Goal: Task Accomplishment & Management: Manage account settings

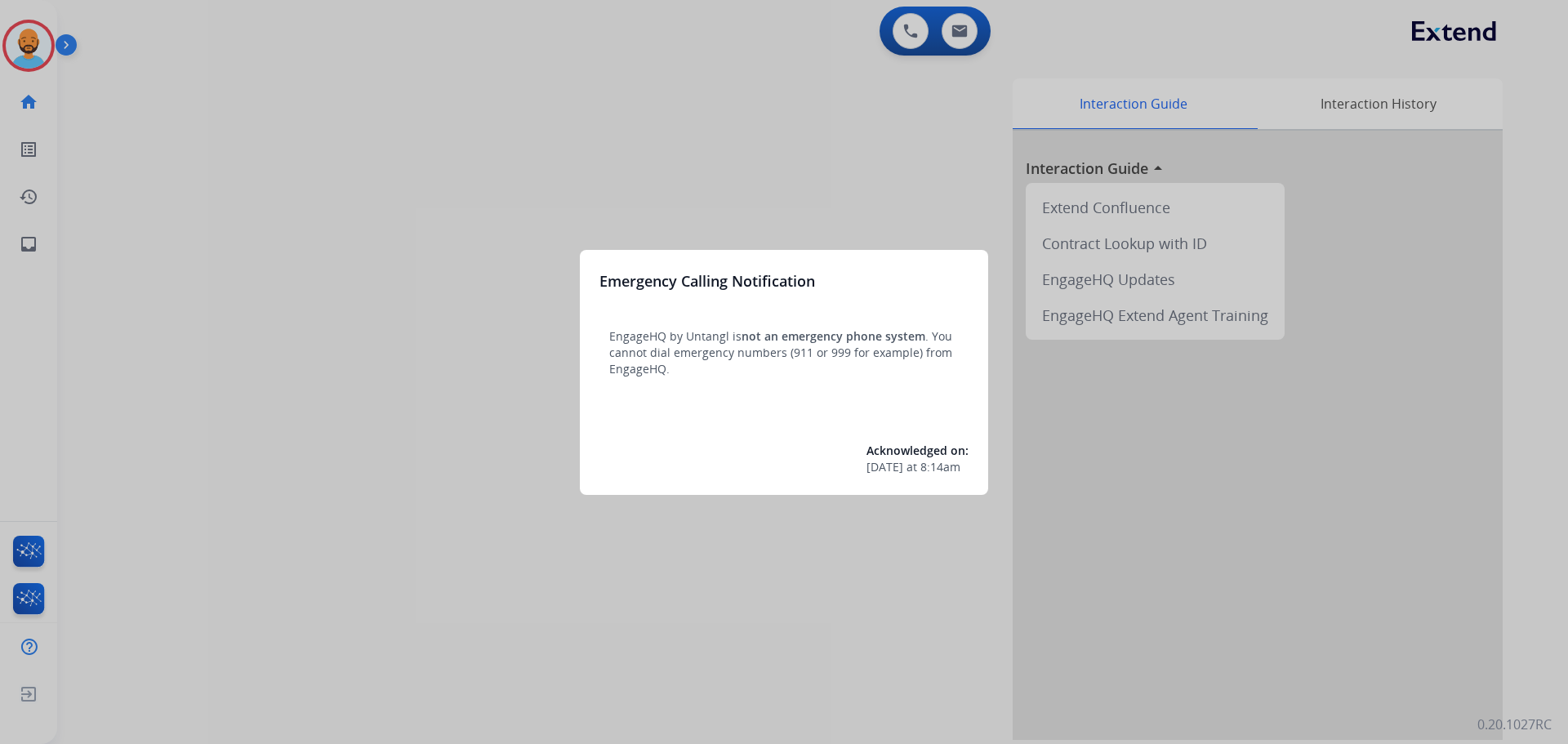
click at [38, 38] on div at bounding box center [784, 372] width 1568 height 744
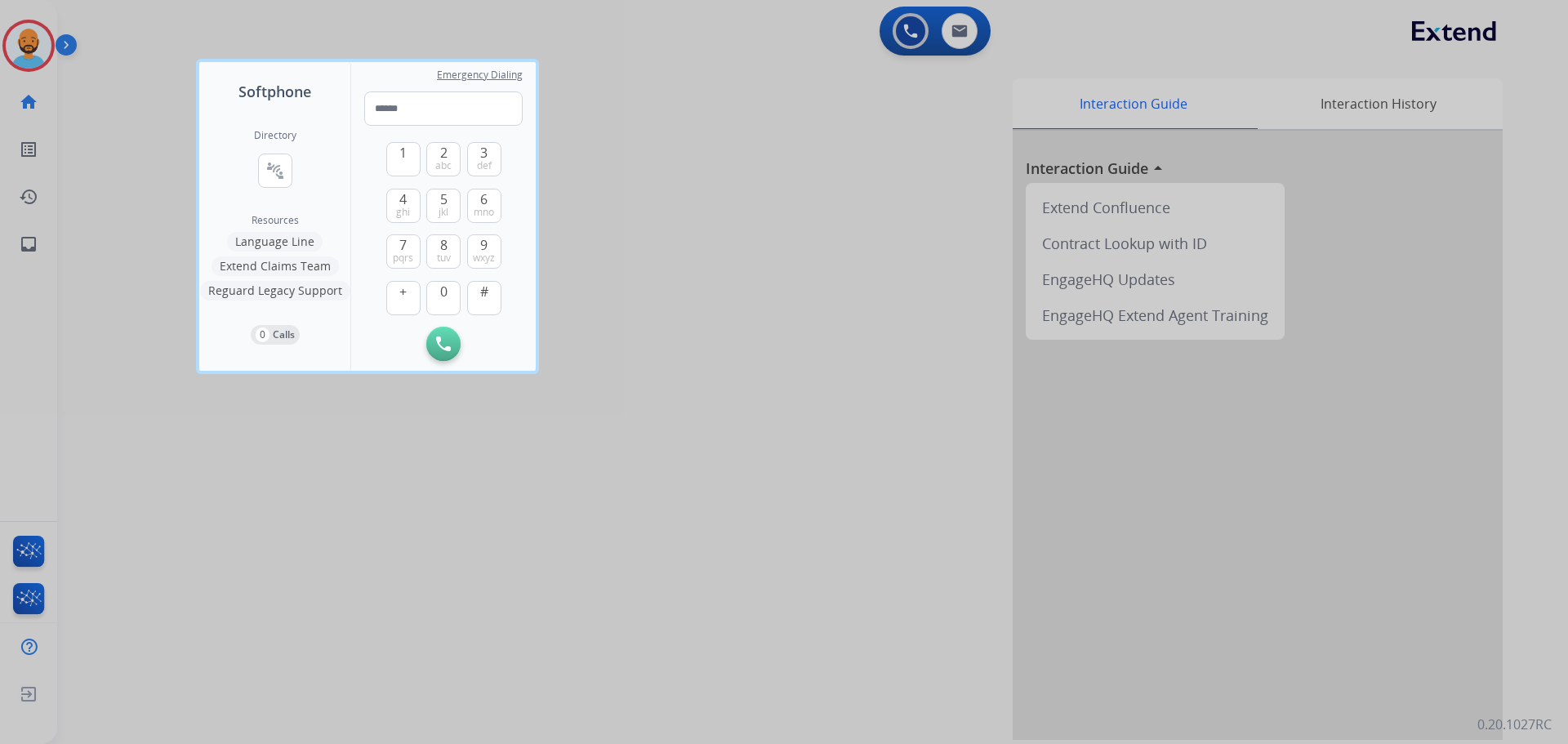
click at [38, 42] on div at bounding box center [784, 372] width 1568 height 744
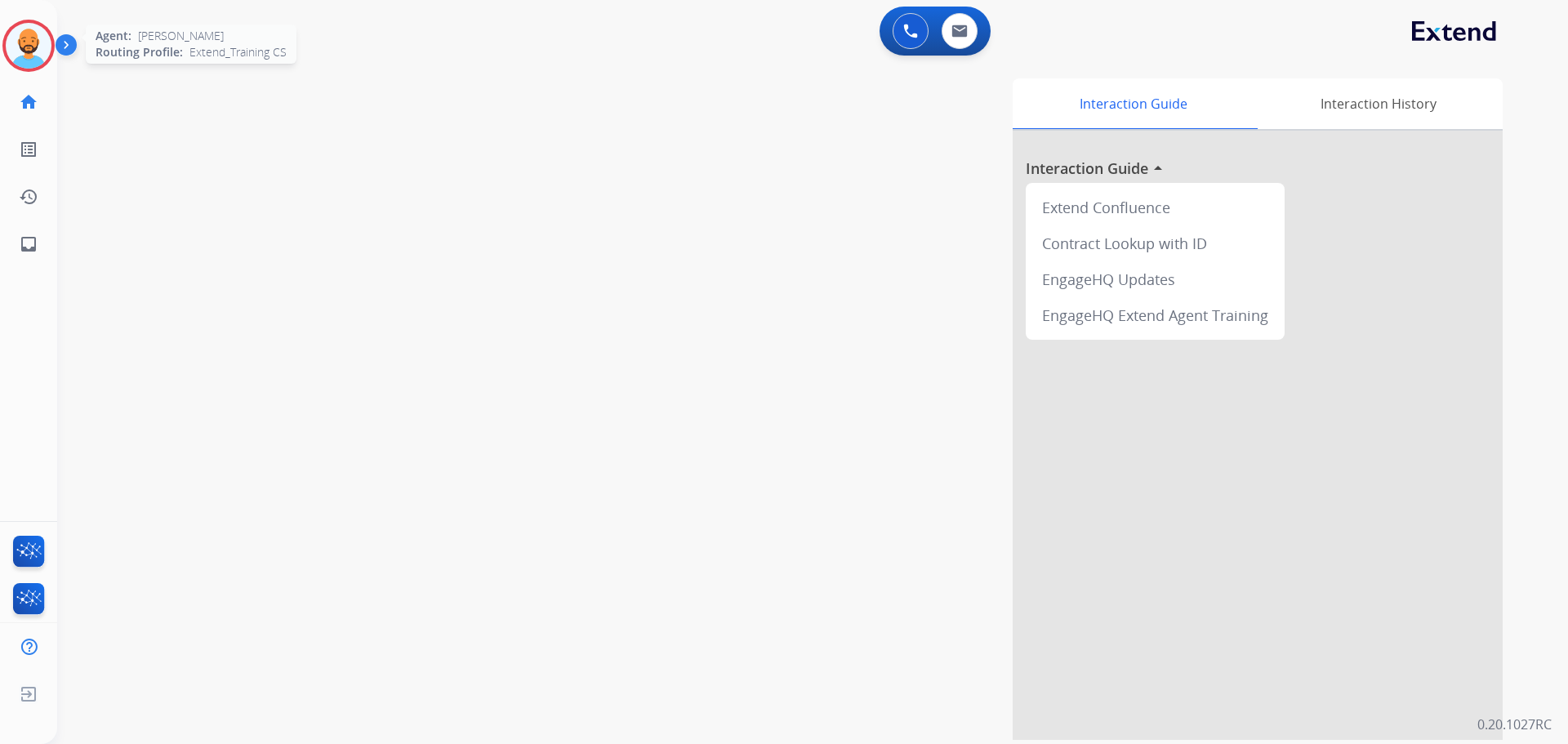
click at [40, 43] on img at bounding box center [29, 46] width 46 height 46
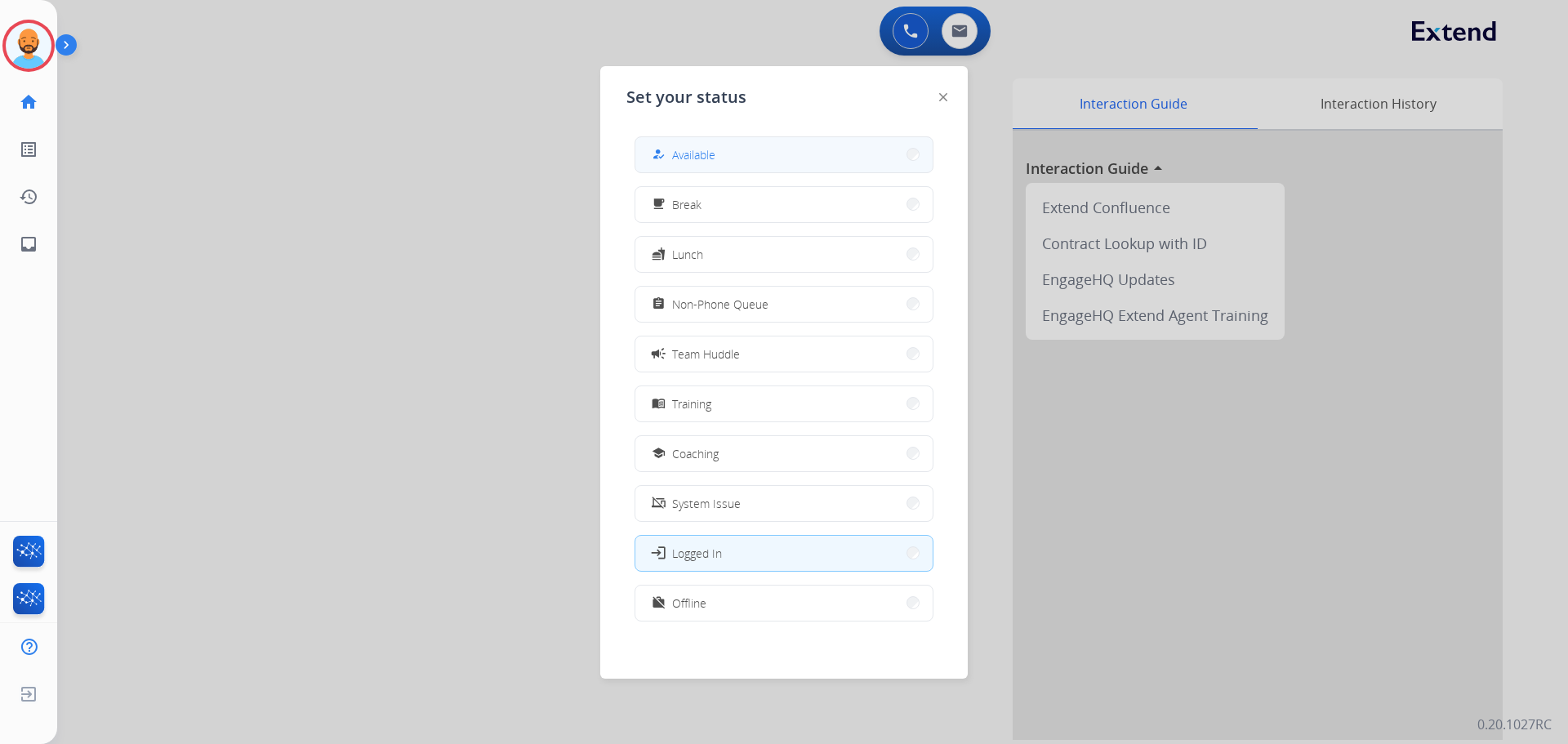
click at [655, 150] on div "how_to_reg" at bounding box center [661, 154] width 24 height 20
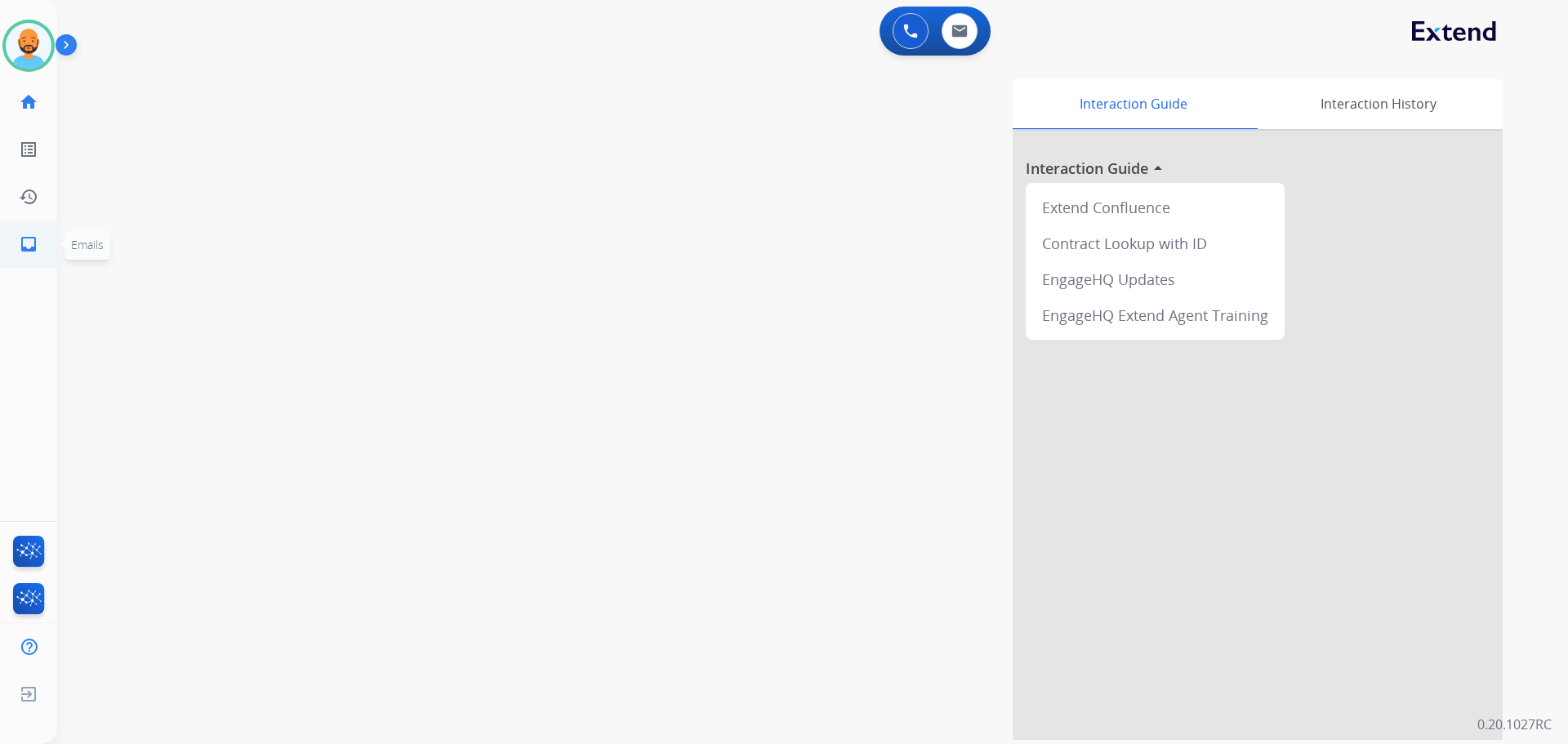
click at [16, 239] on link "inbox Emails" at bounding box center [29, 244] width 46 height 46
select select "**********"
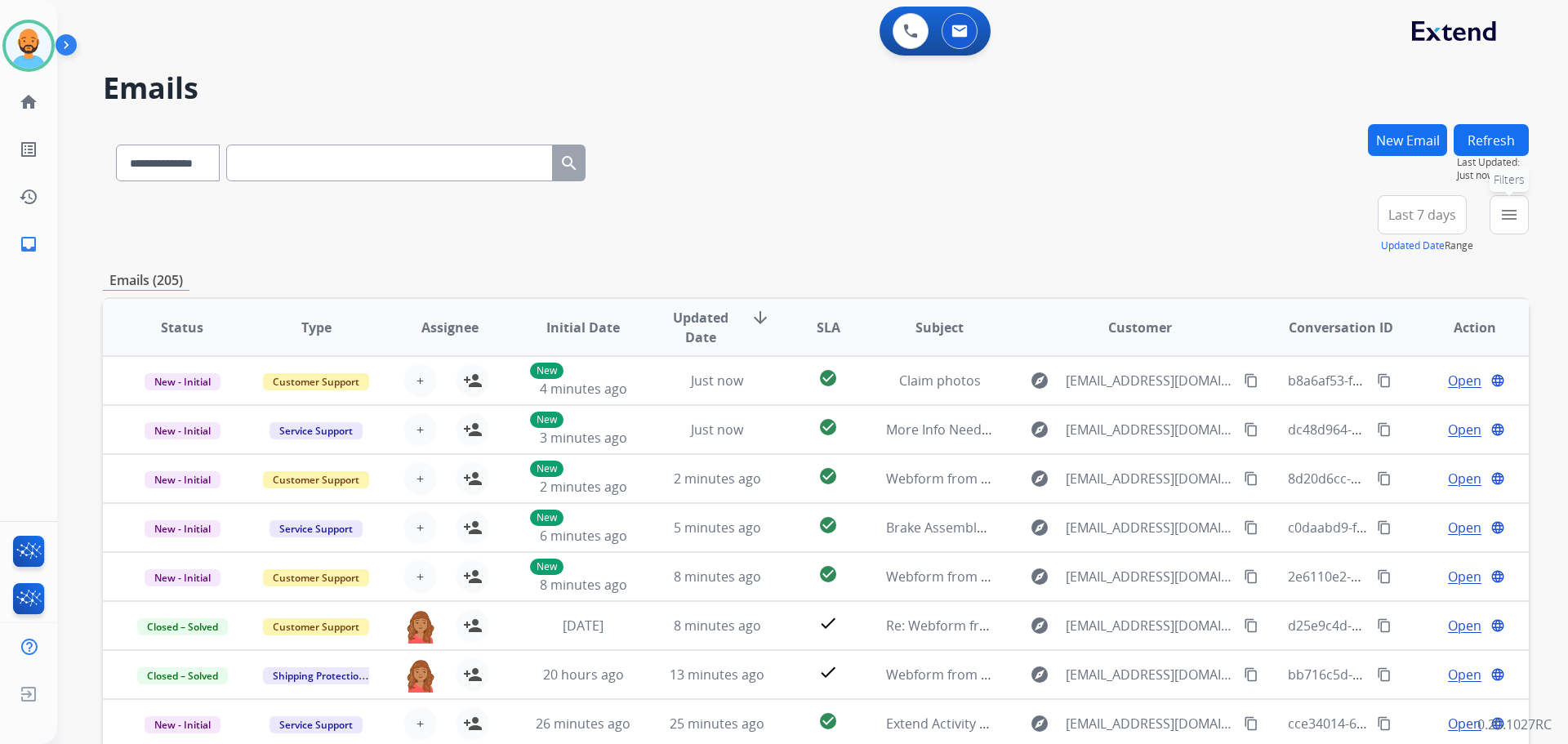
click at [1519, 221] on button "menu Filters" at bounding box center [1509, 215] width 39 height 39
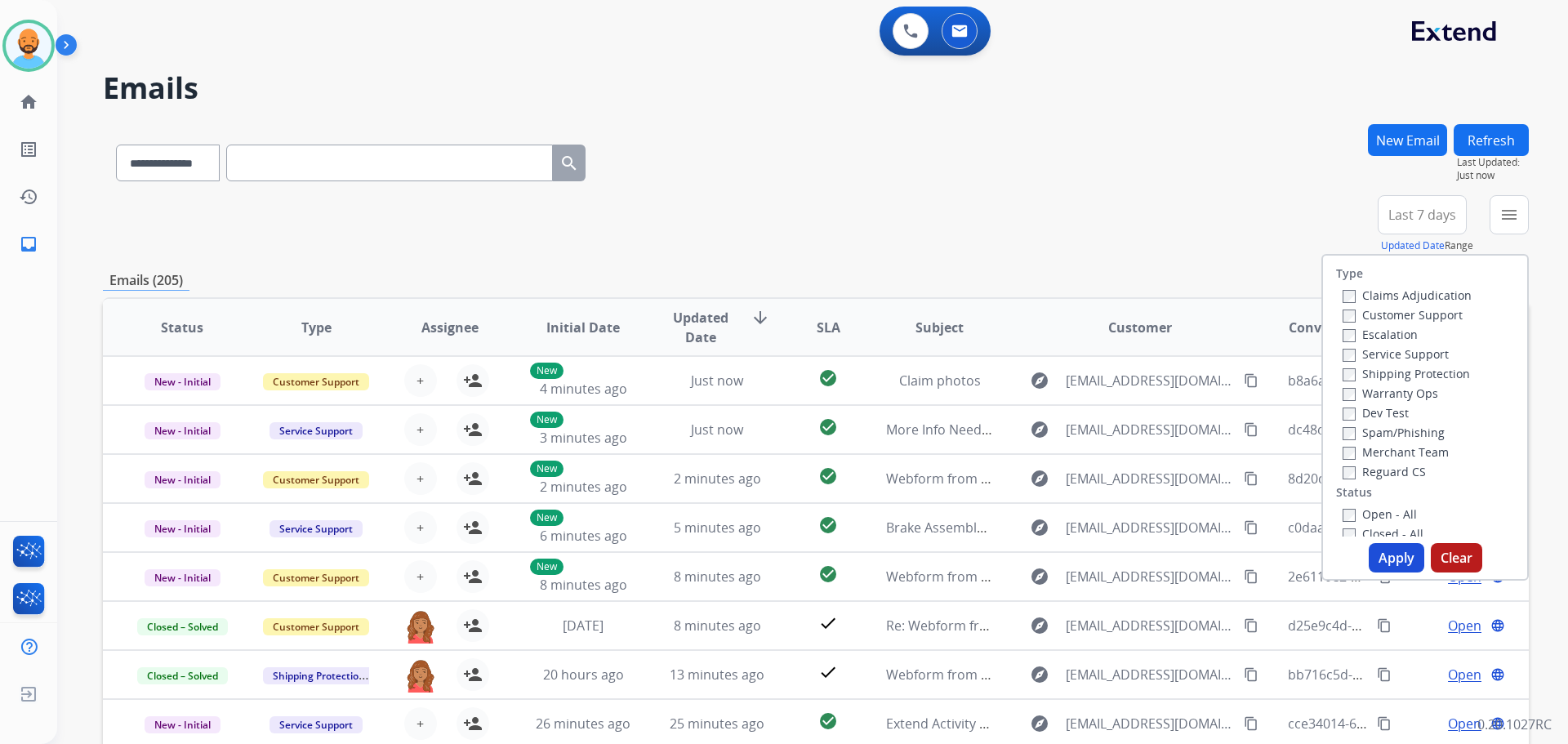
click at [1353, 315] on label "Customer Support" at bounding box center [1402, 315] width 120 height 15
click at [1348, 376] on label "Shipping Protection" at bounding box center [1406, 374] width 128 height 15
click at [1388, 556] on button "Apply" at bounding box center [1396, 558] width 55 height 30
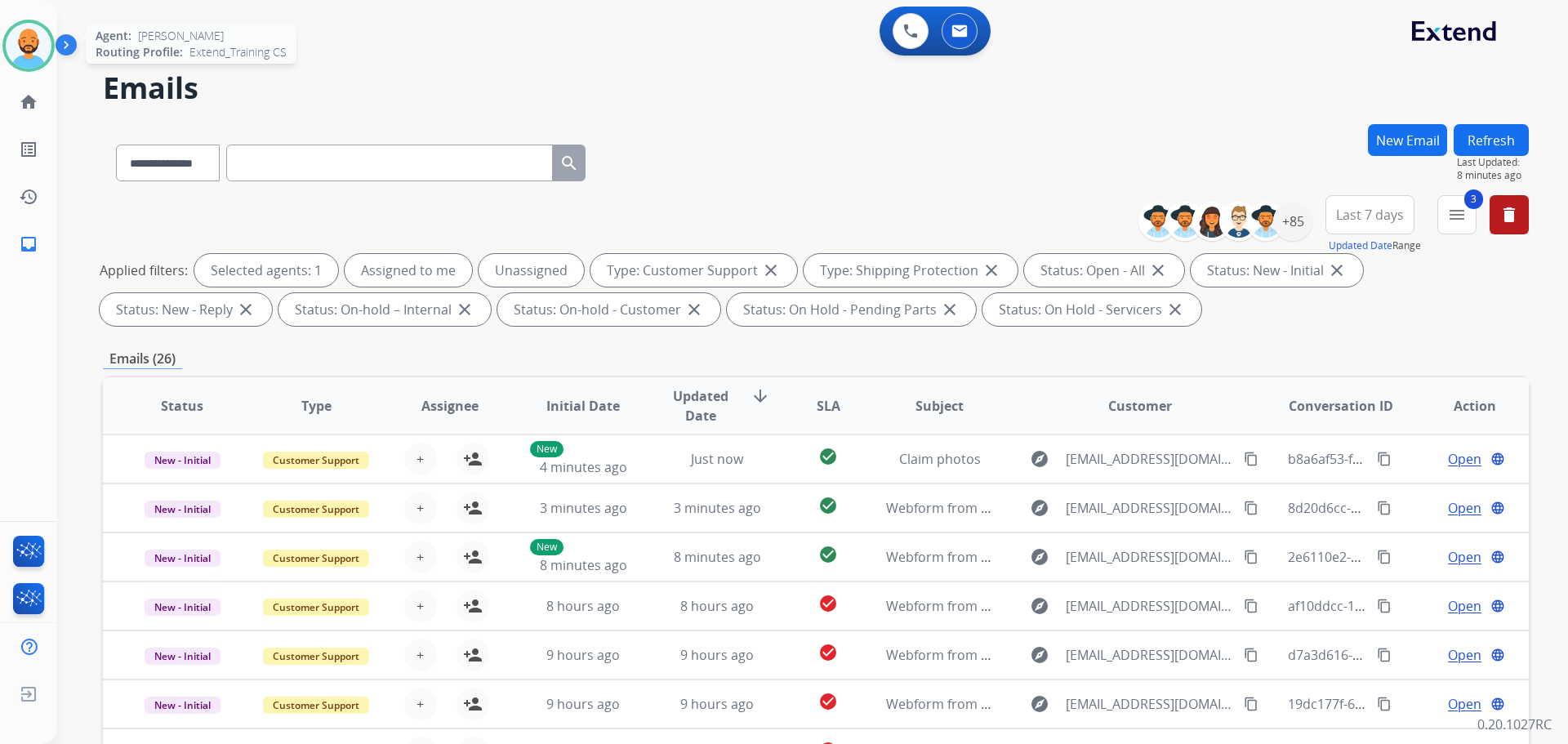
click at [39, 40] on img at bounding box center [29, 46] width 46 height 46
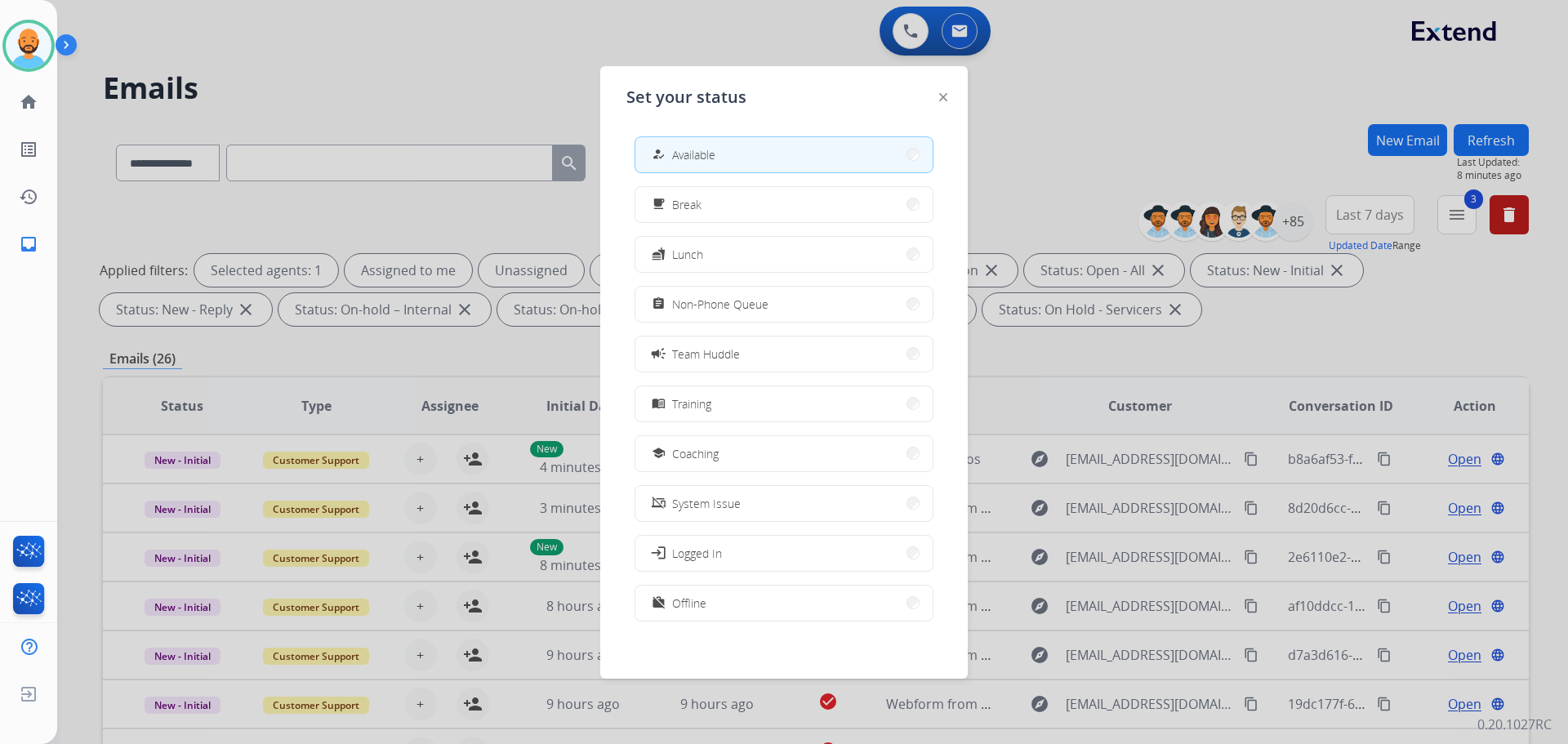
click at [879, 295] on button "assignment Non-Phone Queue" at bounding box center [783, 304] width 297 height 35
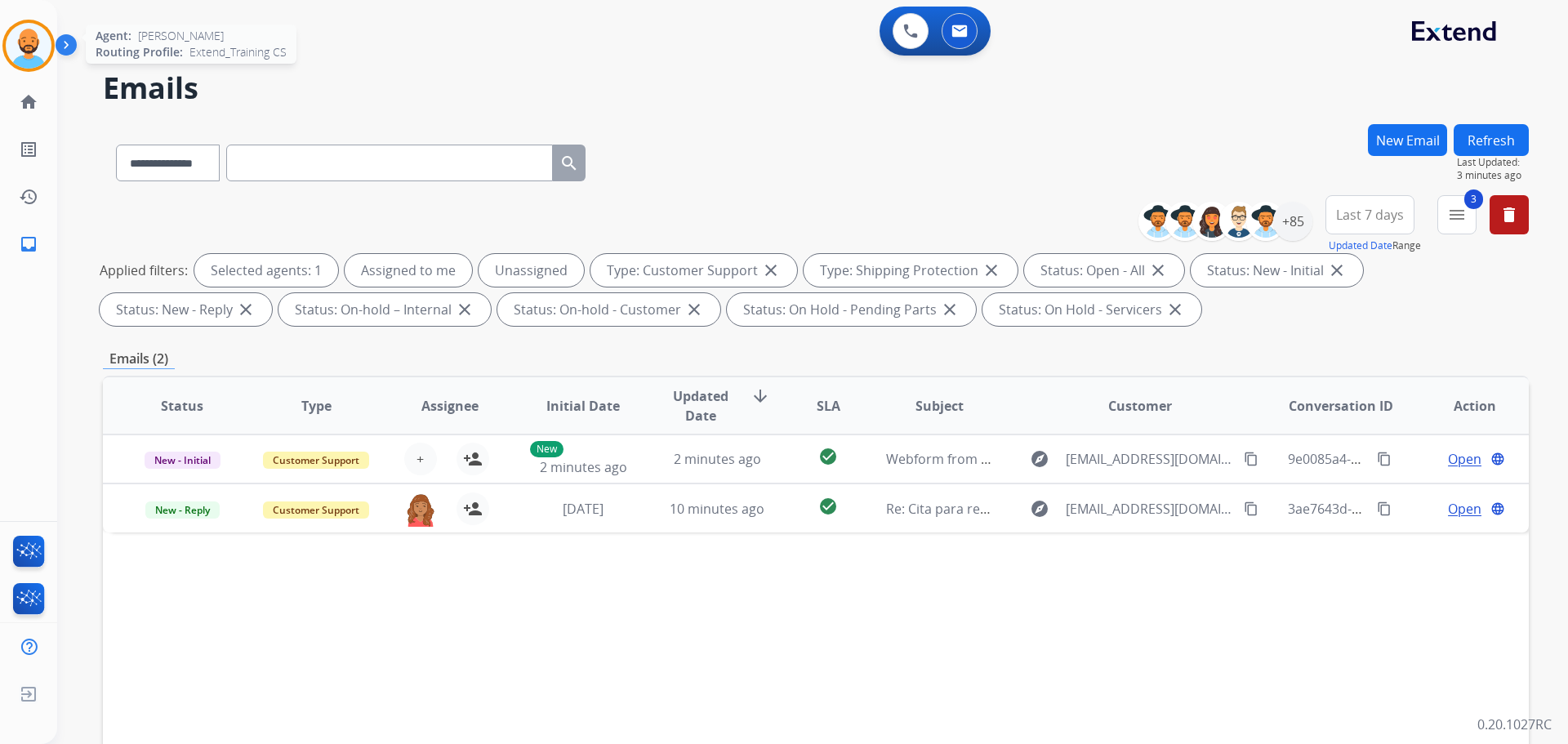
click at [24, 30] on div at bounding box center [28, 45] width 52 height 52
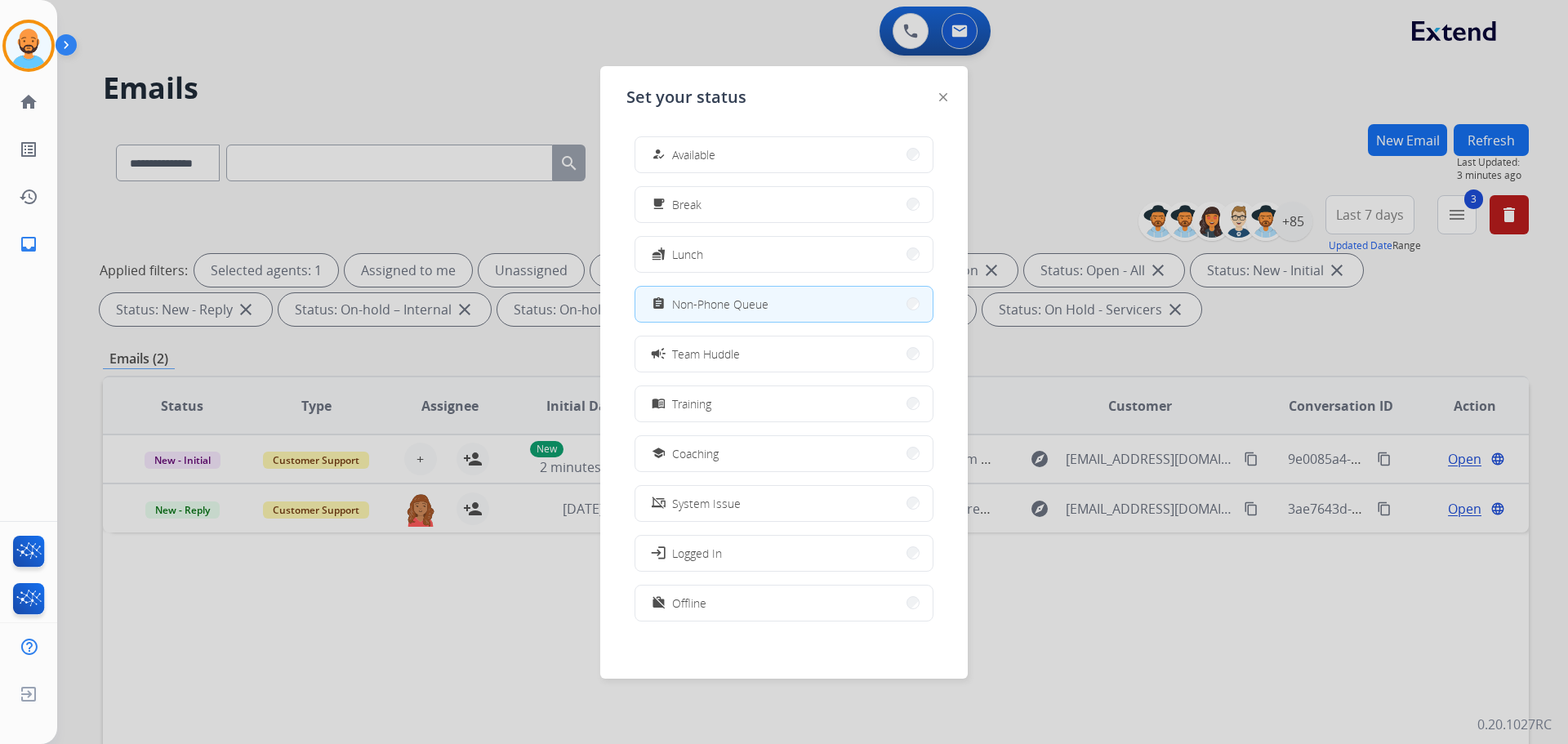
click at [520, 31] on div at bounding box center [784, 372] width 1568 height 744
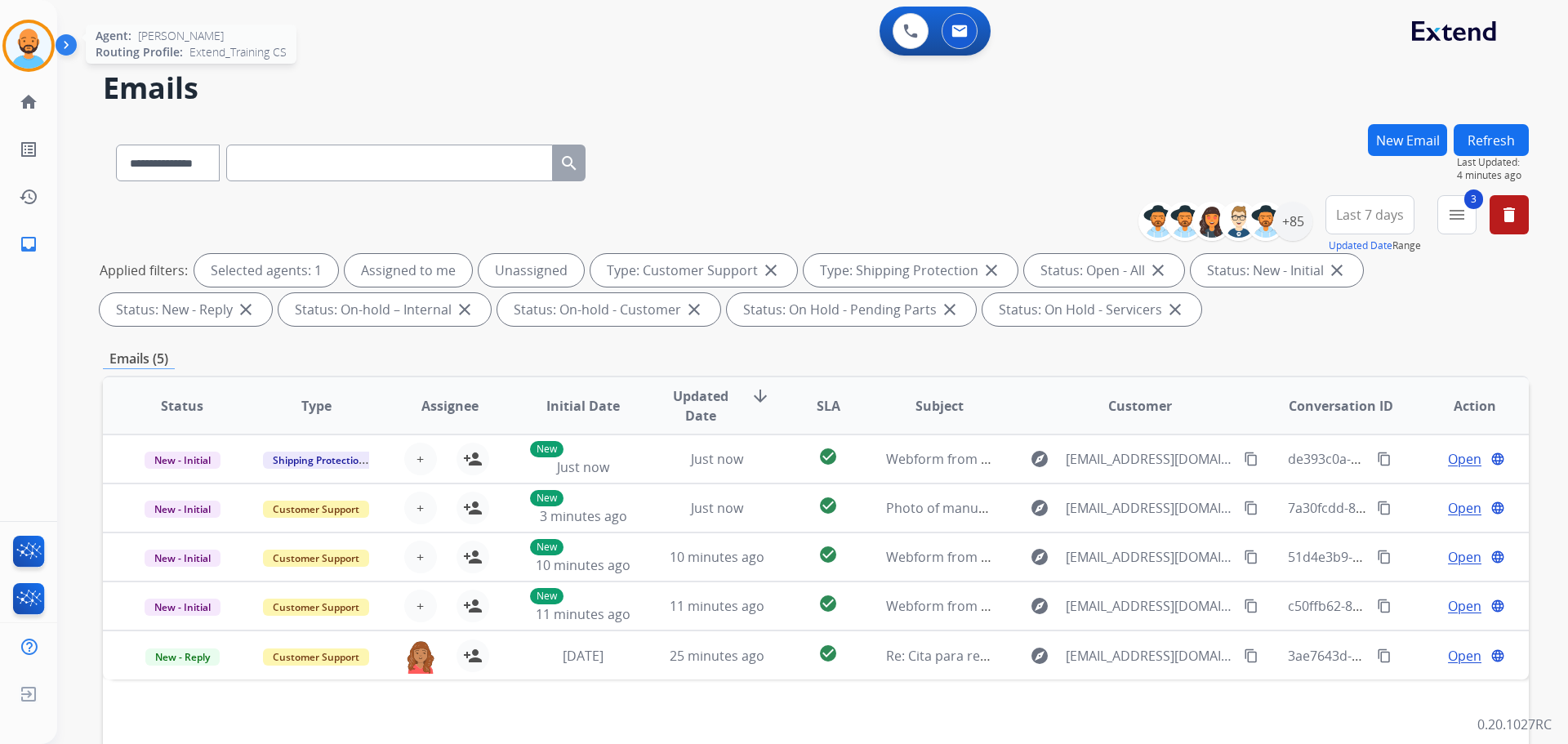
click at [36, 57] on img at bounding box center [29, 46] width 46 height 46
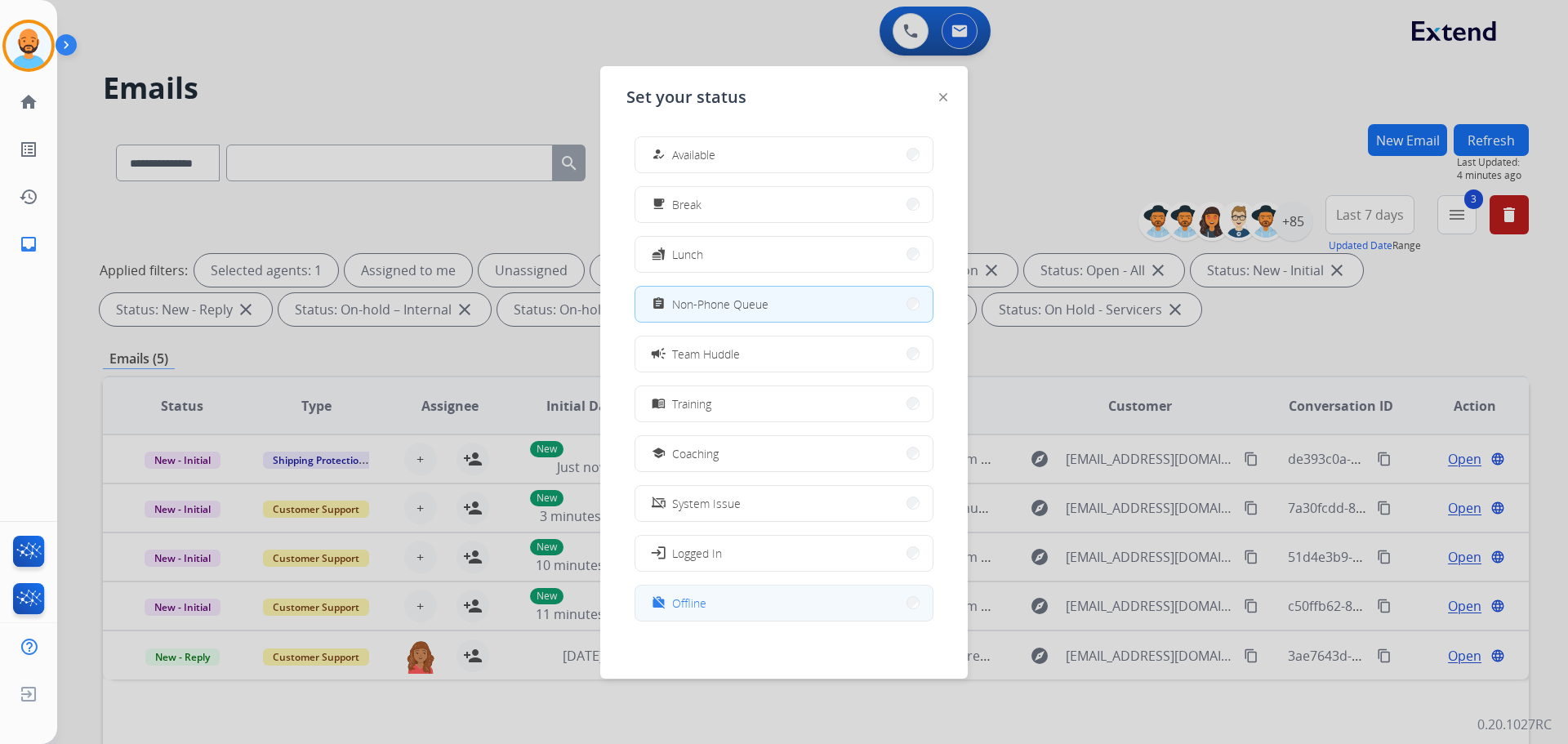
click at [794, 598] on button "work_off Offline" at bounding box center [783, 603] width 297 height 35
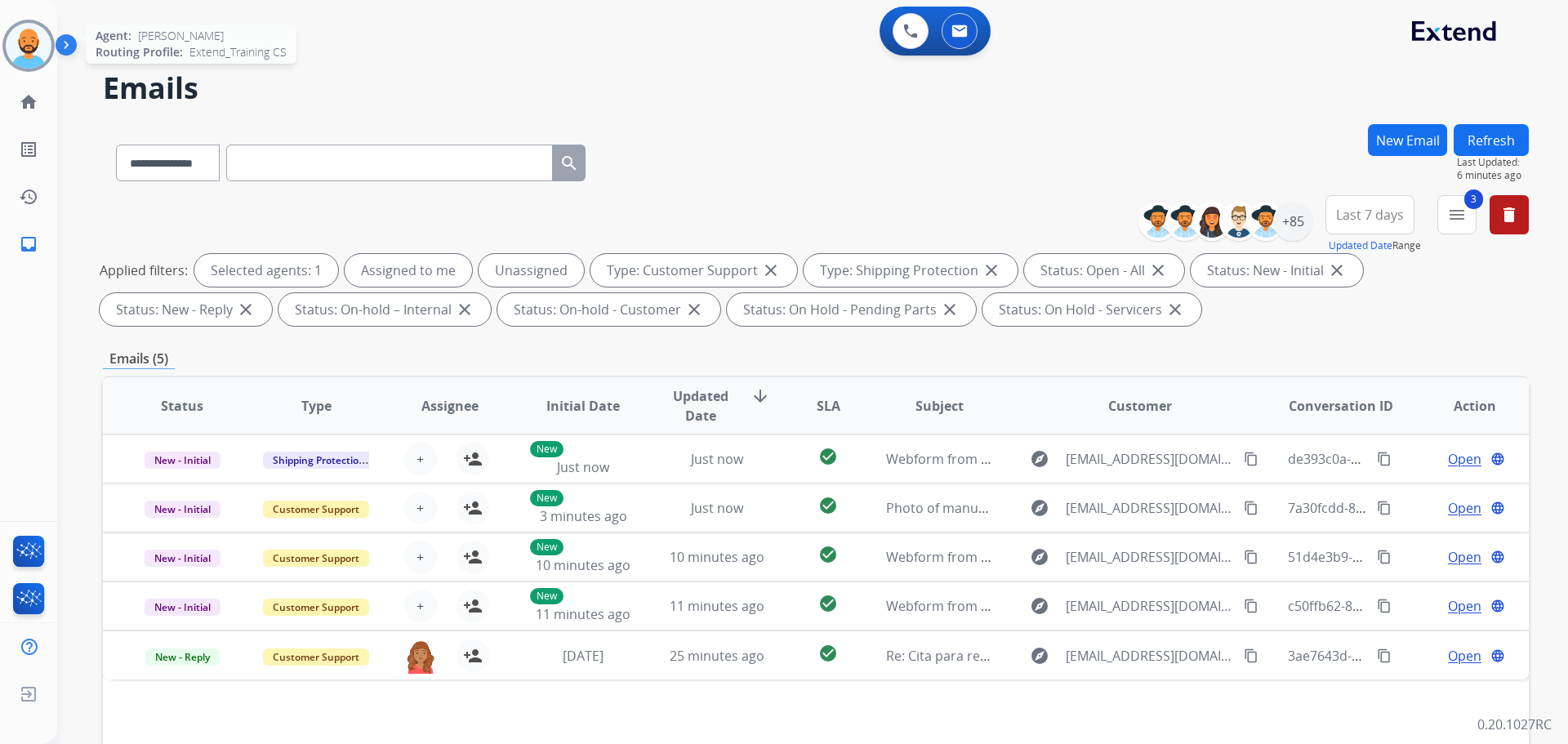
click at [17, 52] on img at bounding box center [29, 46] width 46 height 46
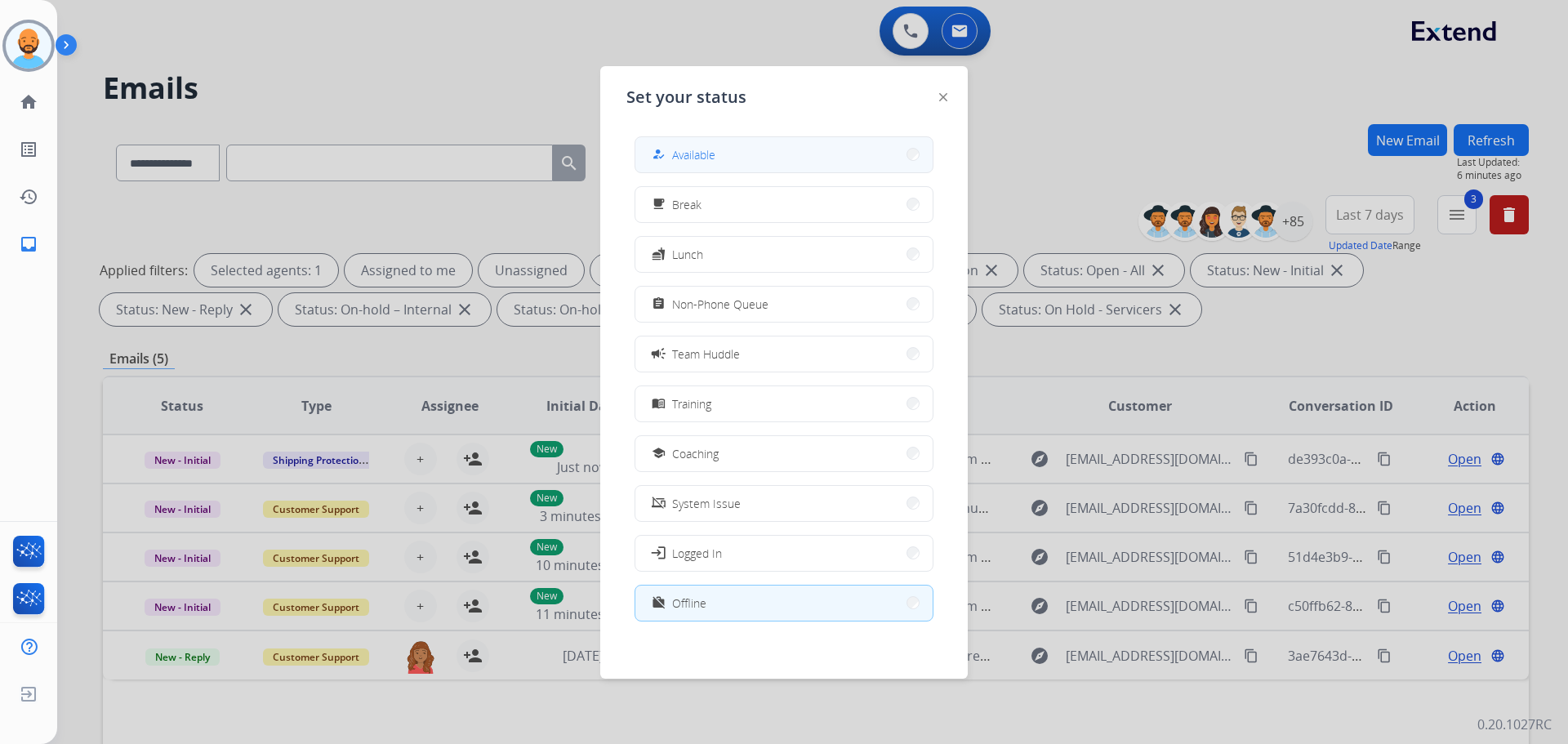
click at [781, 149] on button "how_to_reg Available" at bounding box center [783, 154] width 297 height 35
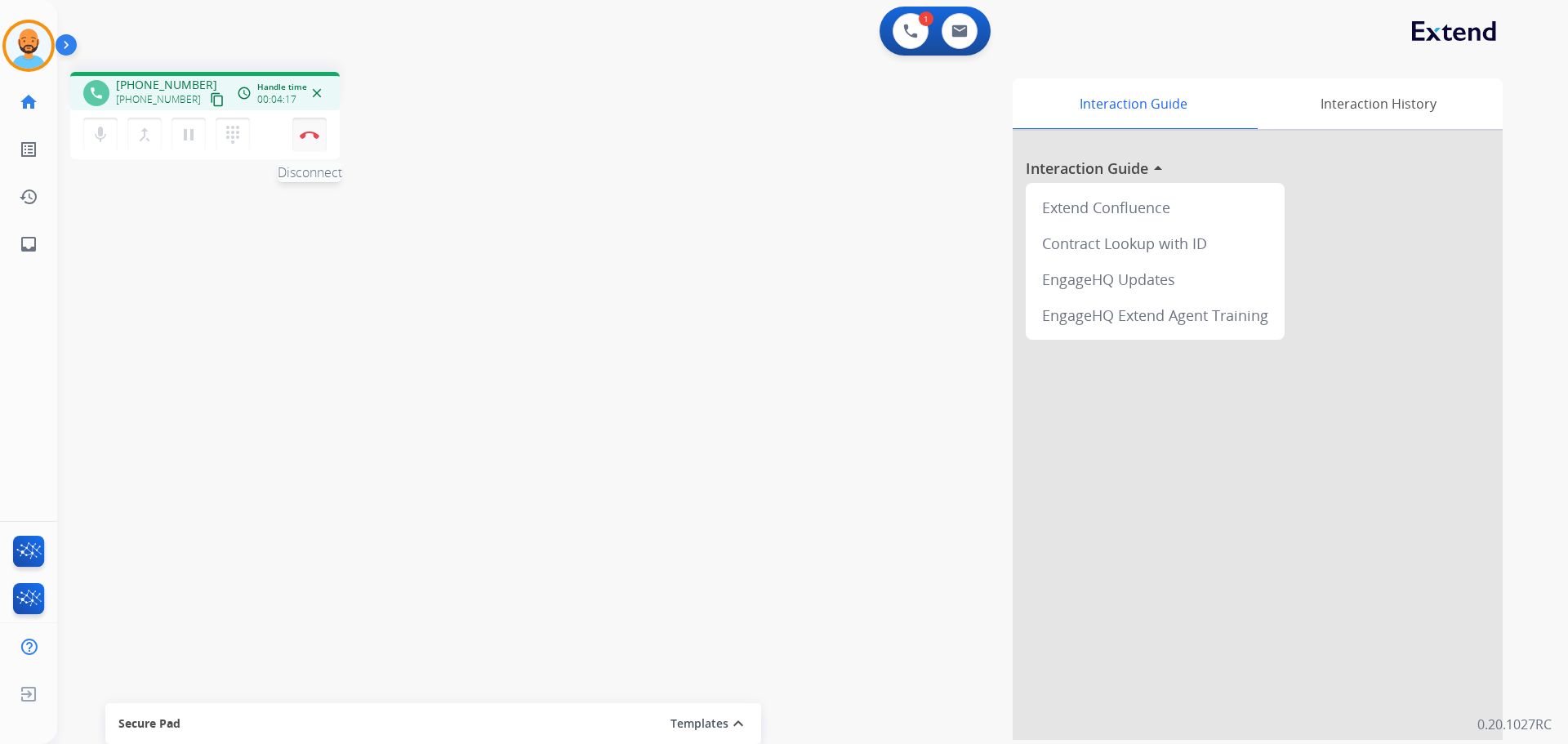
click at [306, 135] on img at bounding box center [309, 134] width 20 height 9
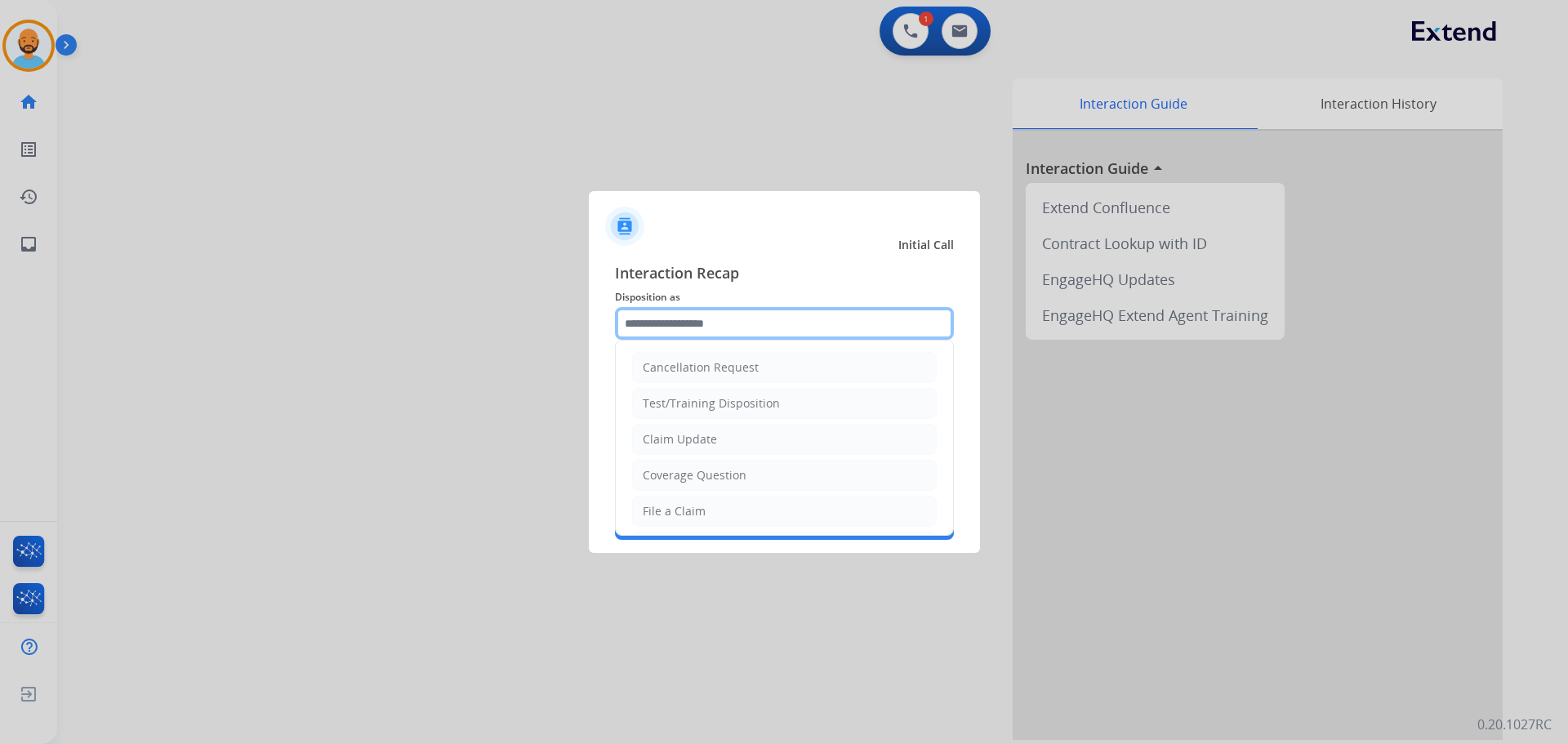
click at [722, 329] on input "text" at bounding box center [784, 323] width 339 height 32
click at [736, 471] on div "Coverage Question" at bounding box center [695, 475] width 104 height 16
type input "**********"
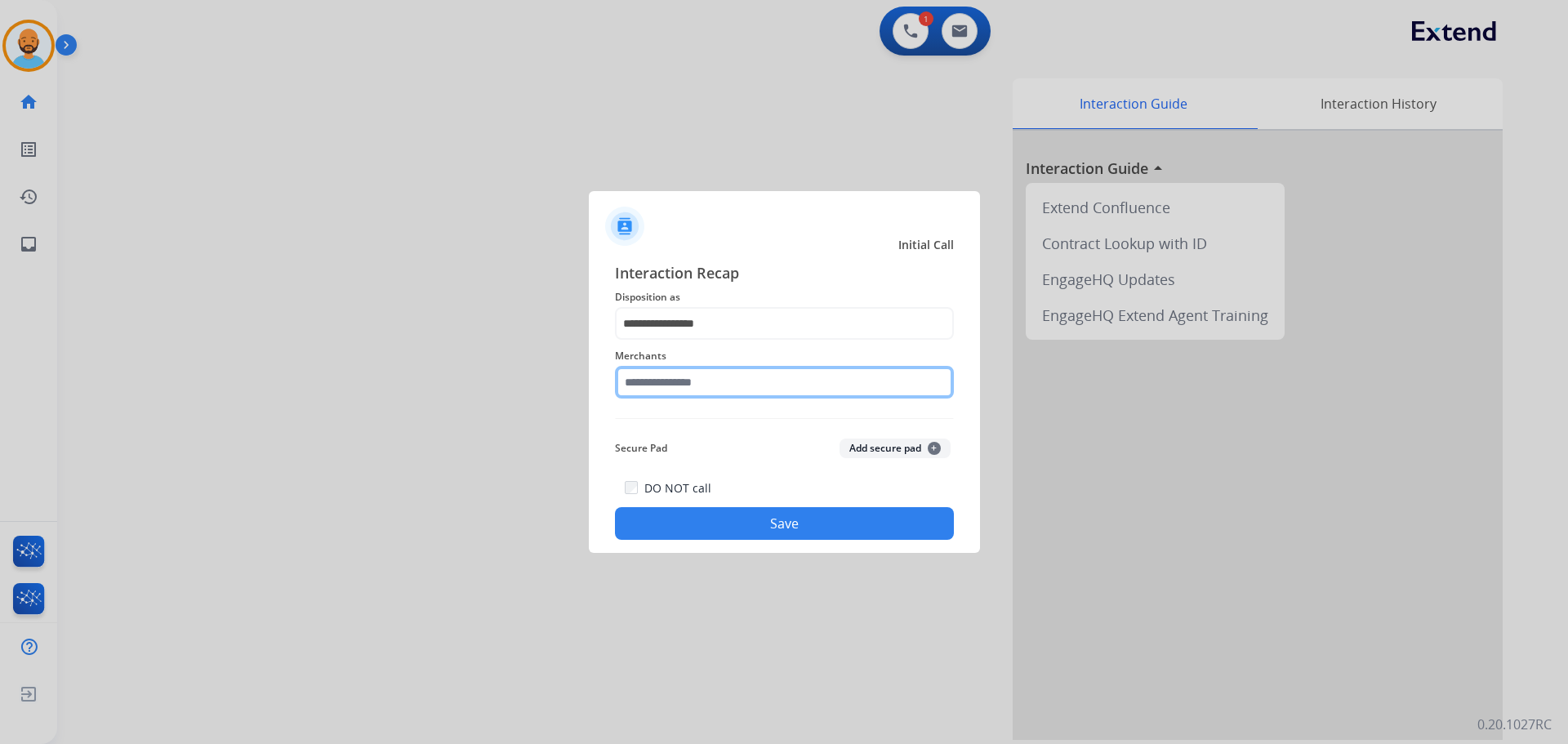
click at [701, 393] on input "text" at bounding box center [784, 382] width 339 height 32
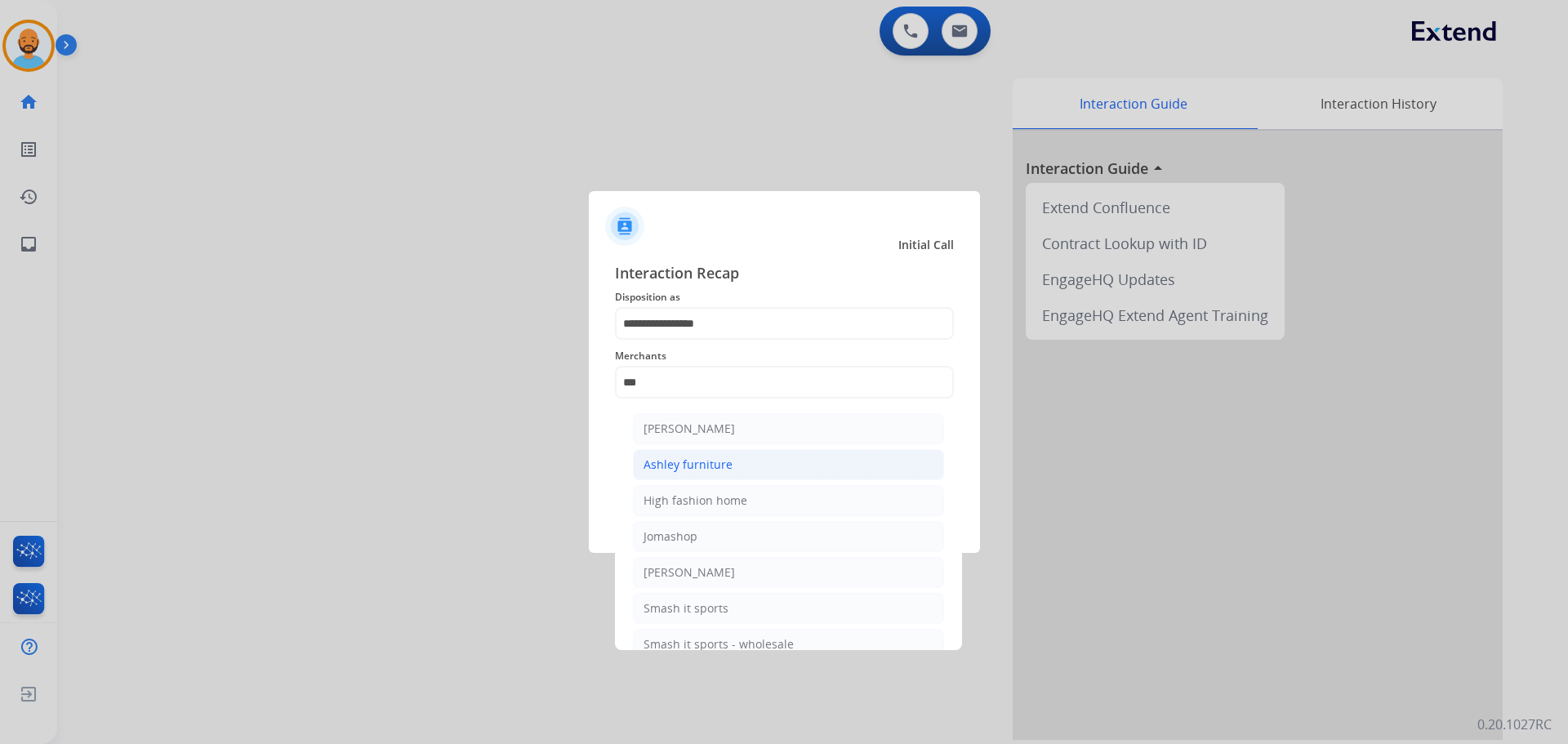
click at [713, 469] on div "Ashley furniture" at bounding box center [688, 464] width 89 height 16
type input "**********"
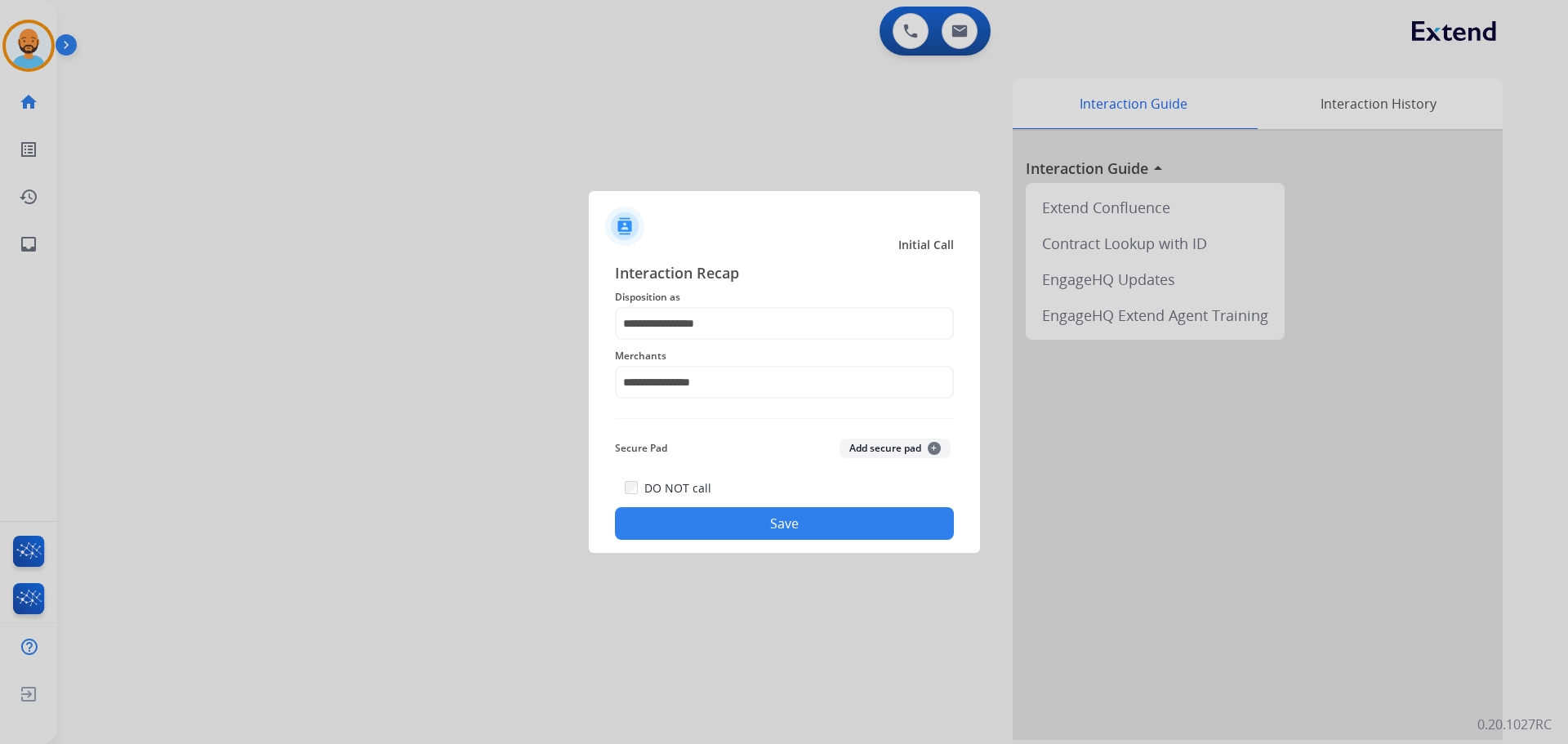
drag, startPoint x: 730, startPoint y: 515, endPoint x: 725, endPoint y: 508, distance: 8.6
click at [730, 513] on button "Save" at bounding box center [784, 524] width 339 height 32
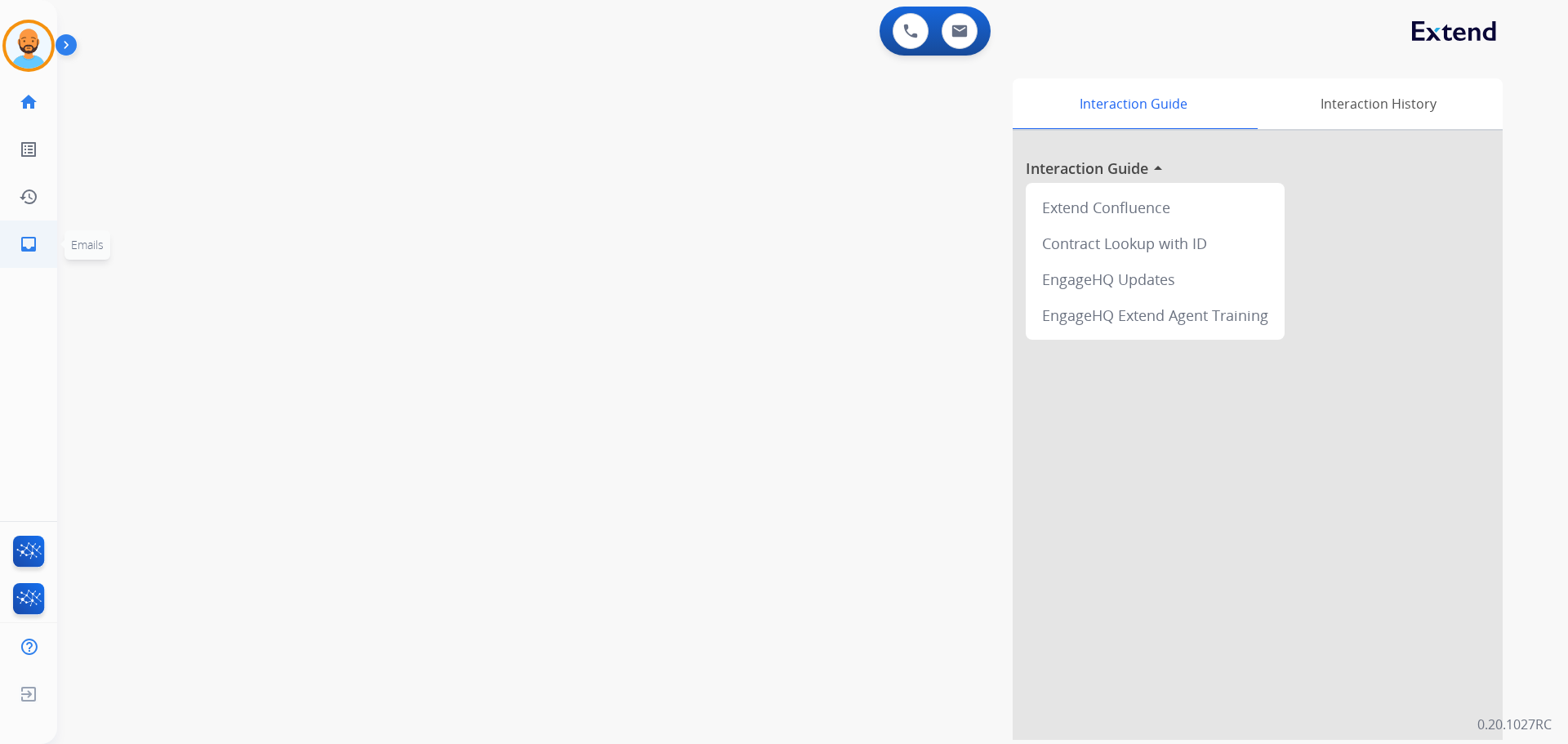
click at [26, 249] on mat-icon "inbox" at bounding box center [28, 243] width 20 height 20
select select "**********"
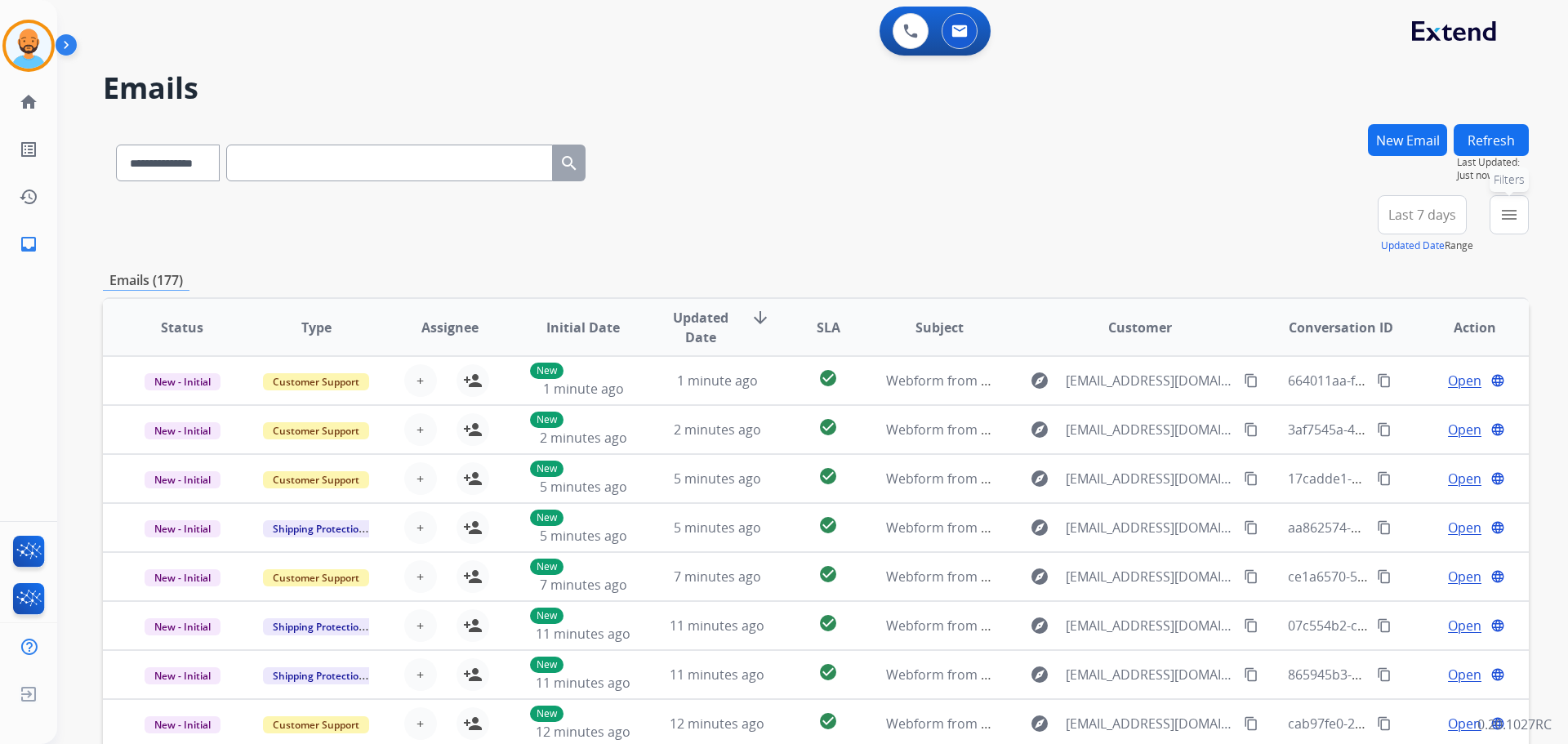
click at [1504, 210] on mat-icon "menu" at bounding box center [1508, 215] width 20 height 20
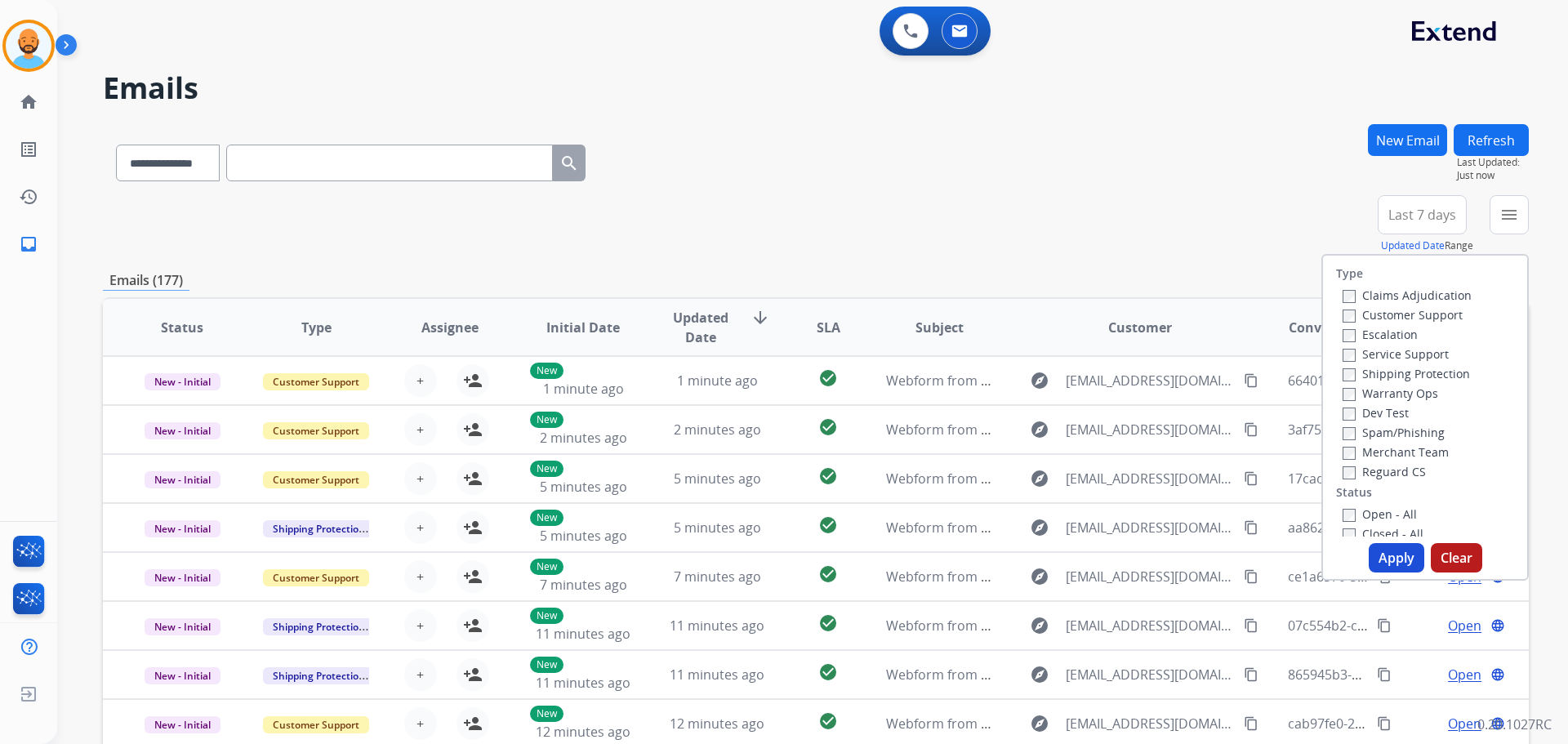
click at [1345, 312] on label "Customer Support" at bounding box center [1402, 315] width 120 height 15
click at [1348, 513] on label "Open - All" at bounding box center [1379, 514] width 74 height 15
click at [1393, 552] on button "Apply" at bounding box center [1396, 558] width 55 height 30
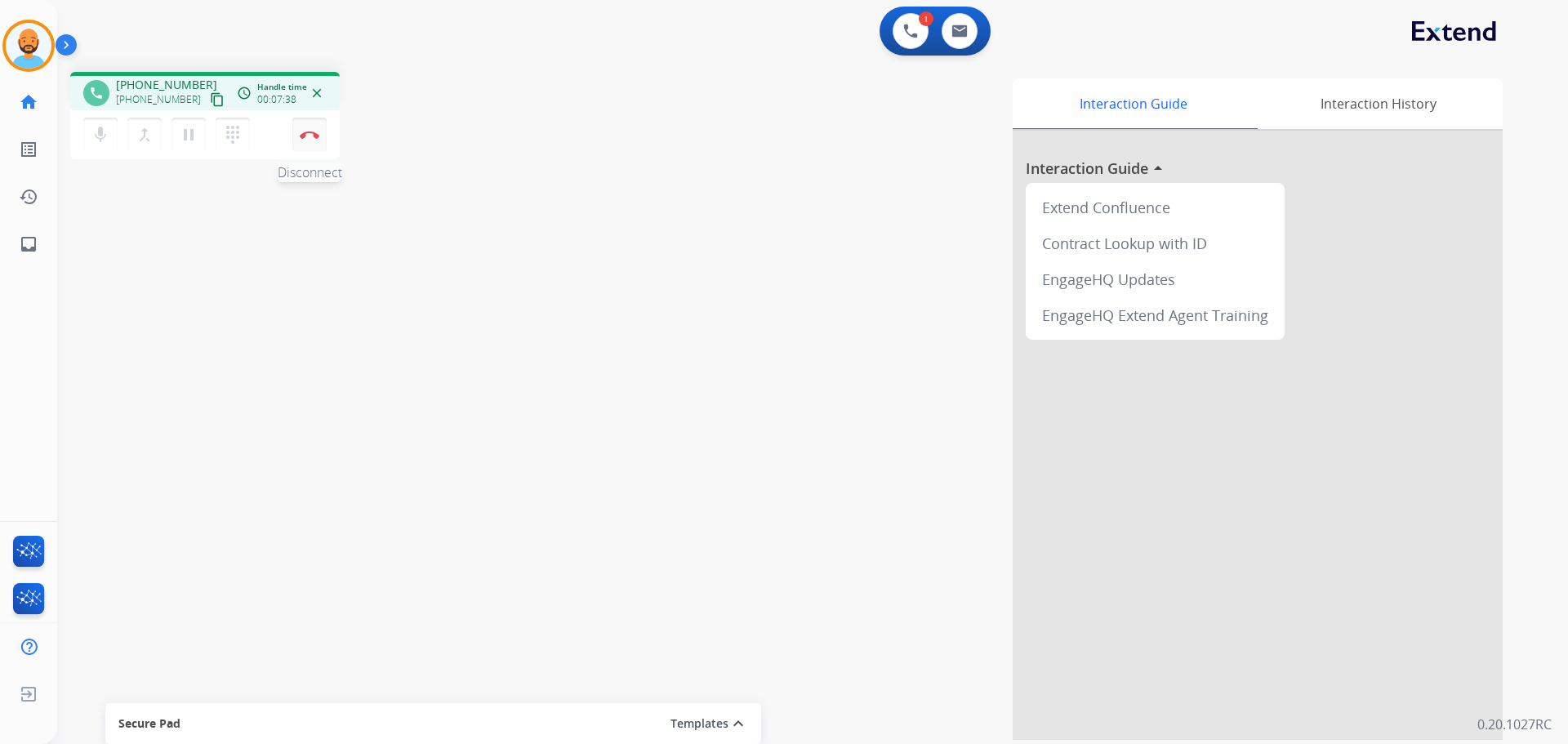
click at [312, 132] on img at bounding box center [309, 134] width 20 height 9
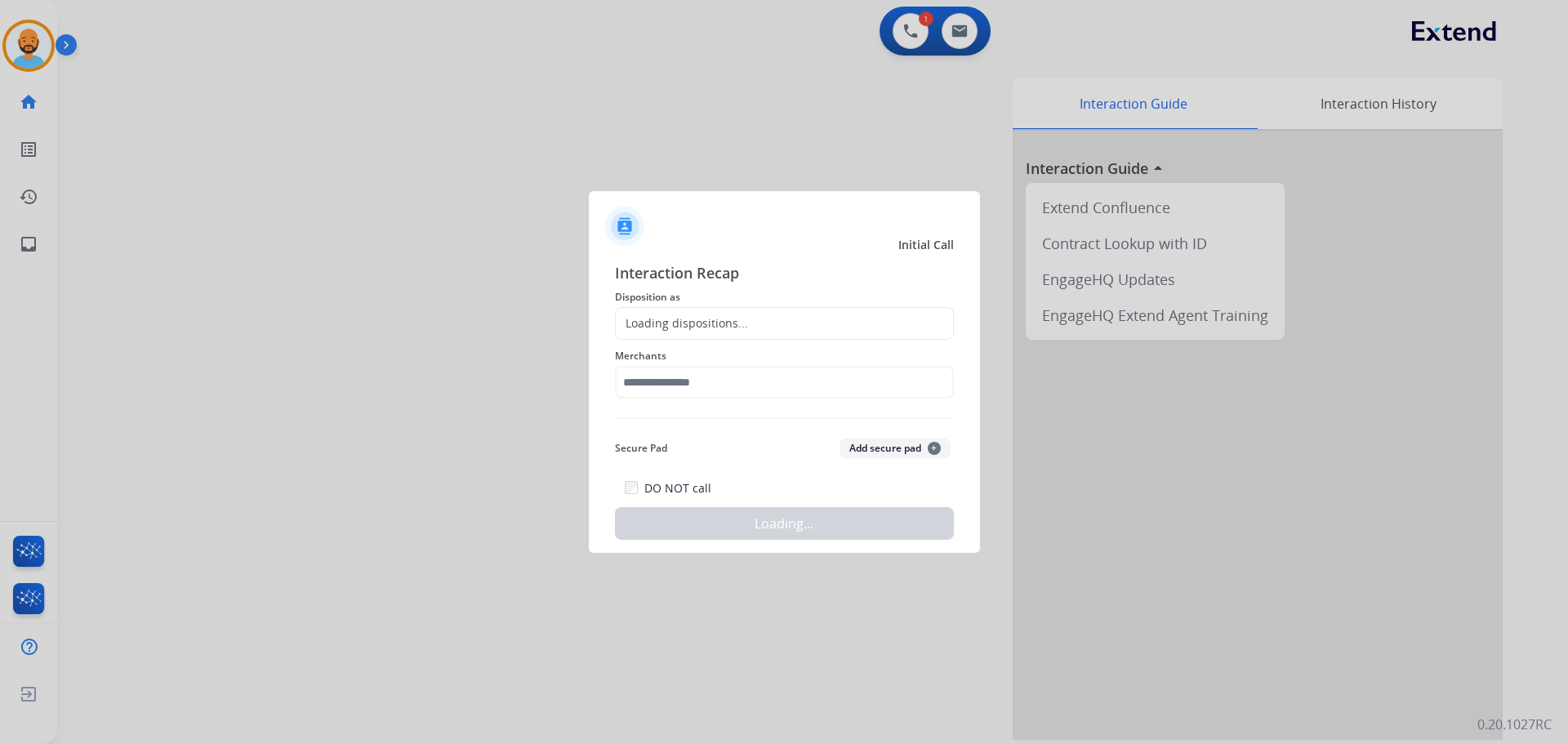
click at [710, 306] on div "Interaction Recap Disposition as Loading dispositions... Merchants Secure Pad A…" at bounding box center [784, 400] width 339 height 278
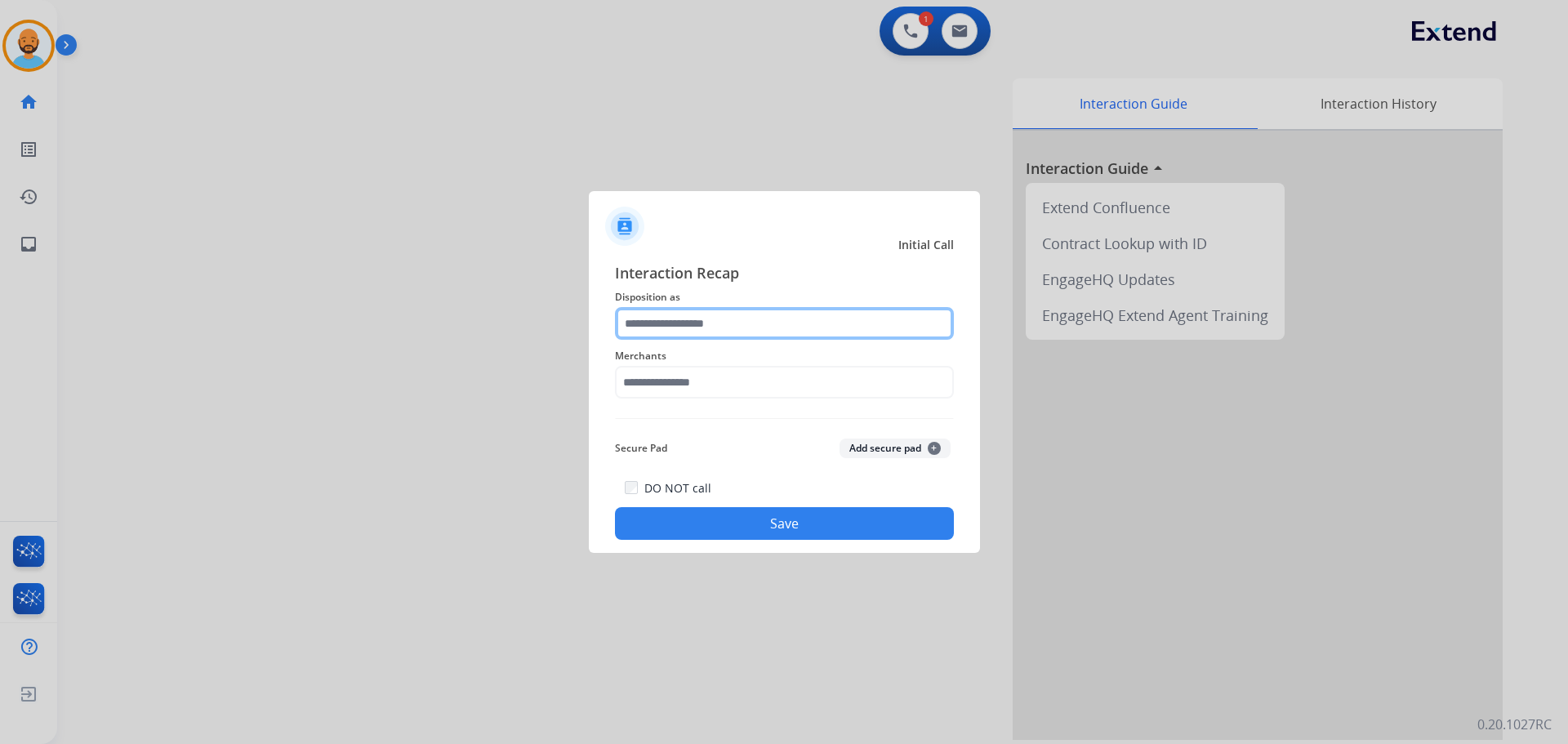
click at [711, 319] on input "text" at bounding box center [784, 323] width 339 height 32
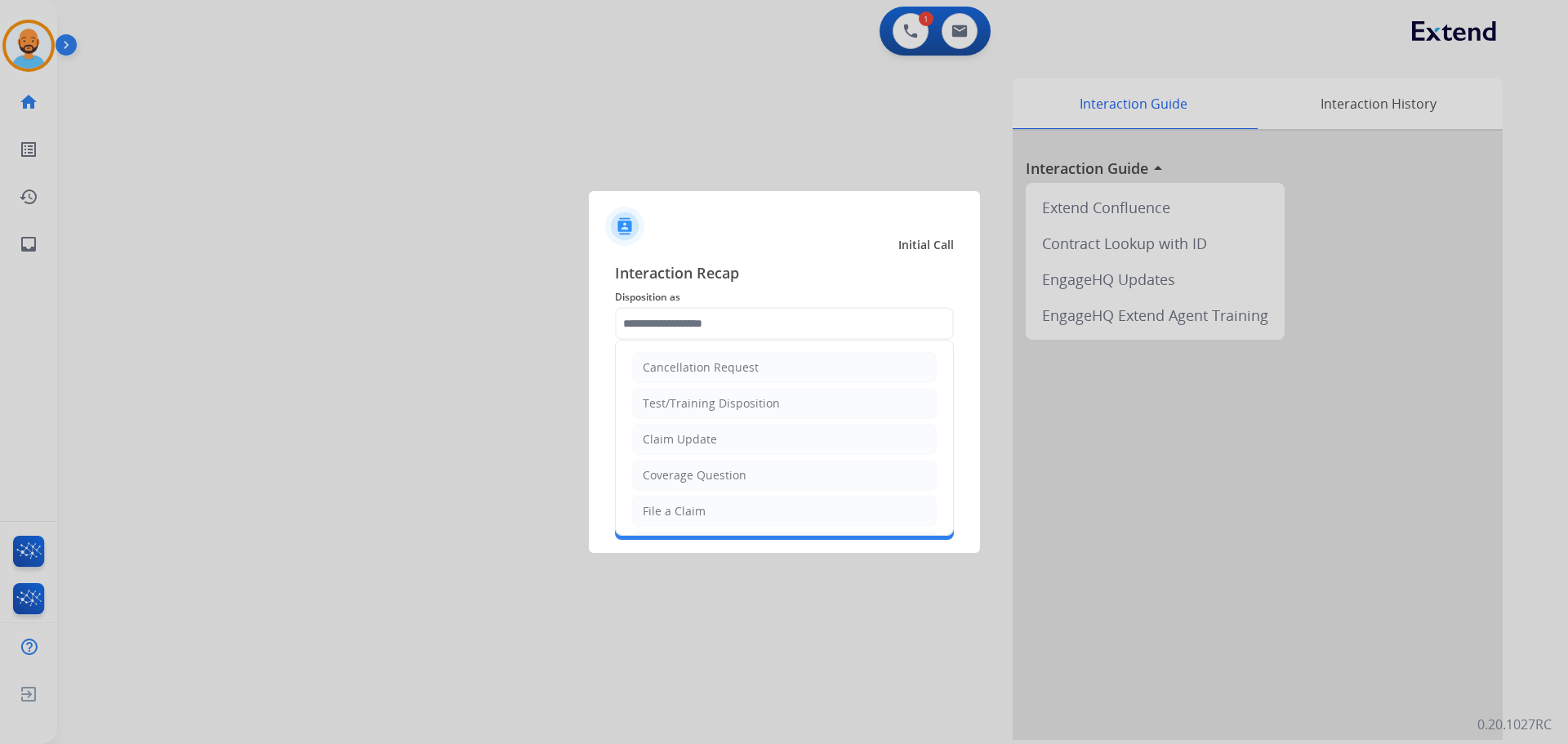
click at [705, 442] on div "Claim Update" at bounding box center [679, 438] width 74 height 16
type input "**********"
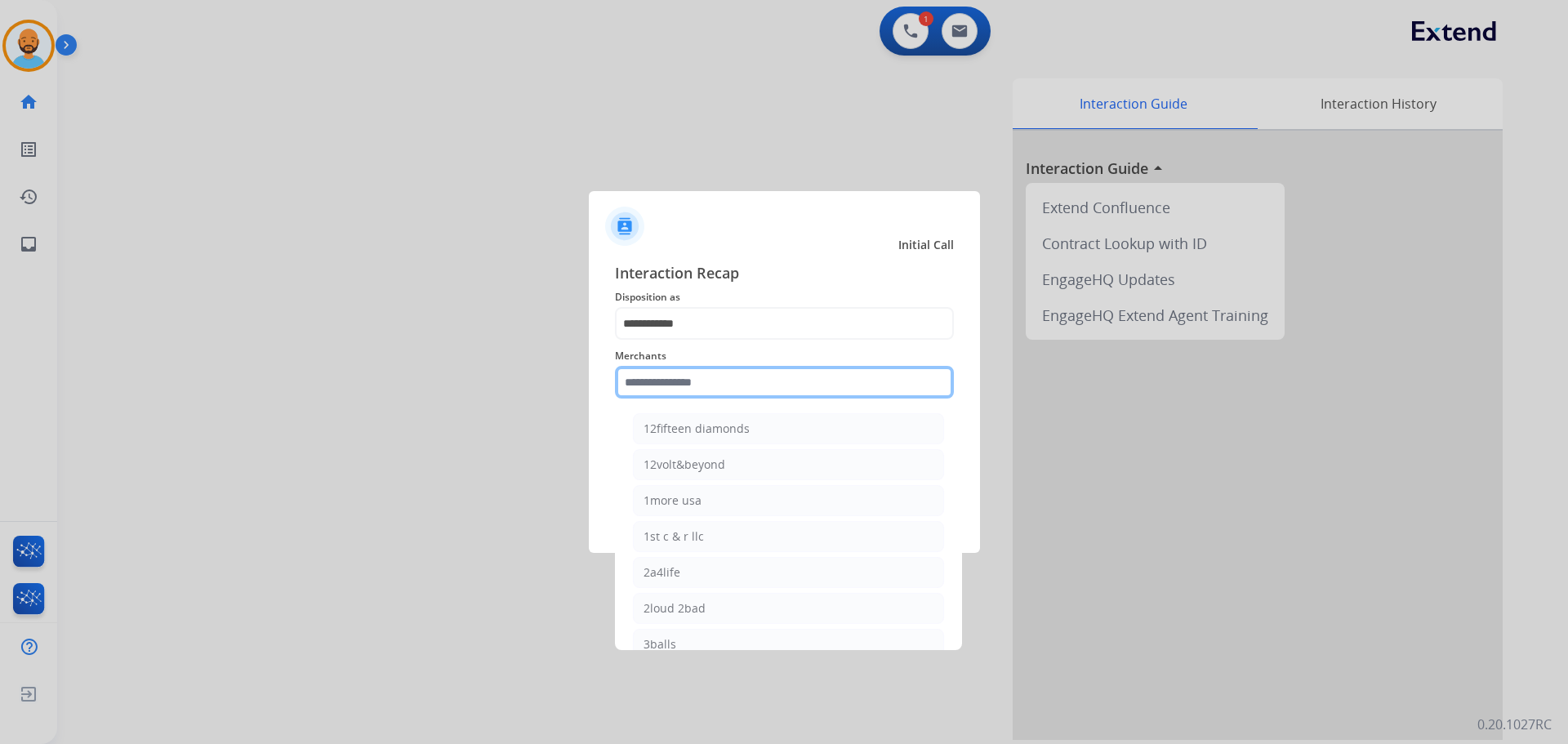
click at [742, 378] on input "text" at bounding box center [784, 382] width 339 height 32
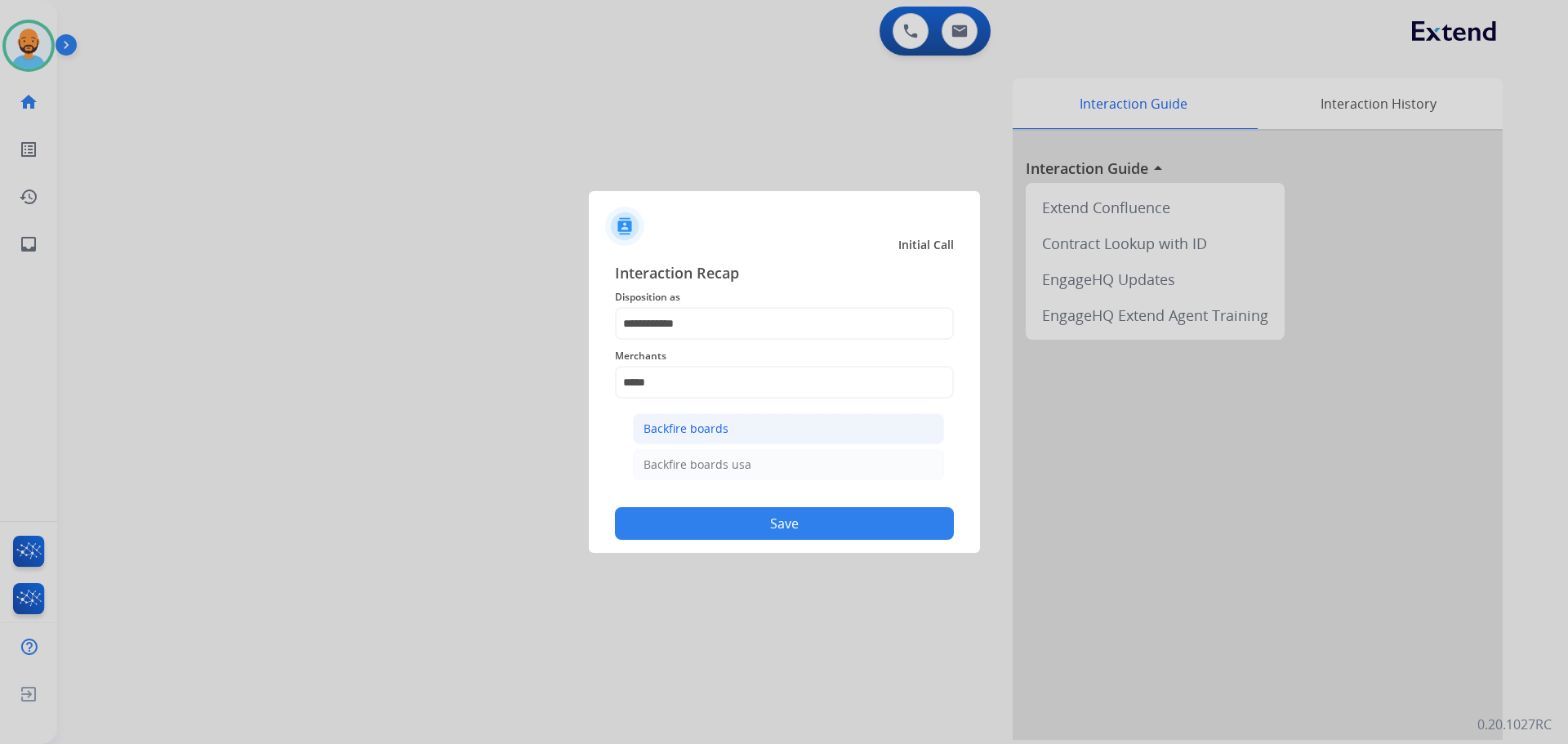
click at [719, 432] on div "Backfire boards" at bounding box center [686, 428] width 85 height 16
type input "**********"
click at [751, 510] on button "Save" at bounding box center [784, 524] width 339 height 32
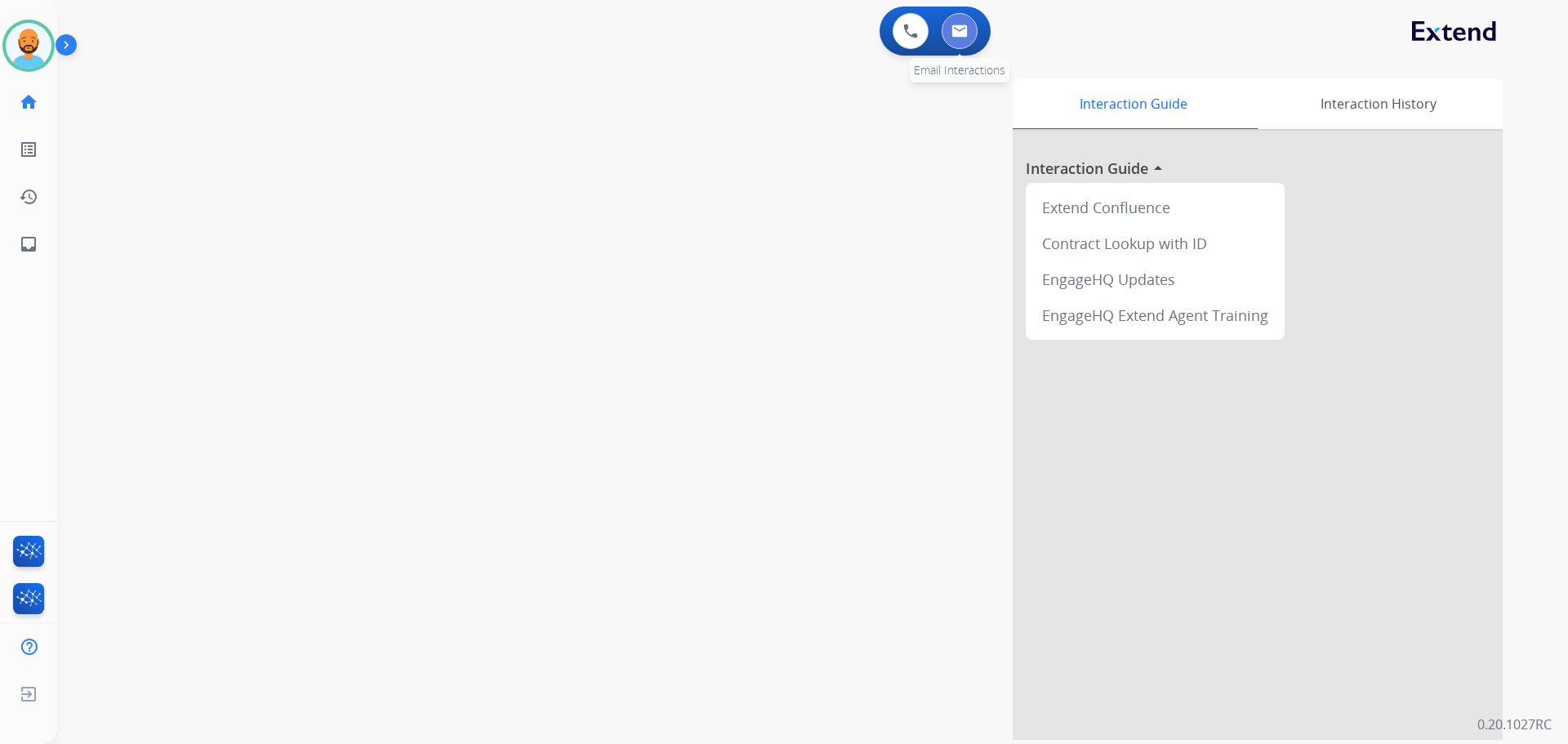
click at [966, 35] on img at bounding box center [959, 31] width 16 height 13
select select "**********"
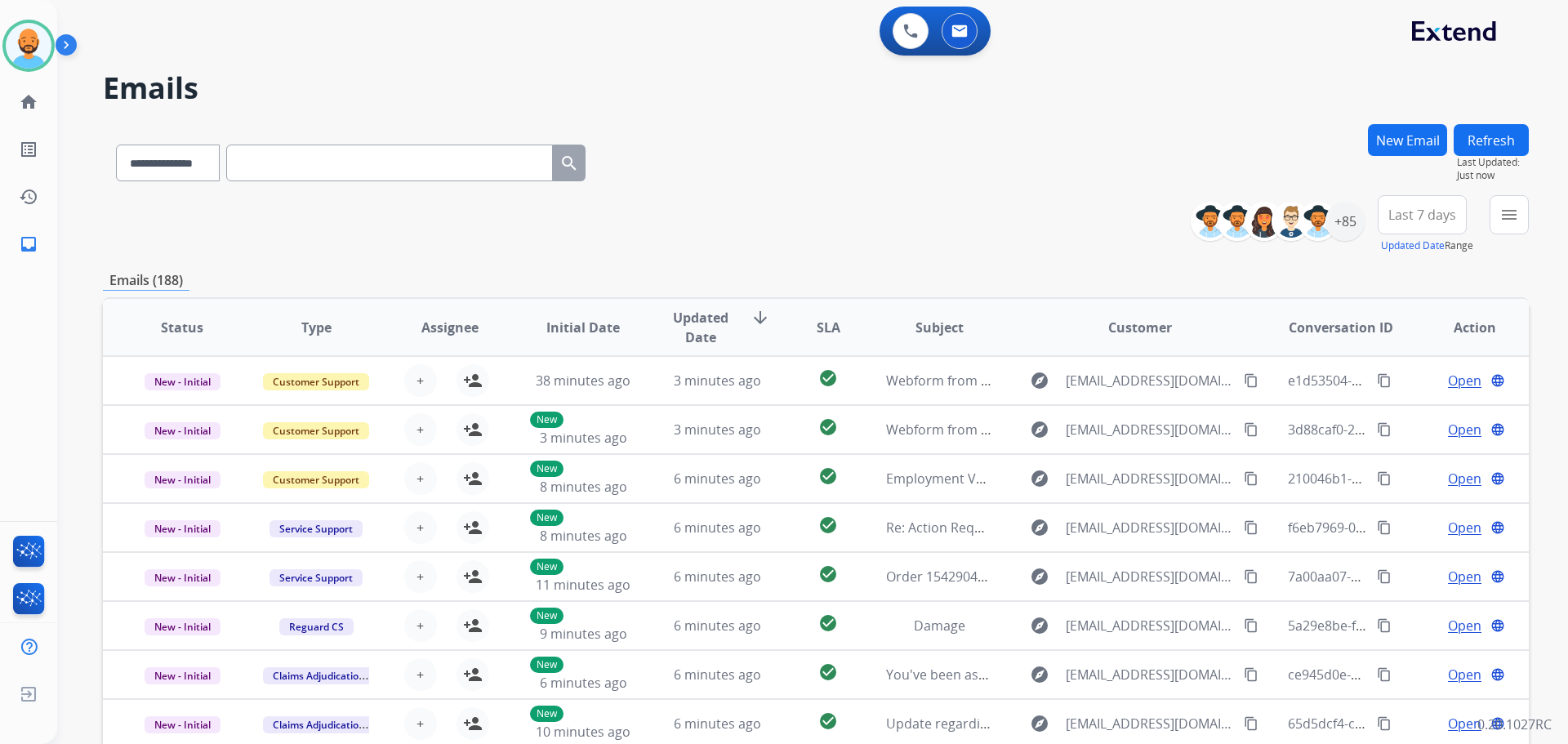
click at [1425, 136] on button "New Email" at bounding box center [1407, 140] width 79 height 31
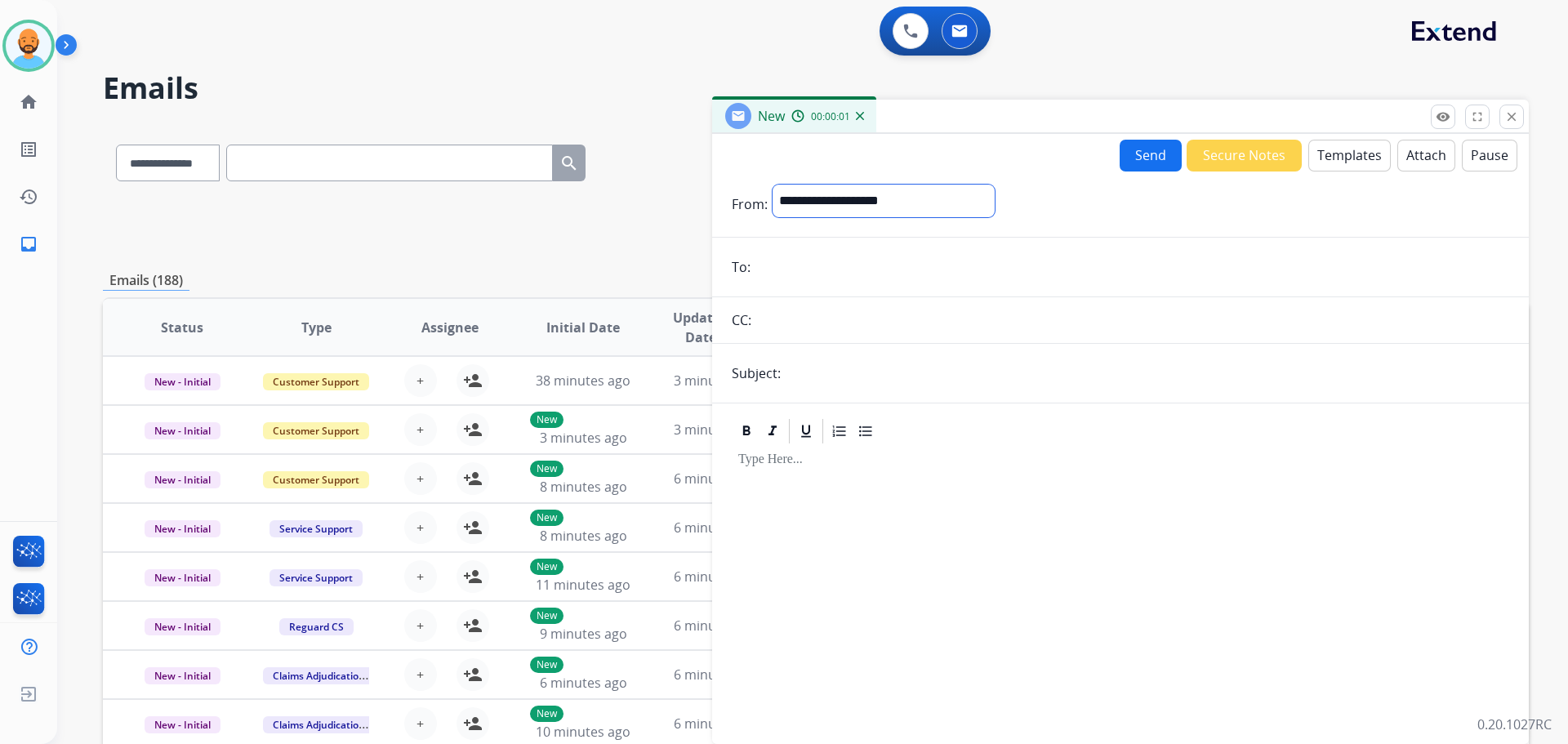
click at [856, 199] on select "**********" at bounding box center [883, 201] width 222 height 32
select select "**********"
click at [772, 185] on select "**********" at bounding box center [883, 201] width 222 height 32
click at [798, 277] on input "email" at bounding box center [1131, 268] width 753 height 32
paste input "**********"
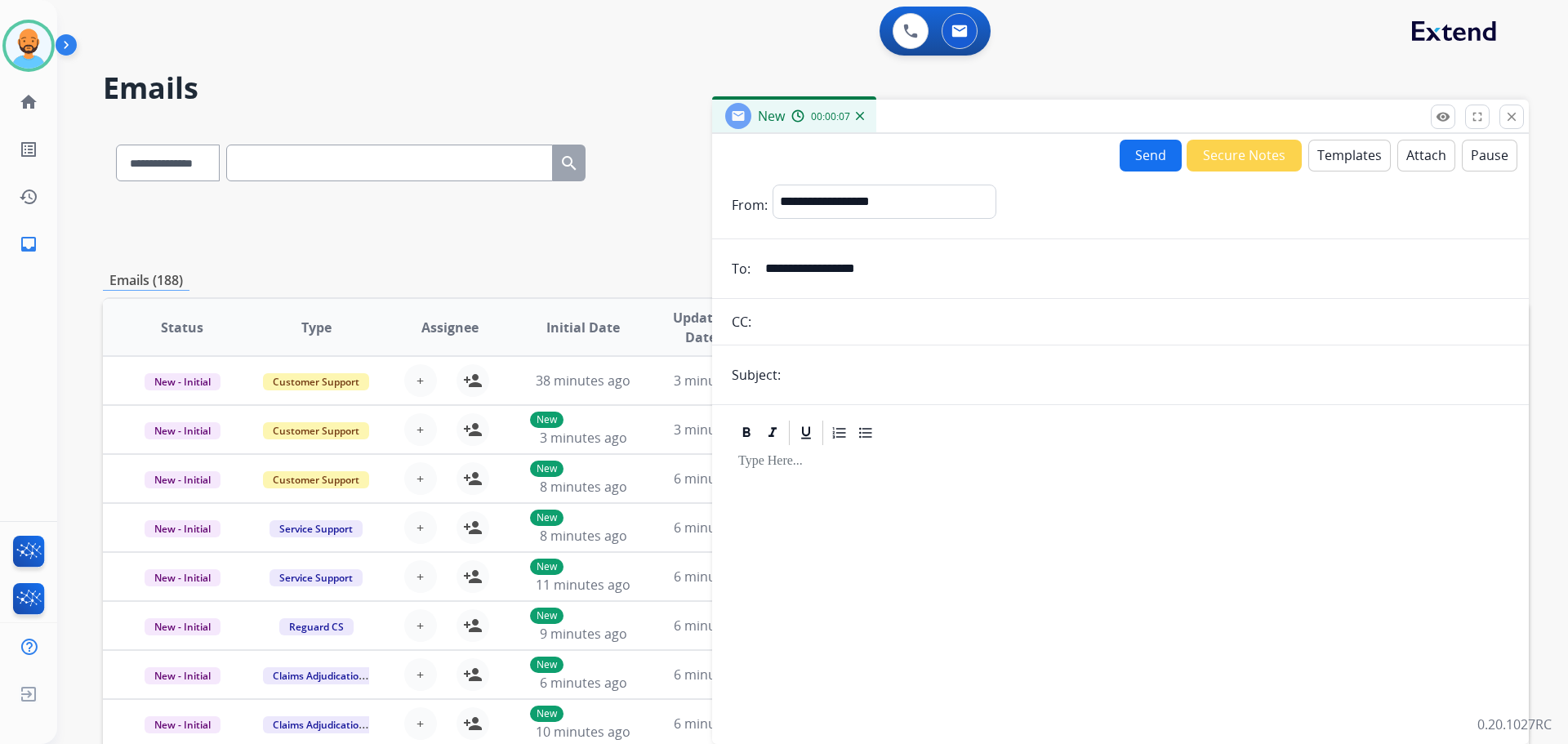
type input "**********"
click at [826, 370] on input "text" at bounding box center [1147, 375] width 724 height 32
type input "**********"
click at [817, 461] on p at bounding box center [1120, 461] width 764 height 14
click at [1405, 156] on button "Attach" at bounding box center [1426, 155] width 58 height 31
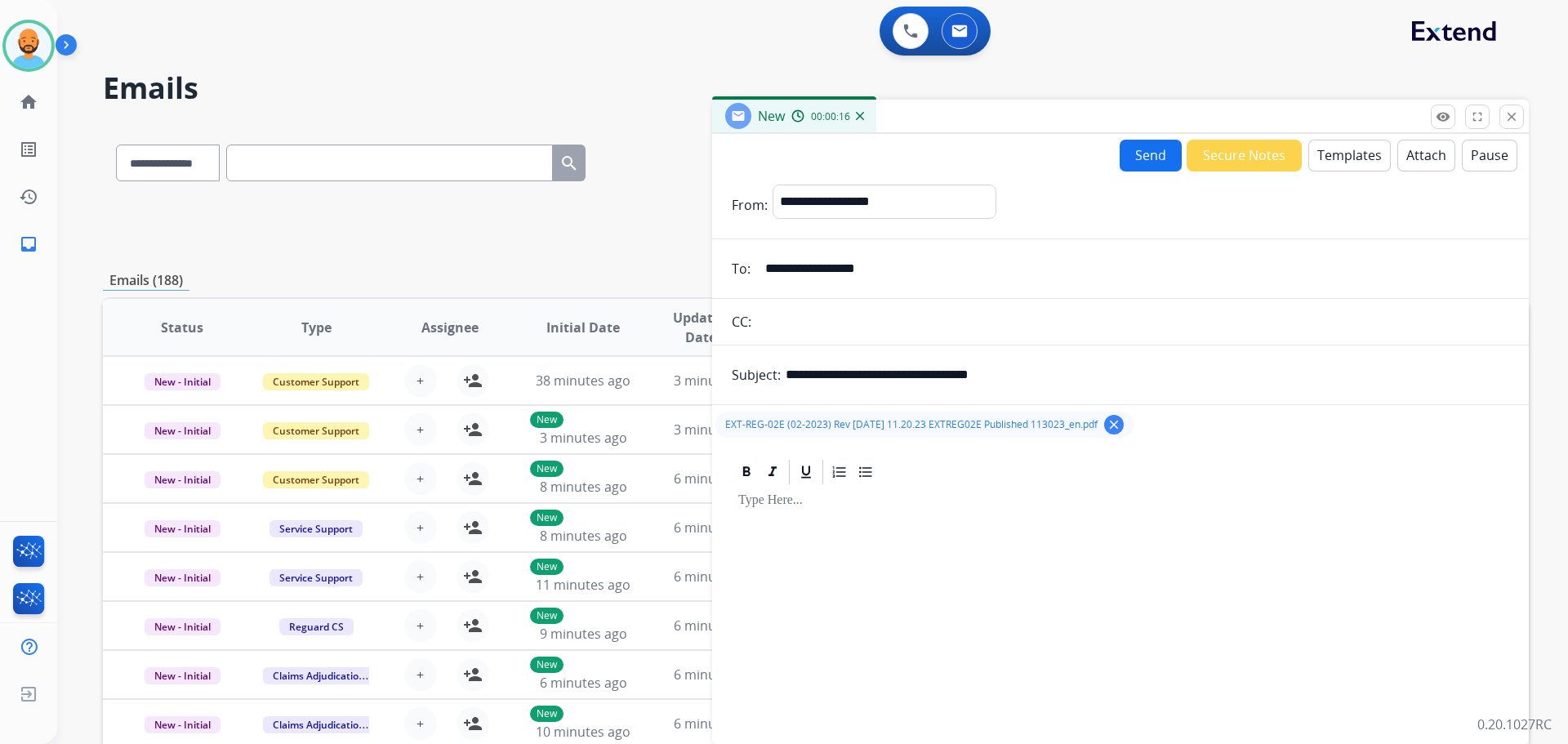
click at [1127, 148] on button "Send" at bounding box center [1150, 155] width 62 height 31
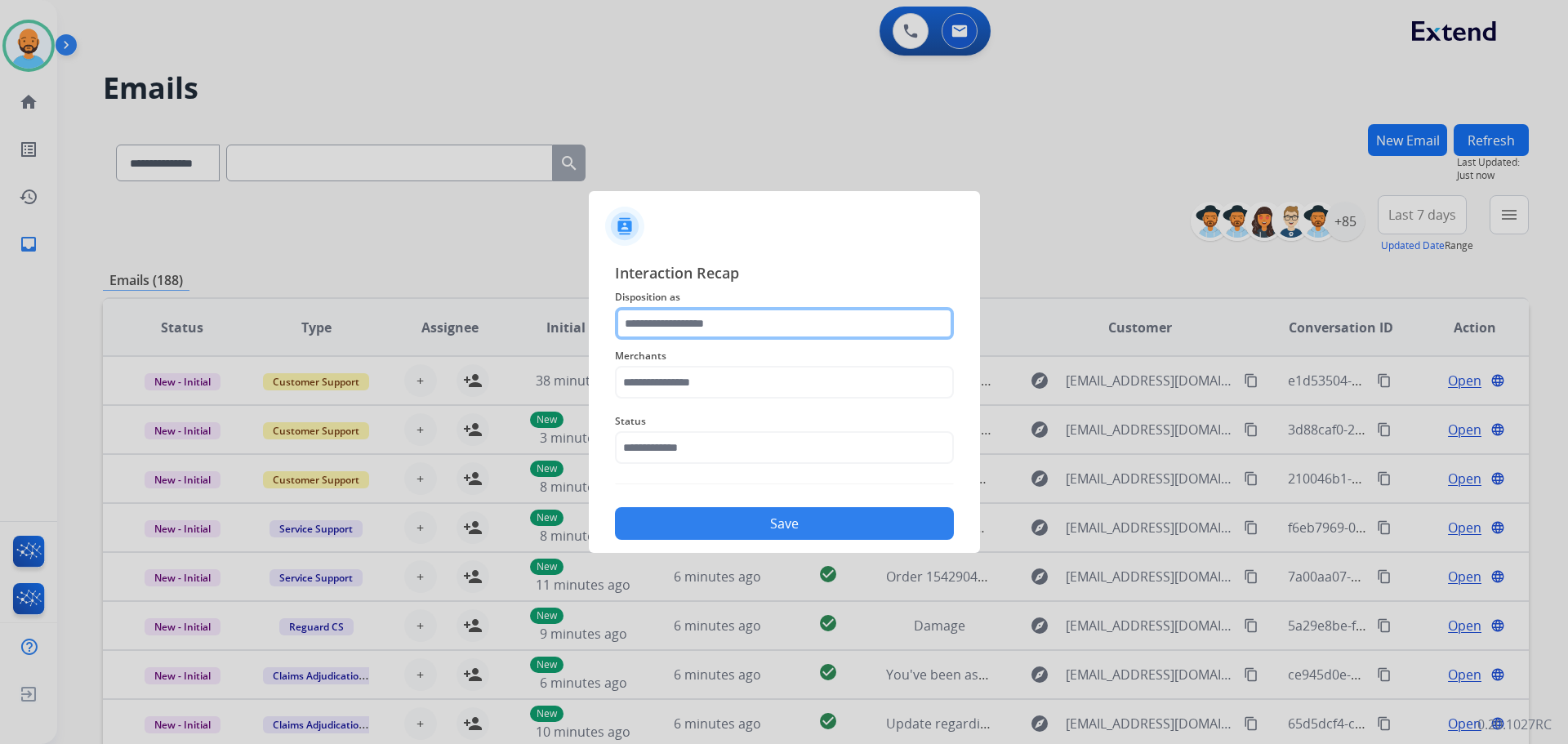
click at [704, 320] on input "text" at bounding box center [784, 323] width 339 height 32
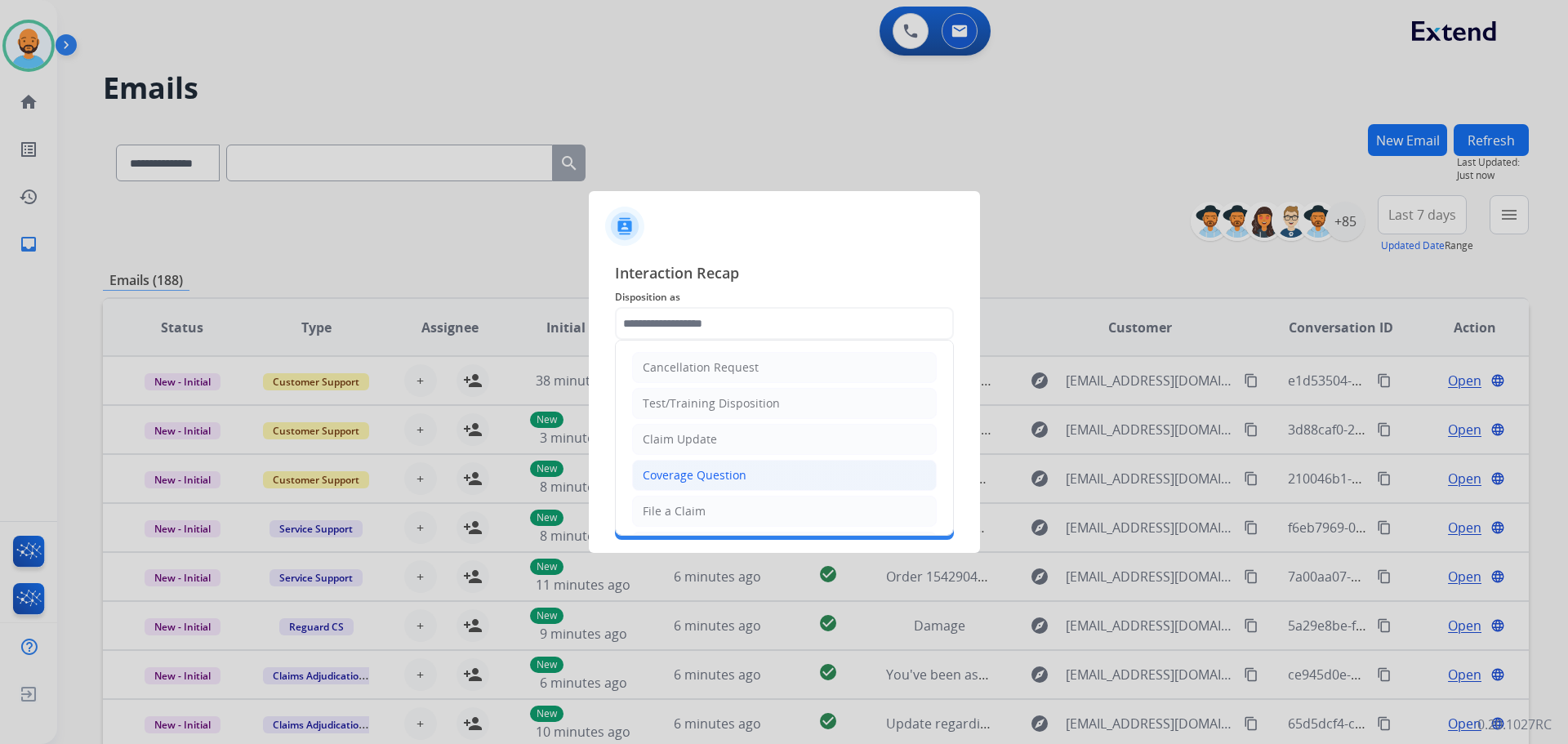
click at [713, 475] on div "Coverage Question" at bounding box center [695, 475] width 104 height 16
type input "**********"
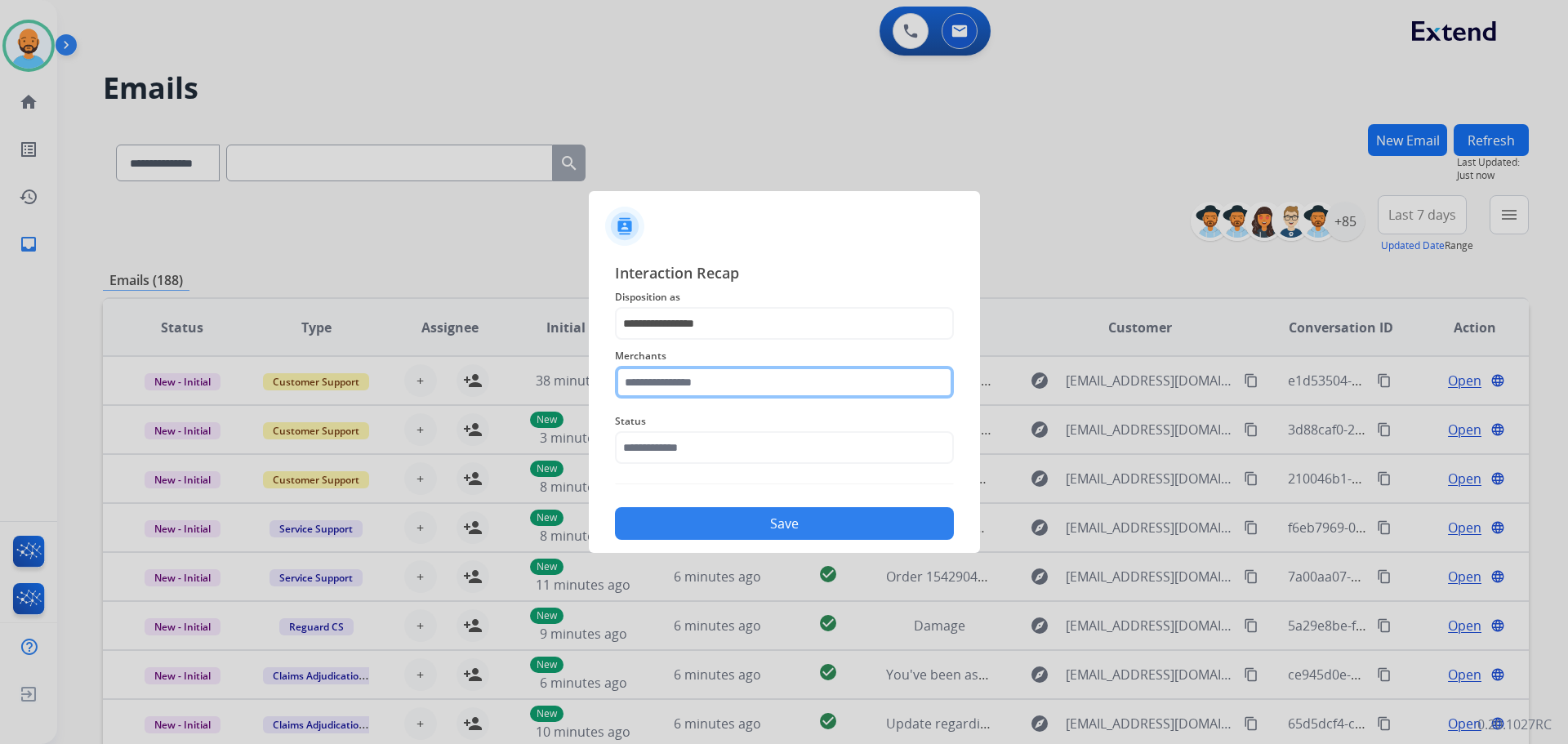
click at [723, 377] on input "text" at bounding box center [784, 382] width 339 height 32
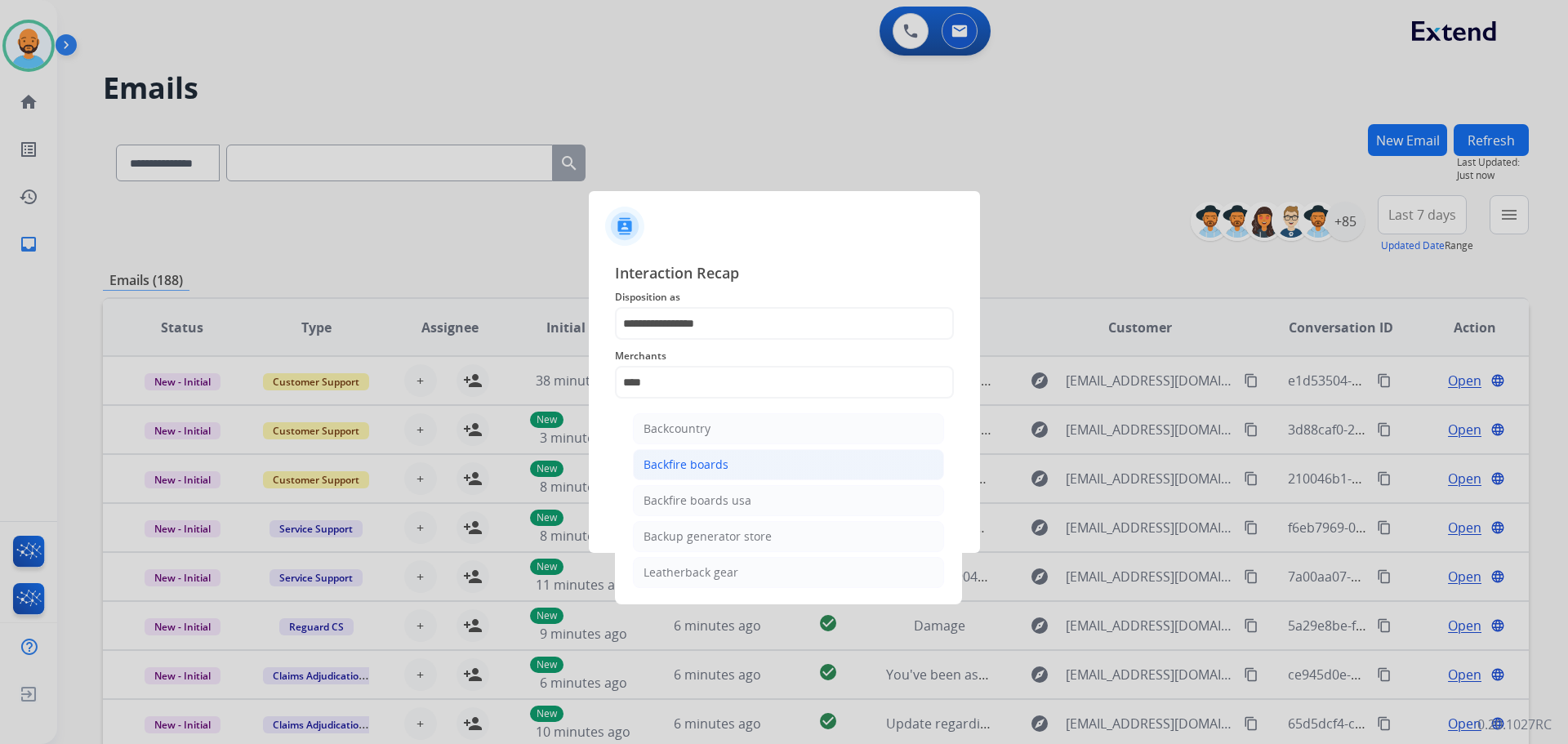
click at [700, 465] on div "Backfire boards" at bounding box center [686, 464] width 85 height 16
type input "**********"
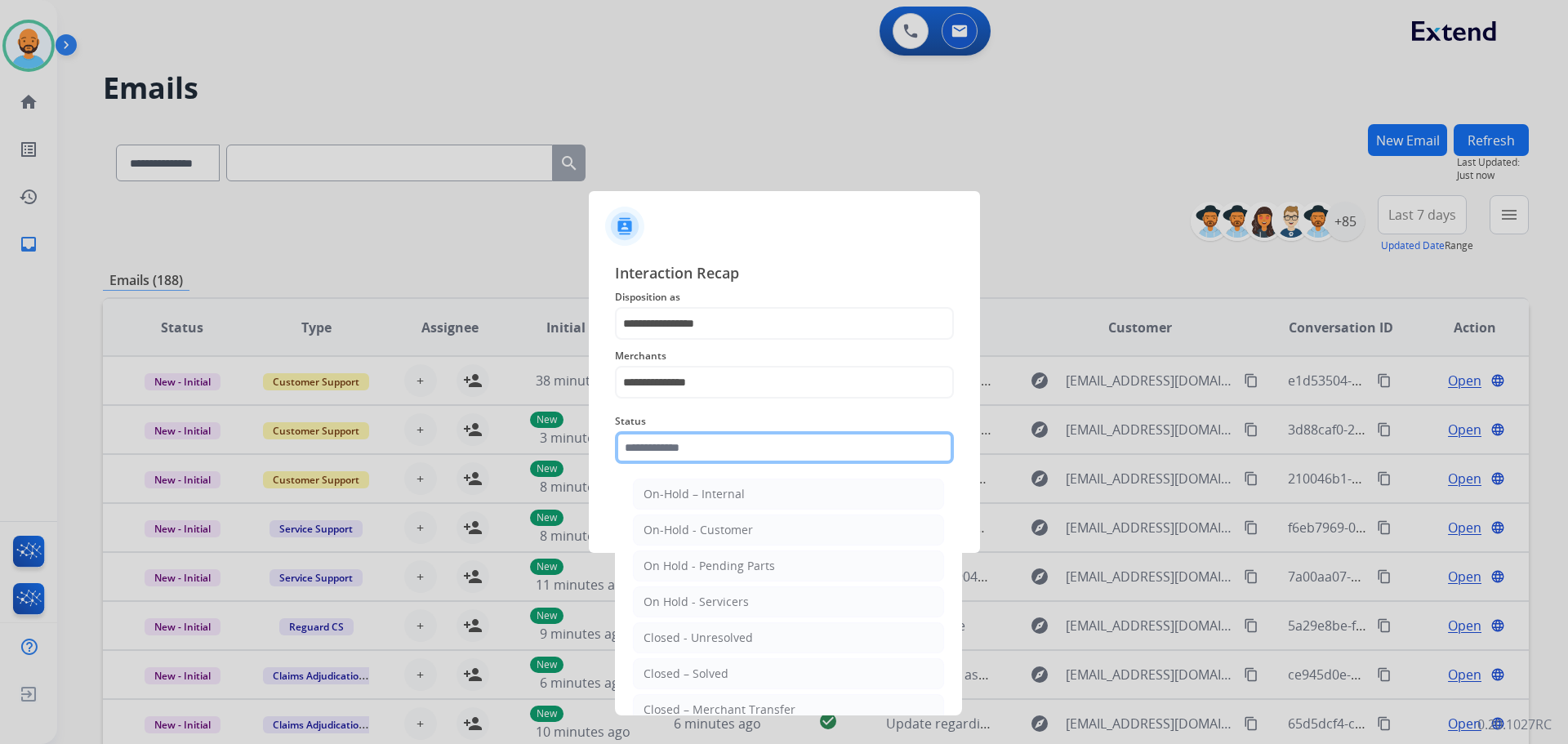
click at [686, 452] on input "text" at bounding box center [784, 447] width 339 height 32
click at [740, 664] on li "Closed – Solved" at bounding box center [787, 673] width 311 height 31
type input "**********"
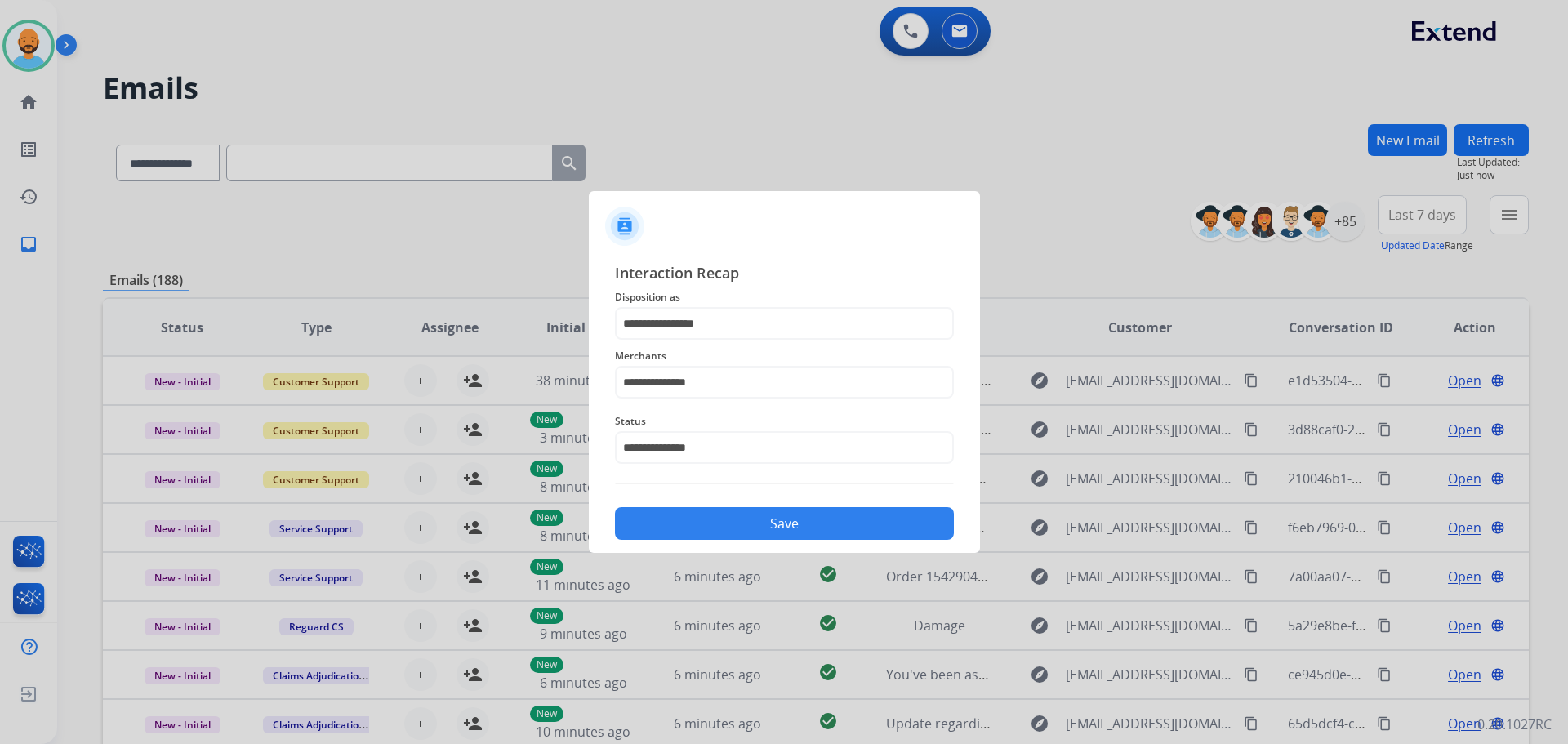
click at [762, 525] on button "Save" at bounding box center [784, 524] width 339 height 32
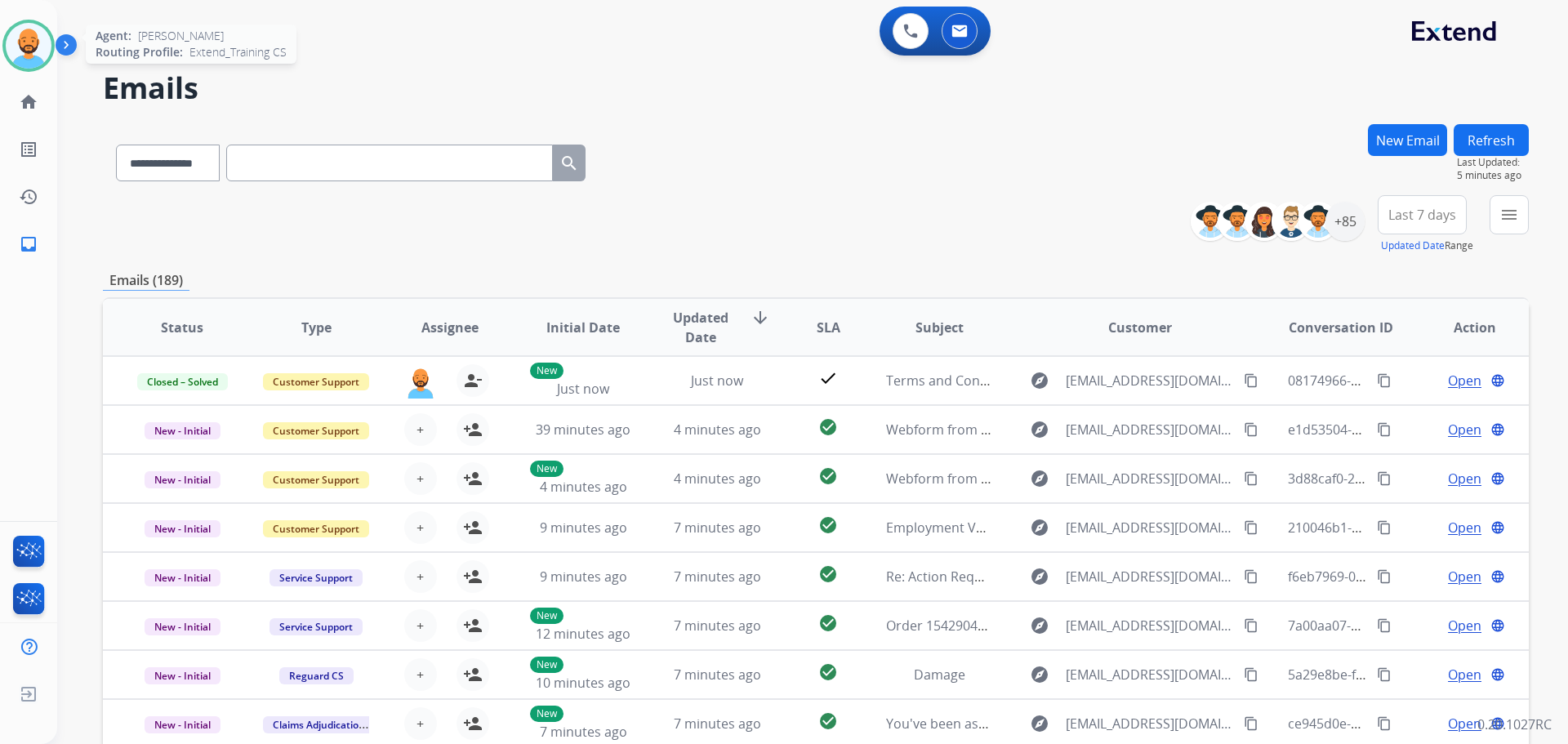
click at [23, 31] on img at bounding box center [29, 46] width 46 height 46
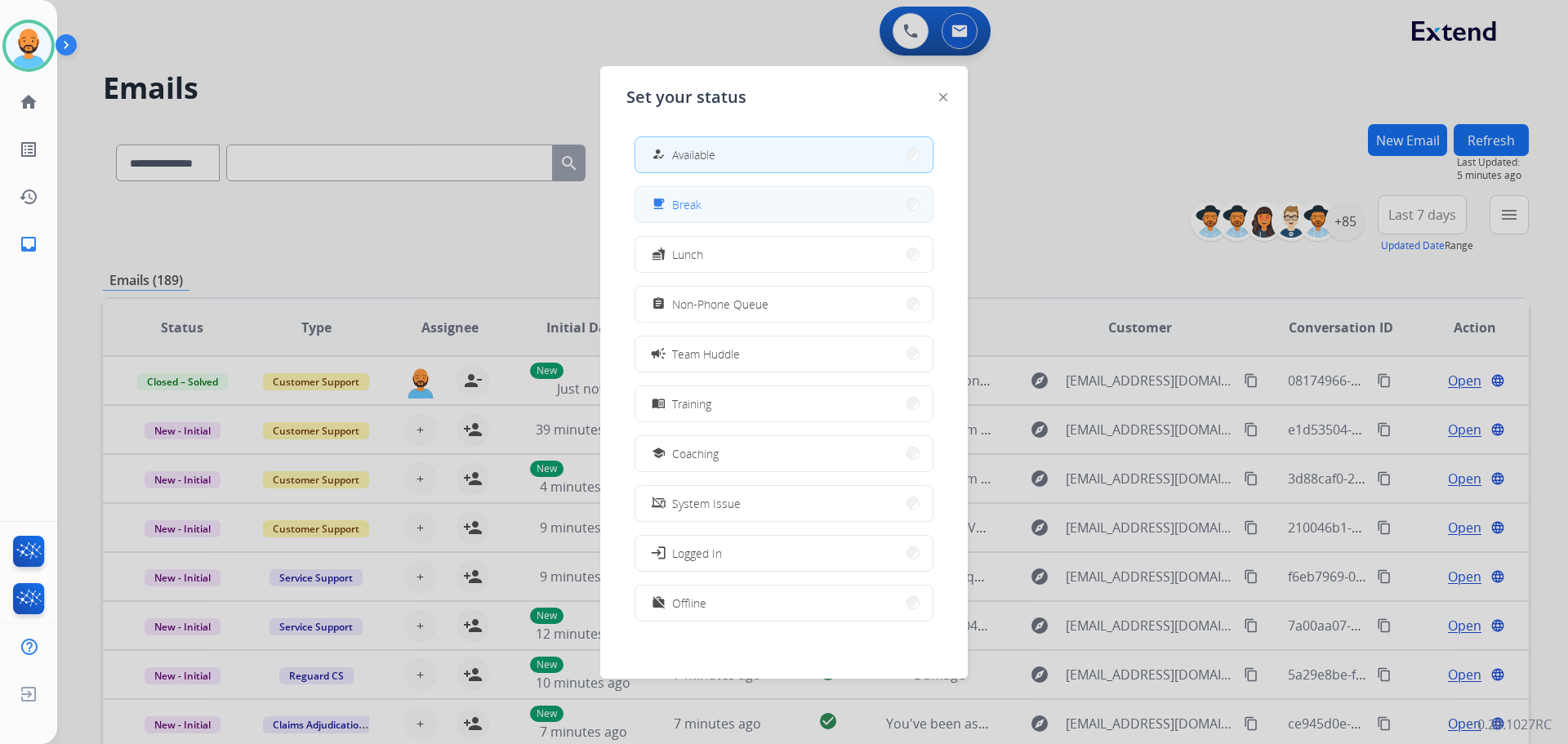
click at [764, 206] on button "free_breakfast Break" at bounding box center [783, 204] width 297 height 35
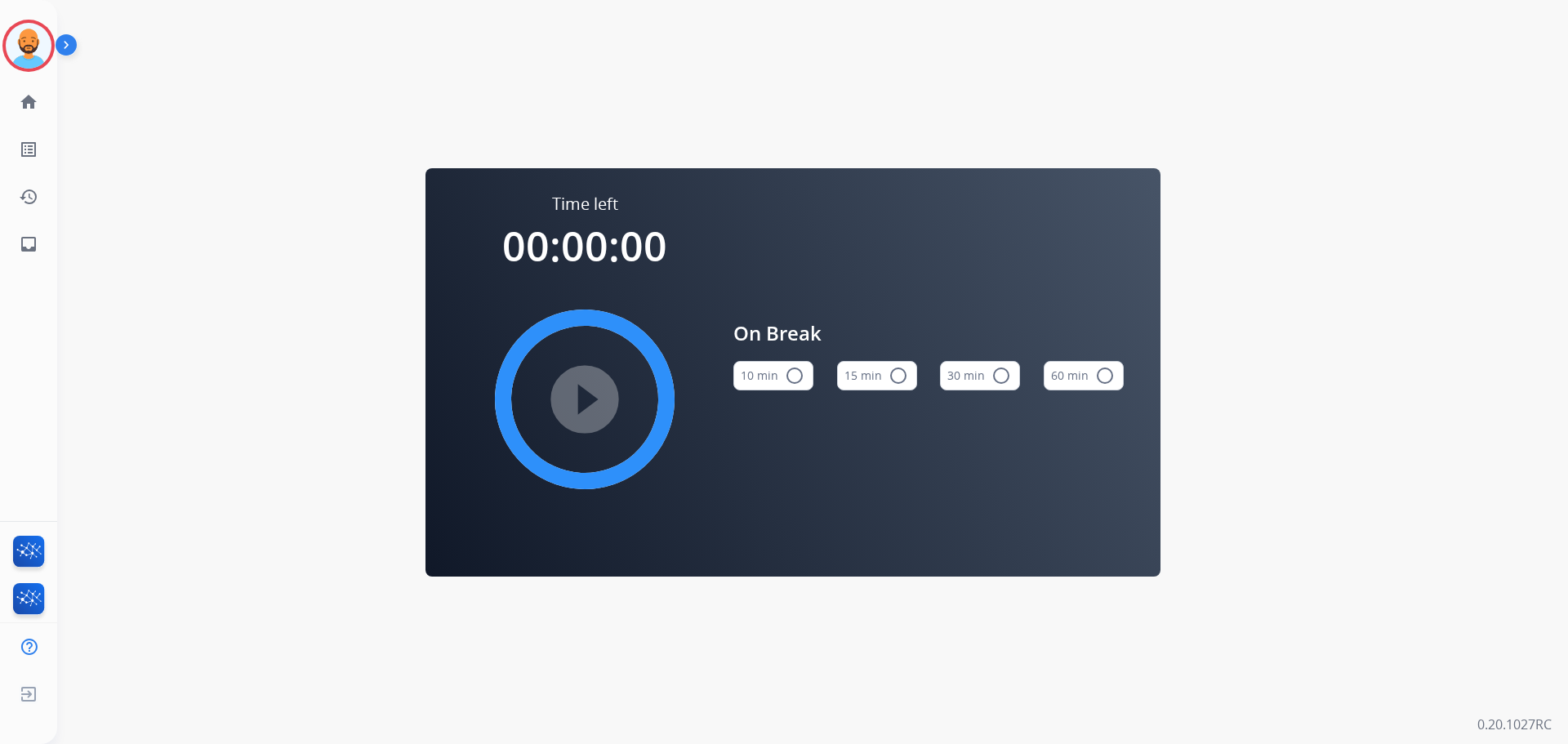
click at [773, 370] on button "10 min radio_button_unchecked" at bounding box center [773, 375] width 80 height 30
drag, startPoint x: 581, startPoint y: 392, endPoint x: 591, endPoint y: 394, distance: 10.2
click at [591, 394] on mat-icon "play_circle_filled" at bounding box center [584, 399] width 20 height 20
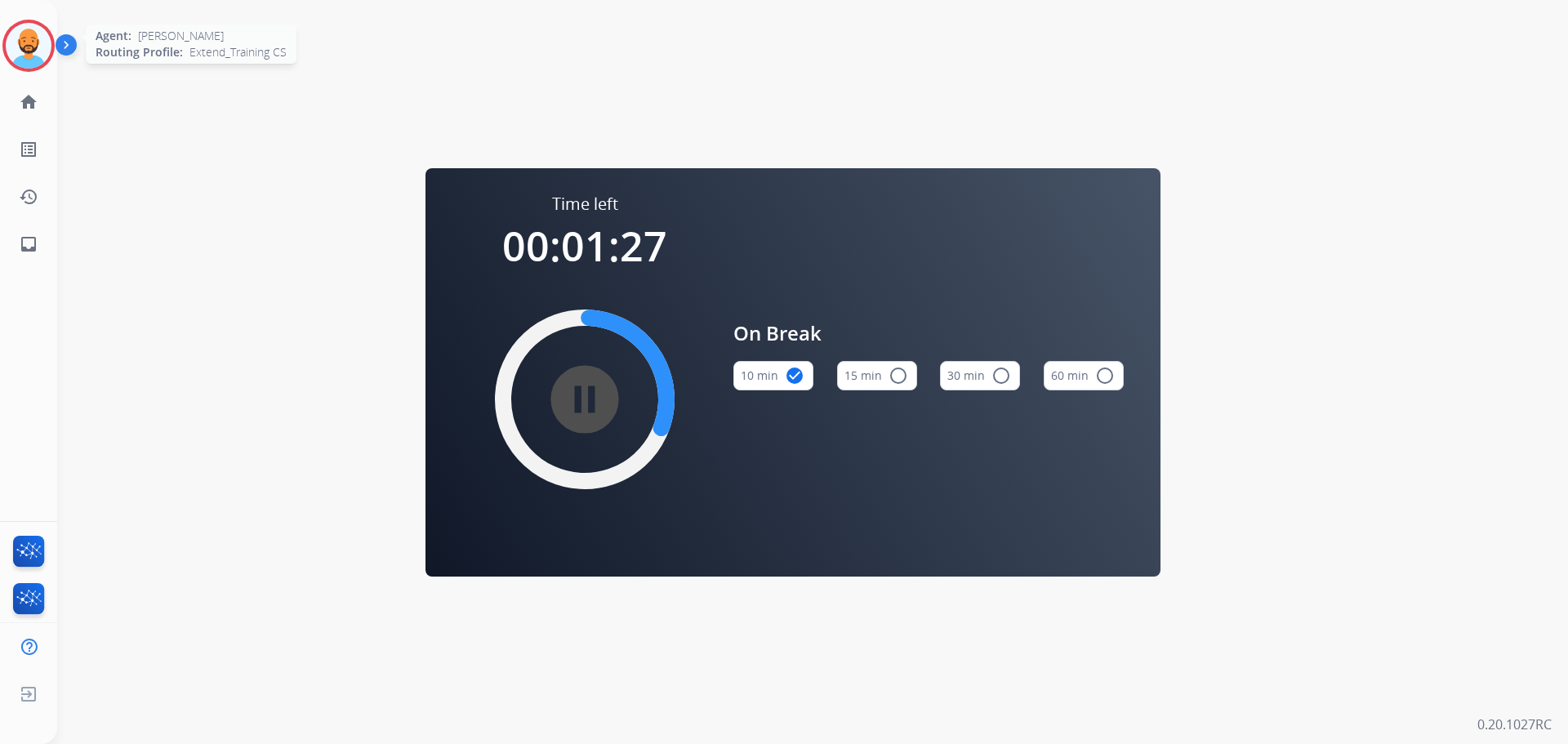
click at [29, 42] on img at bounding box center [29, 46] width 46 height 46
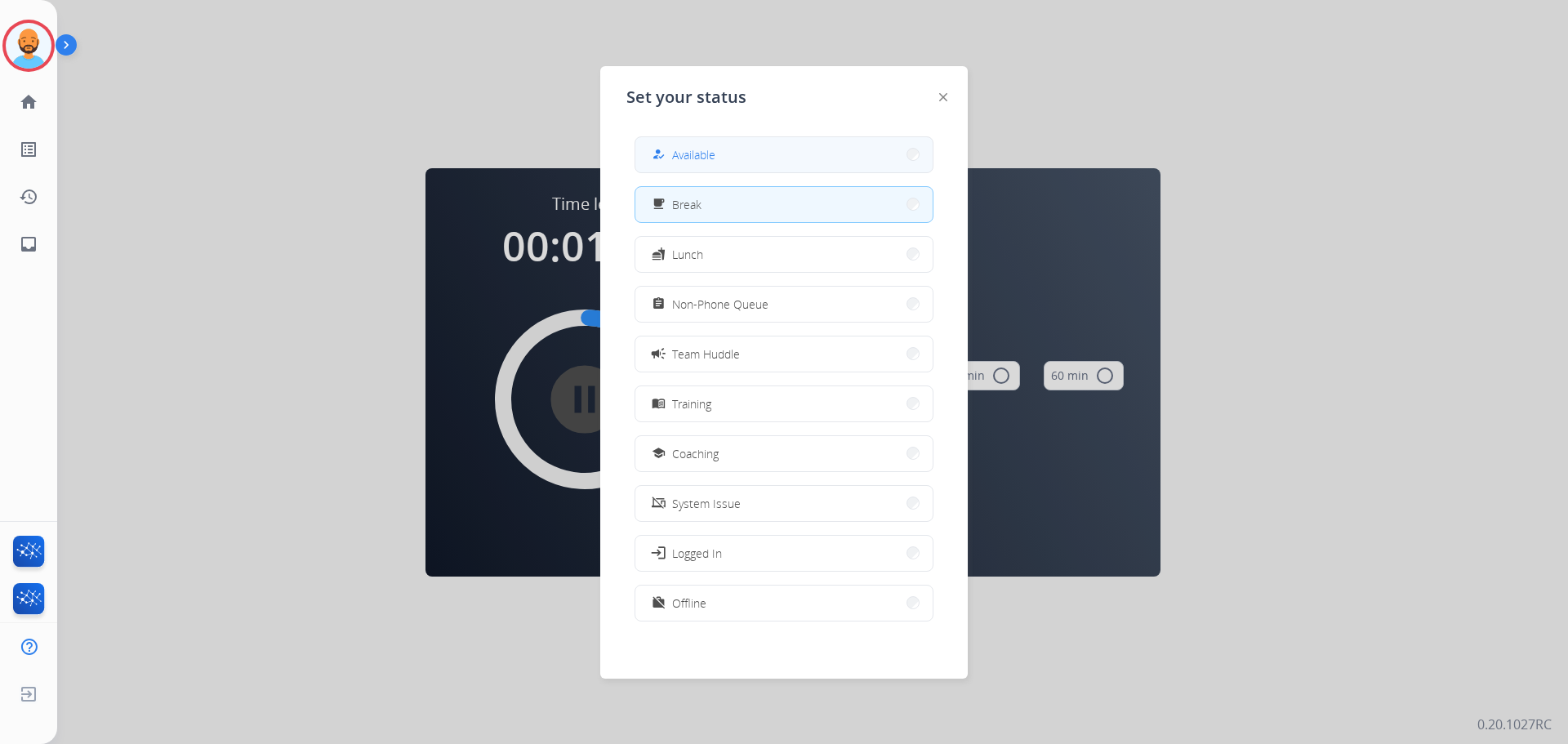
click at [718, 144] on button "how_to_reg Available" at bounding box center [783, 154] width 297 height 35
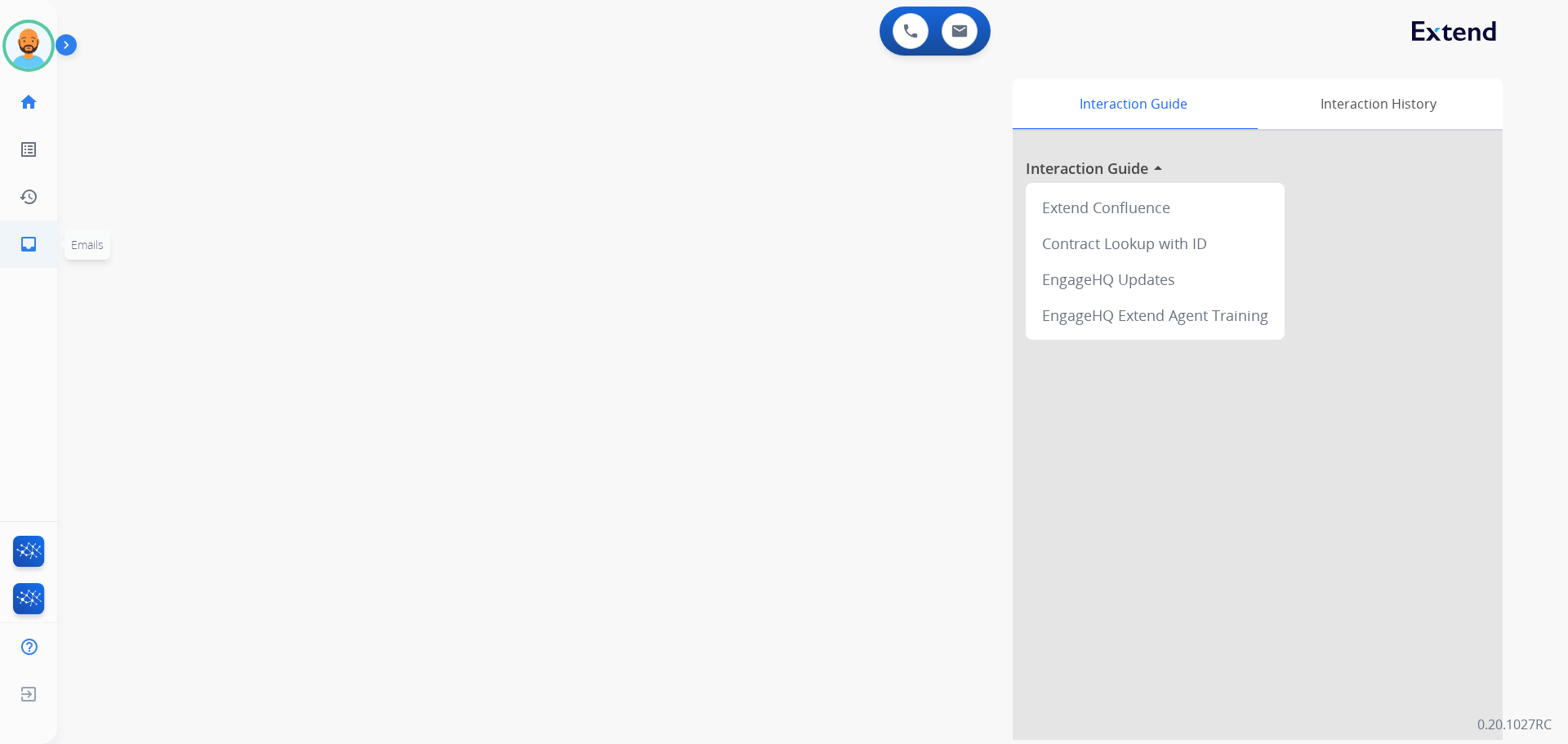
click at [30, 249] on mat-icon "inbox" at bounding box center [28, 243] width 20 height 20
select select "**********"
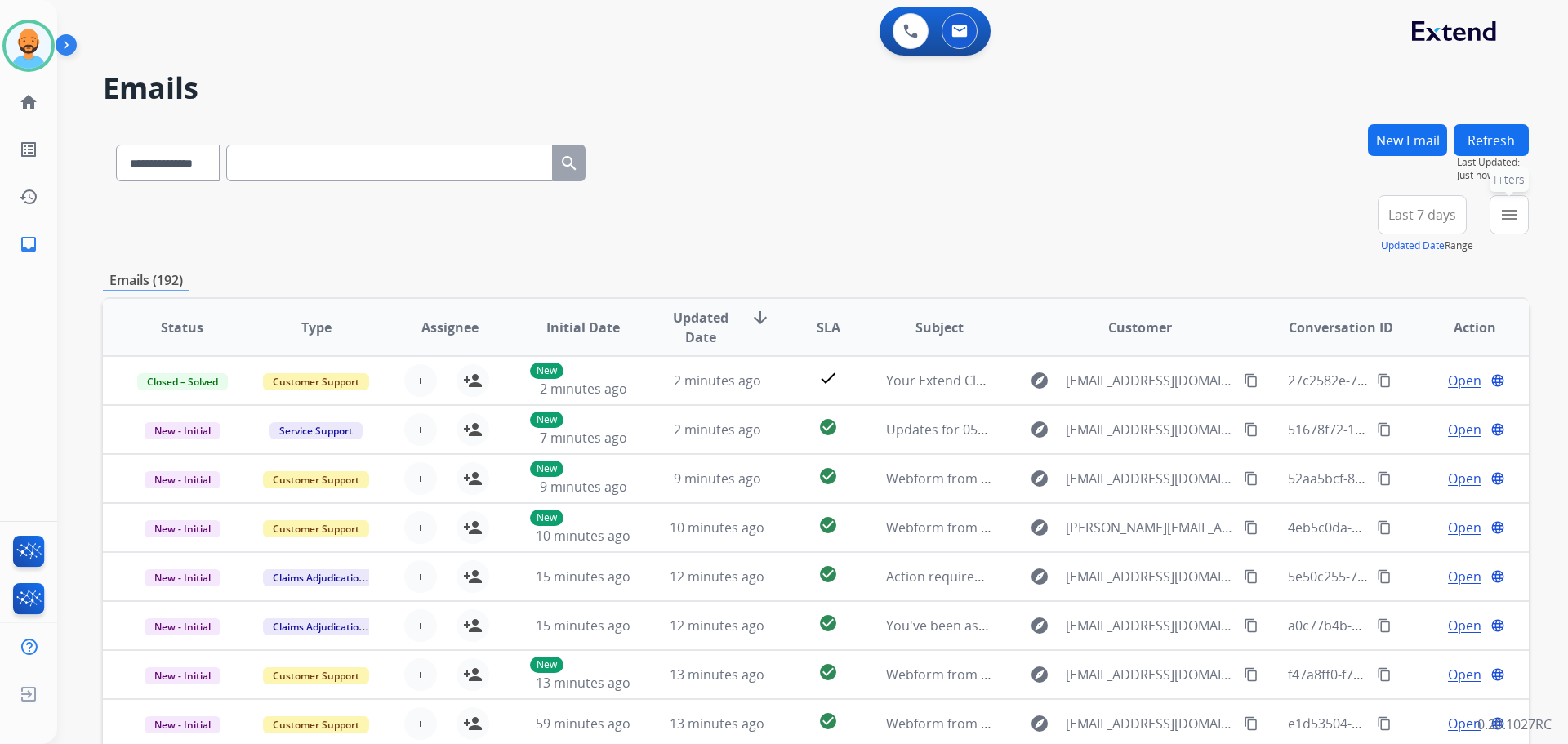
click at [1502, 231] on button "menu Filters" at bounding box center [1509, 215] width 39 height 39
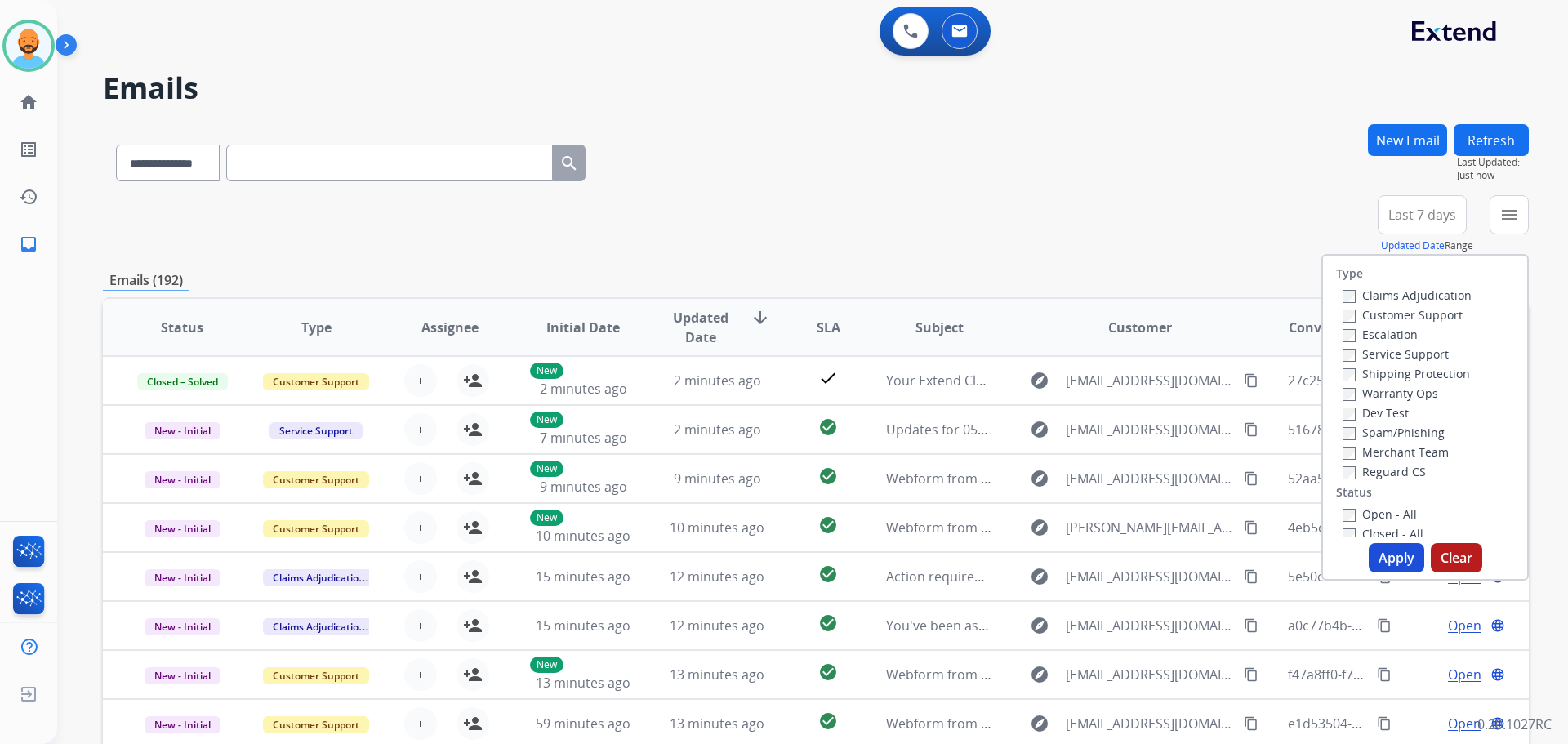
click at [1402, 312] on label "Customer Support" at bounding box center [1402, 315] width 120 height 15
click at [1380, 374] on label "Shipping Protection" at bounding box center [1406, 374] width 128 height 15
click at [1385, 524] on div "Closed - All" at bounding box center [1428, 533] width 171 height 20
click at [1372, 512] on label "Open - All" at bounding box center [1379, 514] width 74 height 15
drag, startPoint x: 1385, startPoint y: 554, endPoint x: 1376, endPoint y: 554, distance: 9.0
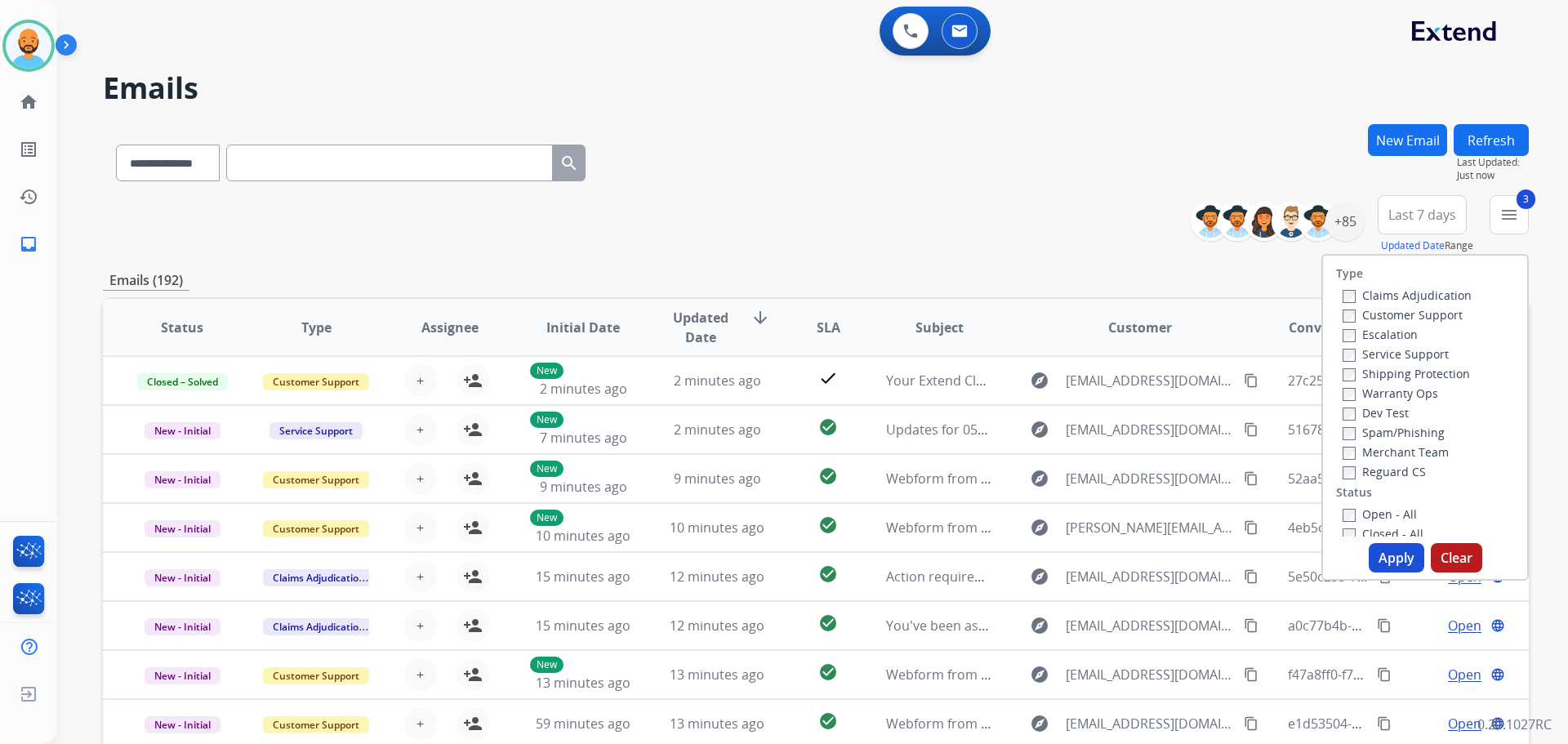
click at [1386, 552] on button "Apply" at bounding box center [1396, 558] width 55 height 30
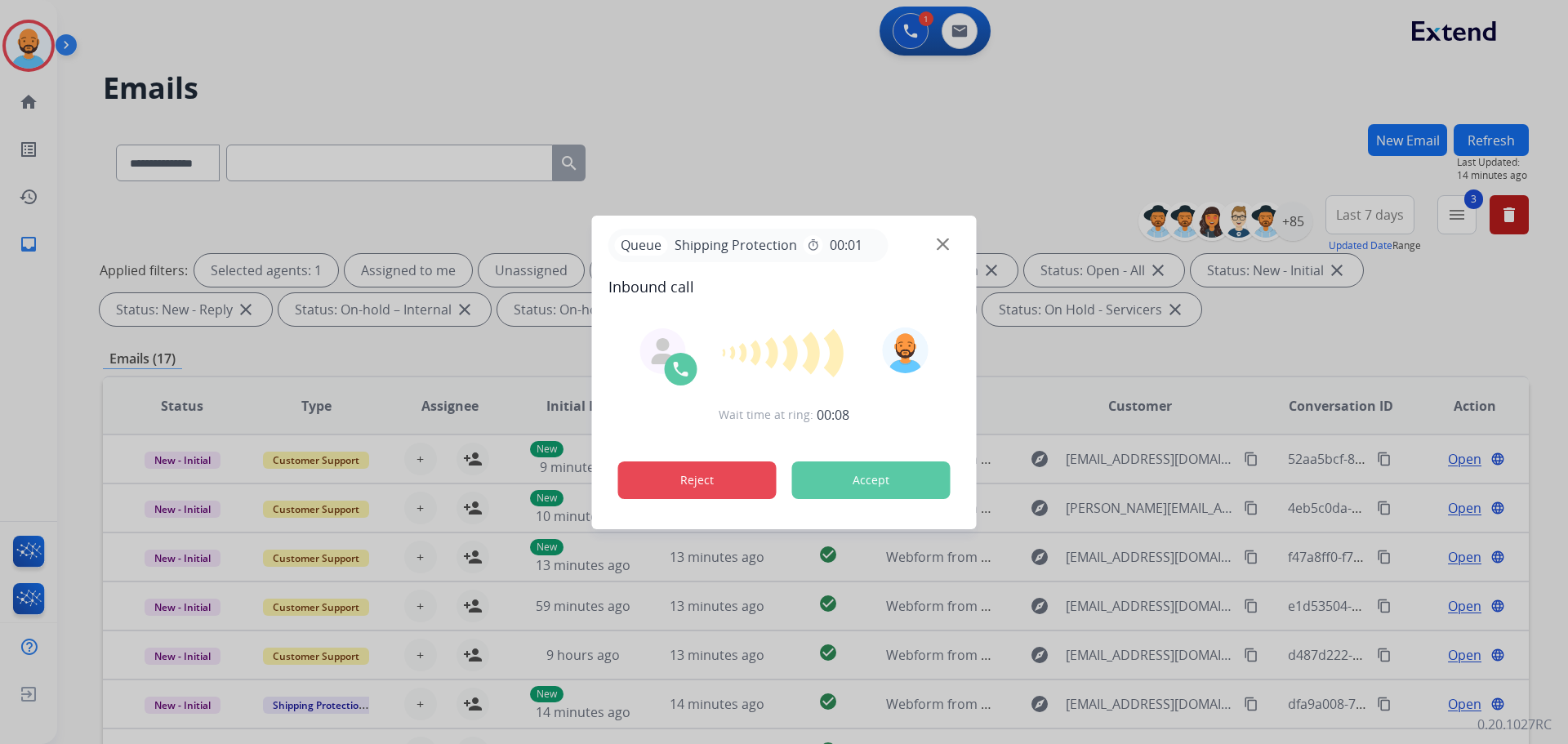
click at [742, 491] on button "Reject" at bounding box center [697, 480] width 158 height 37
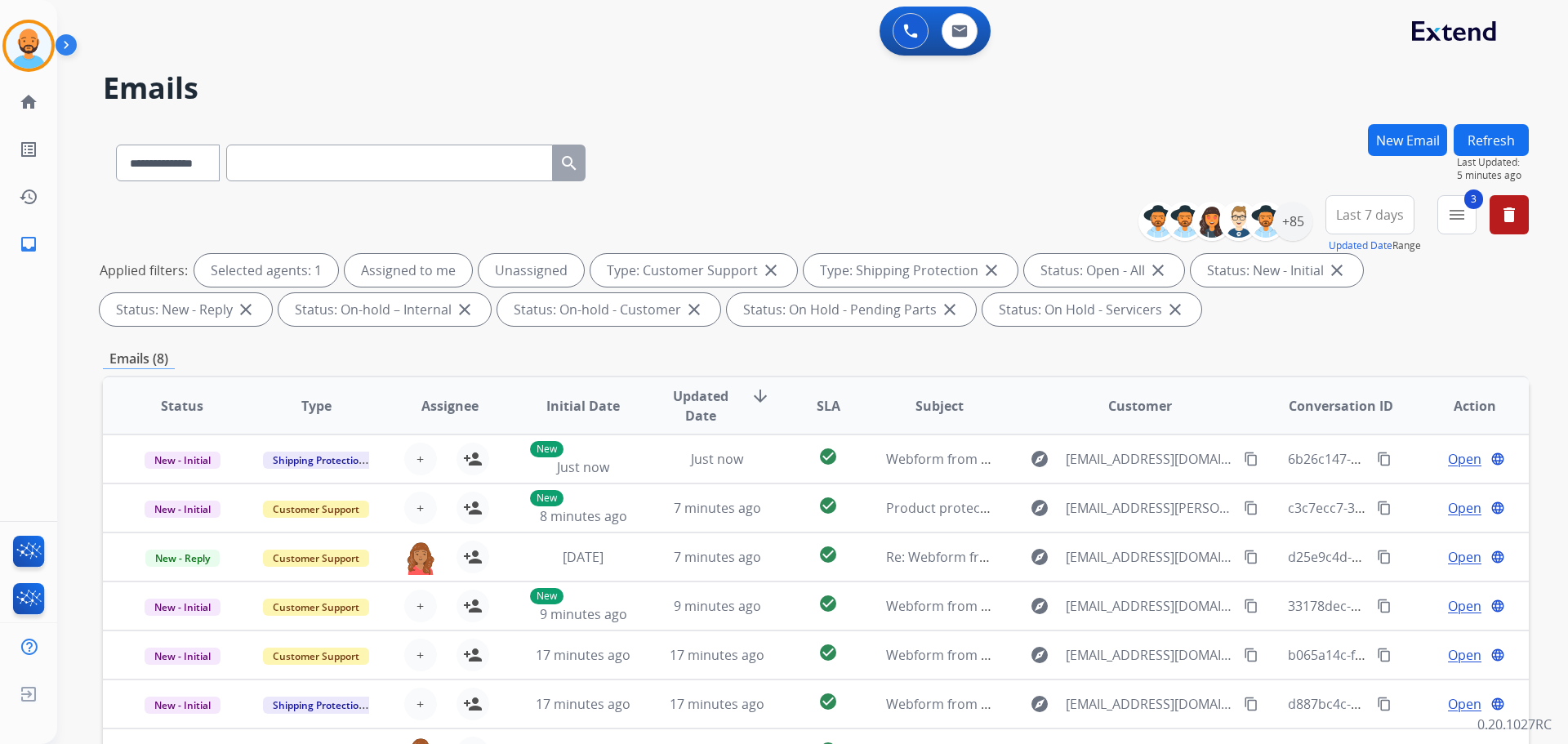
click at [58, 18] on div "0 Voice Interactions 0 Email Interactions" at bounding box center [793, 32] width 1472 height 52
click at [56, 30] on div "[PERSON_NAME] Queue Edit Avatar Agent: [PERSON_NAME] Profile: Extend_Training CS" at bounding box center [28, 45] width 57 height 52
click at [31, 39] on img at bounding box center [29, 46] width 46 height 46
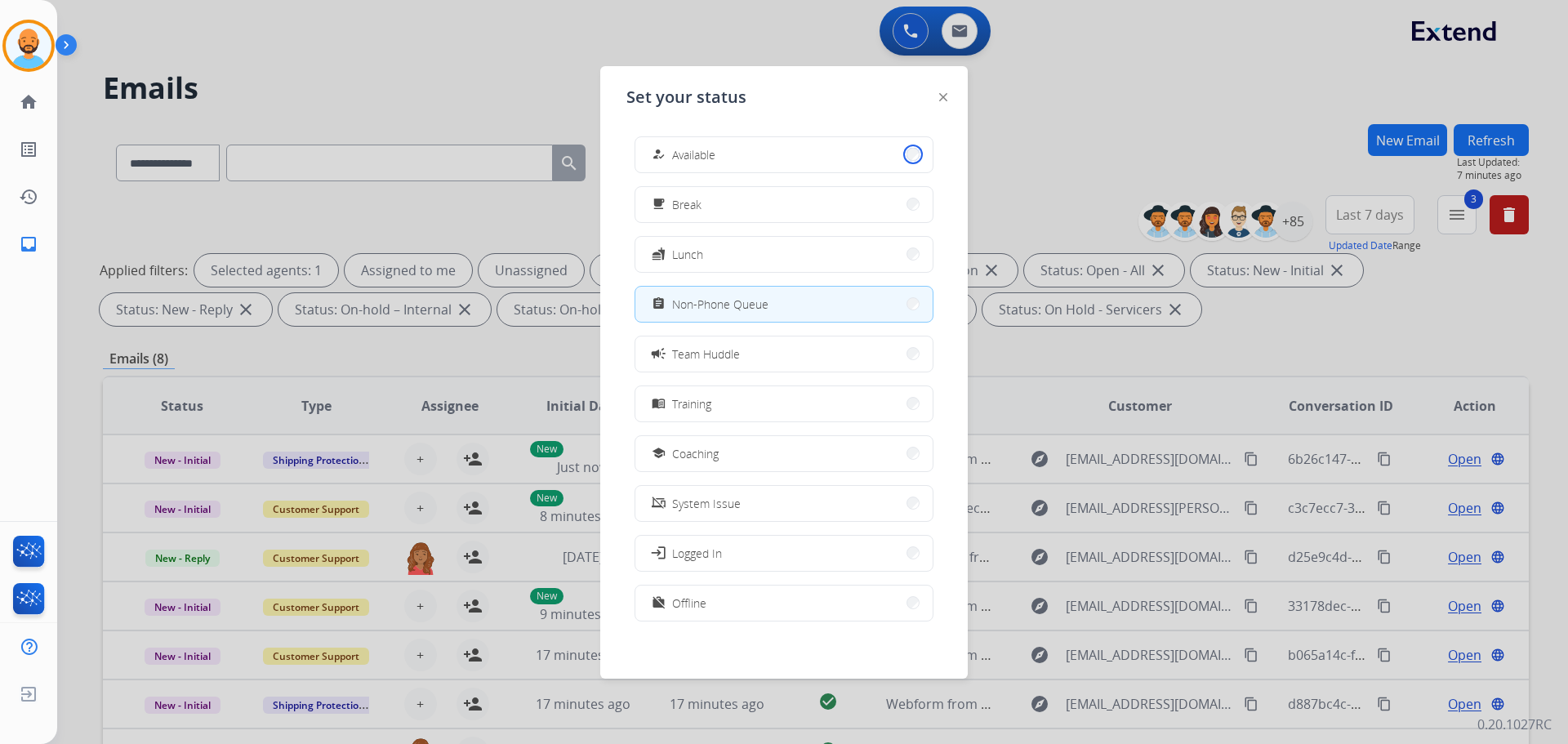
click at [907, 152] on button "how_to_reg Available" at bounding box center [783, 154] width 297 height 35
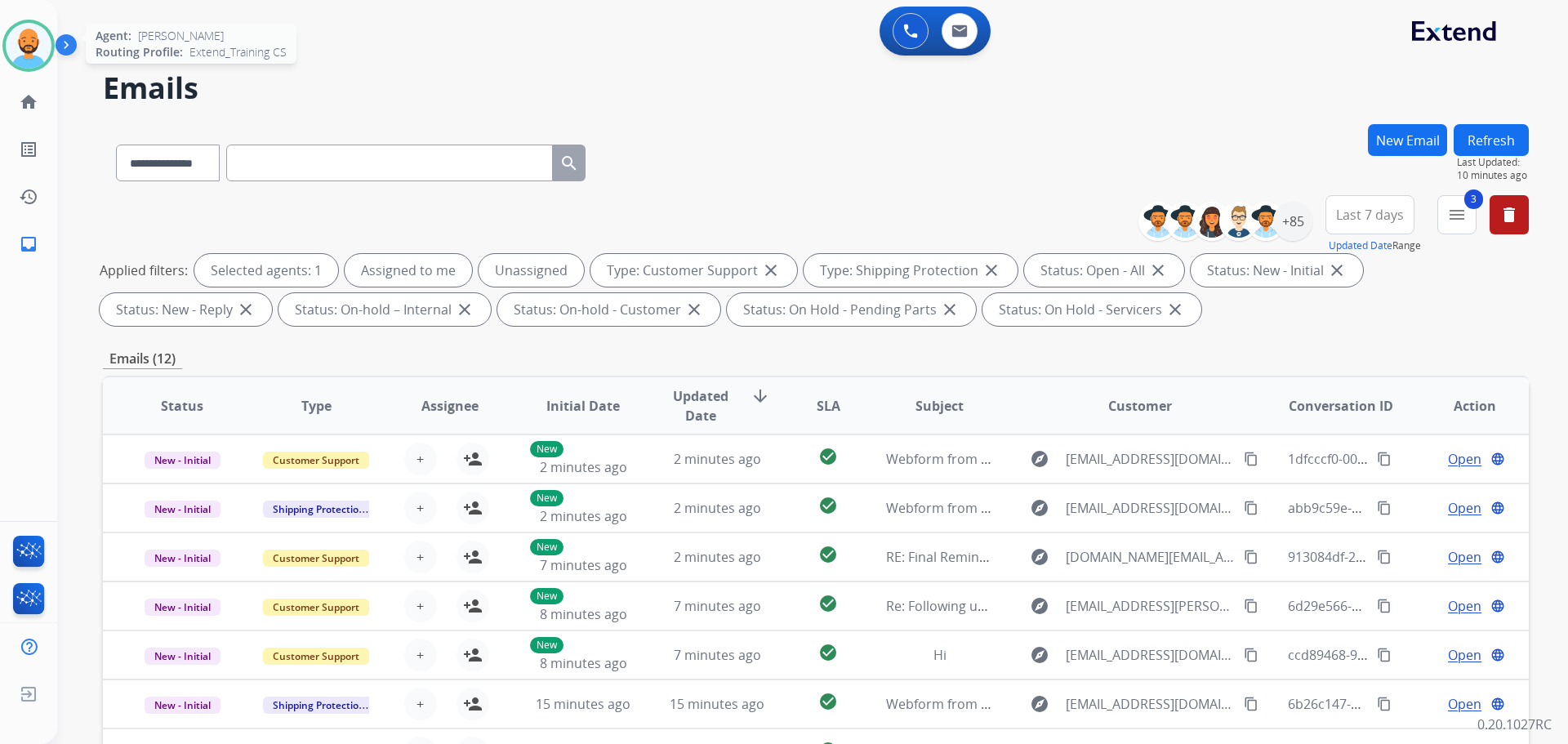
click at [28, 36] on img at bounding box center [29, 46] width 46 height 46
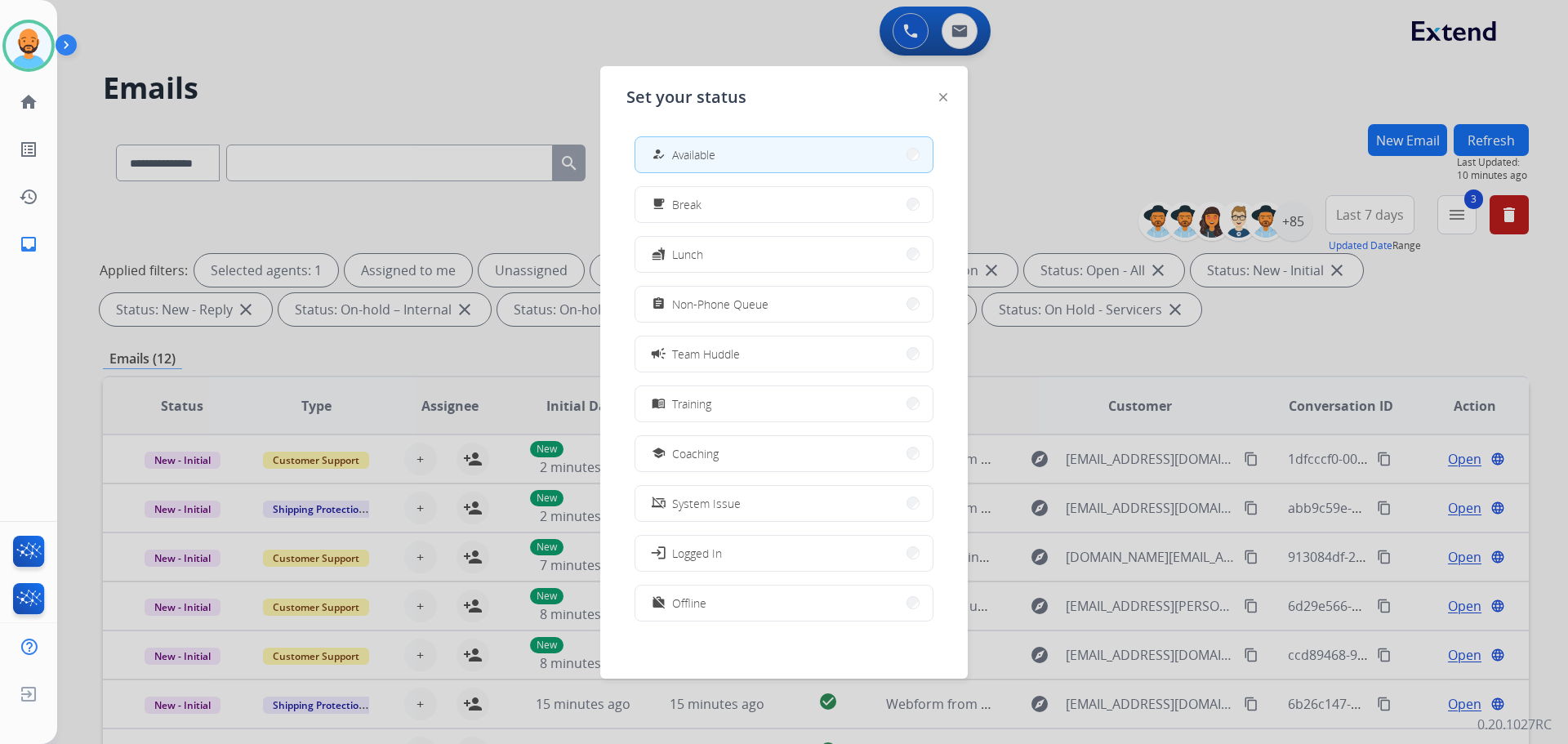
drag, startPoint x: 460, startPoint y: 77, endPoint x: 456, endPoint y: 67, distance: 10.8
click at [460, 76] on div at bounding box center [784, 372] width 1568 height 744
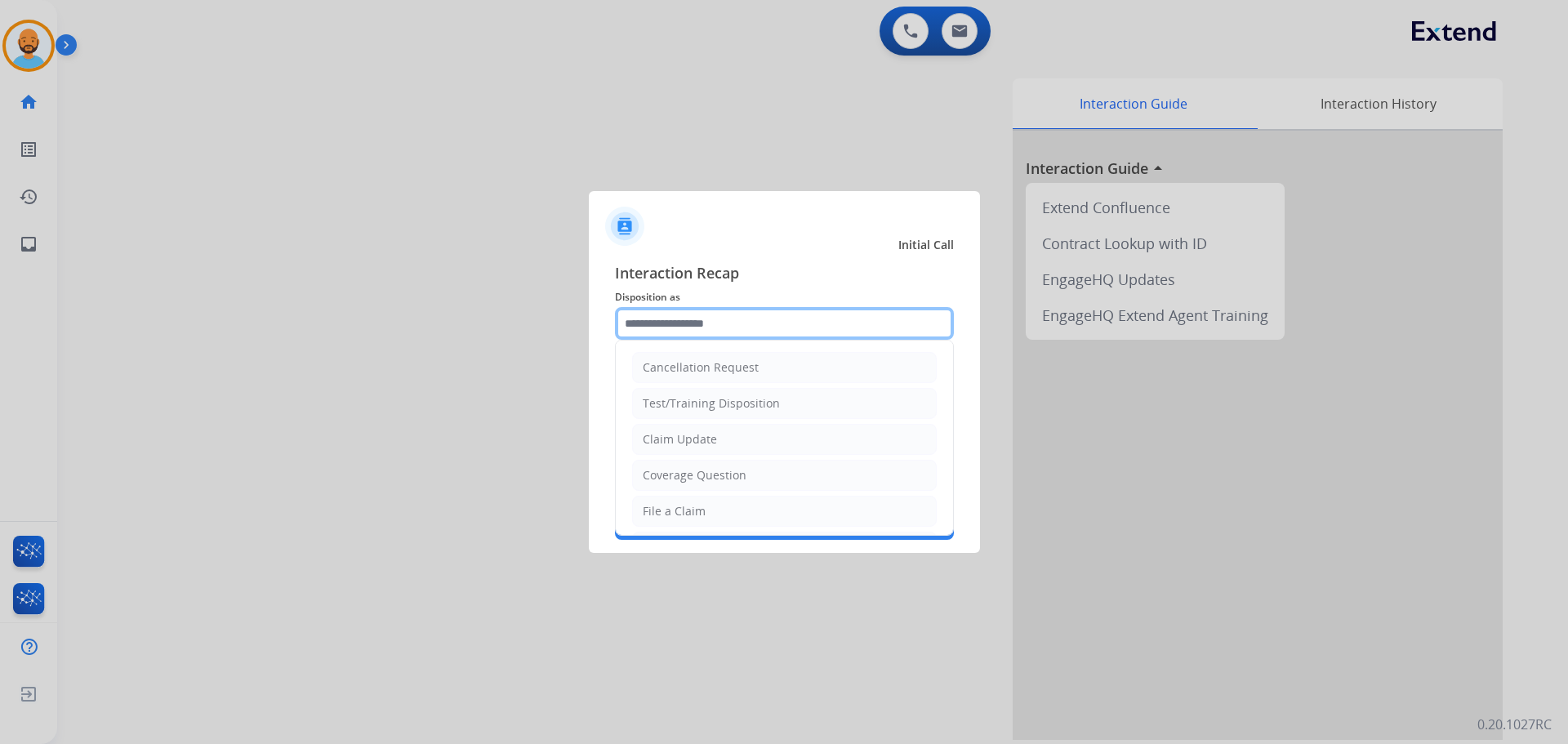
click at [736, 320] on input "text" at bounding box center [784, 323] width 339 height 32
click at [718, 441] on li "Claim Update" at bounding box center [784, 439] width 305 height 31
type input "**********"
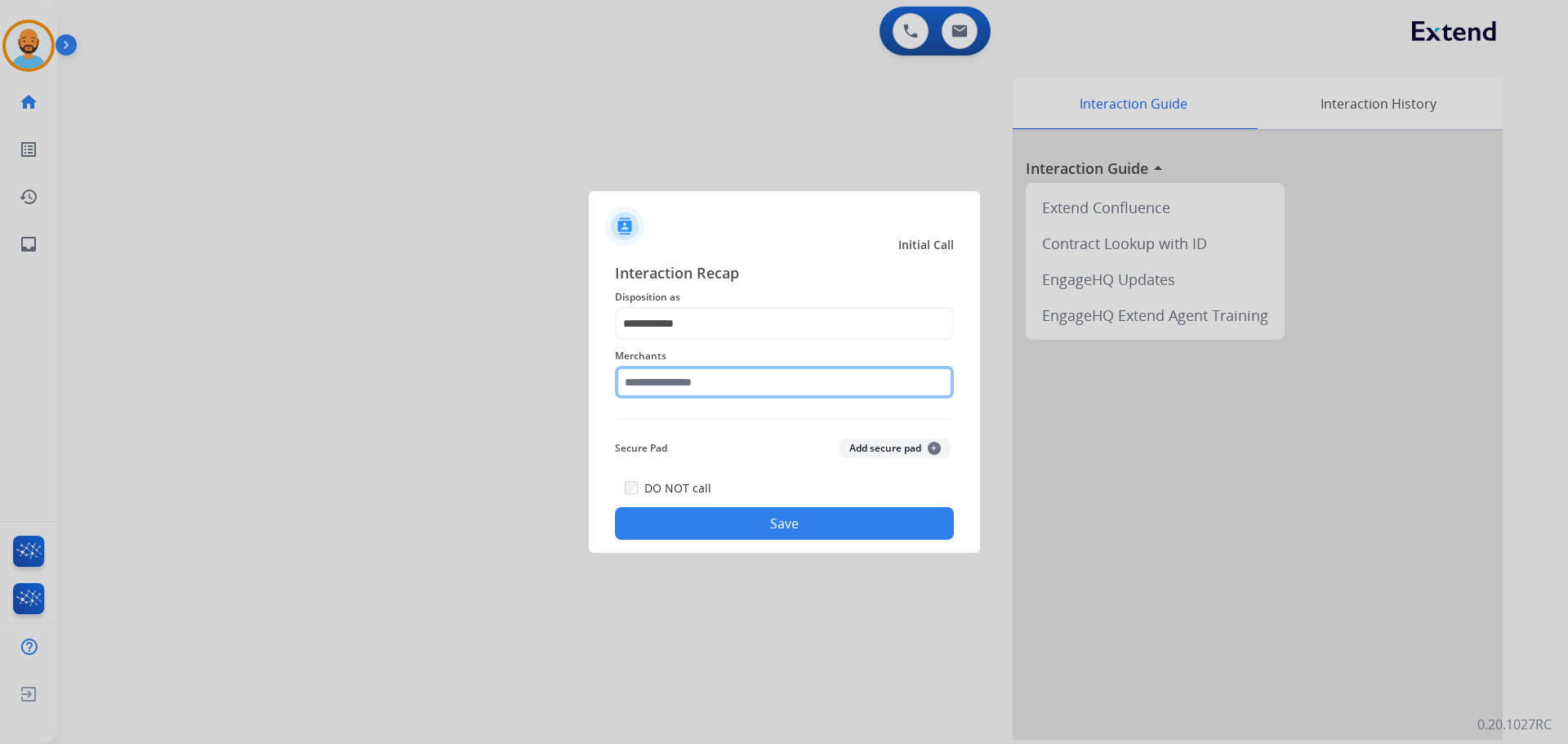
click at [725, 376] on input "text" at bounding box center [784, 382] width 339 height 32
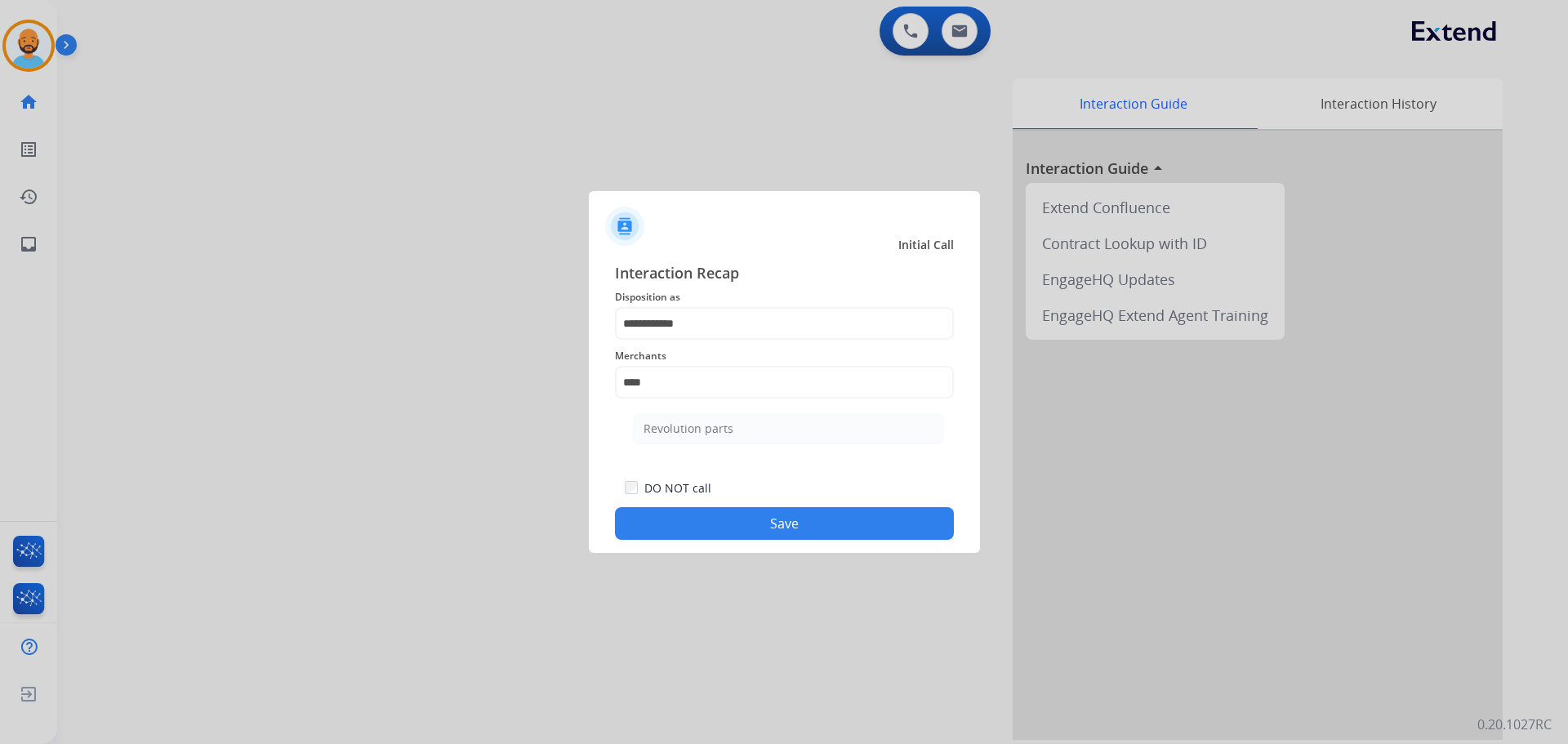
click at [724, 420] on li "Revolution parts" at bounding box center [787, 428] width 311 height 31
type input "**********"
click at [743, 519] on button "Save" at bounding box center [784, 524] width 339 height 32
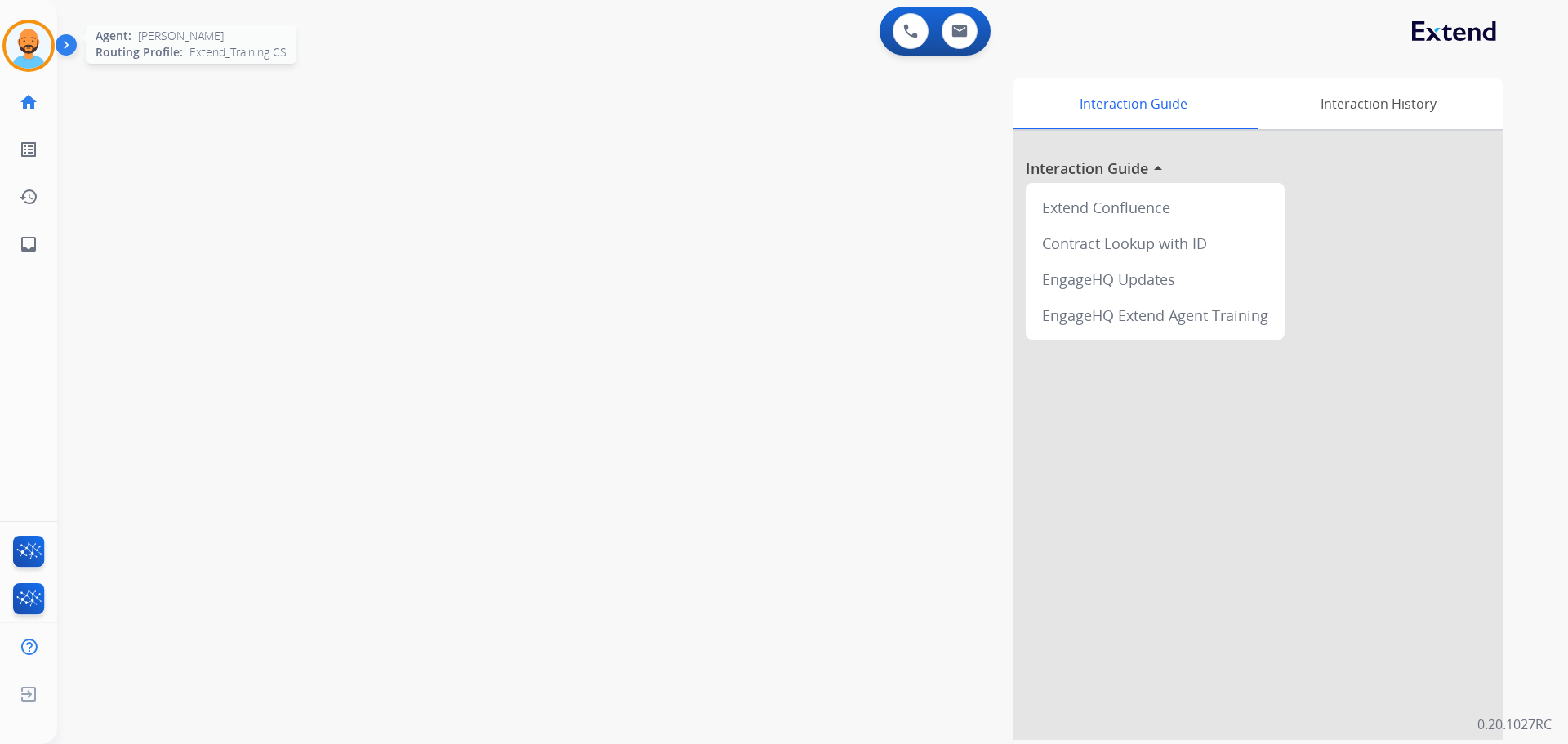
click at [33, 54] on img at bounding box center [29, 46] width 46 height 46
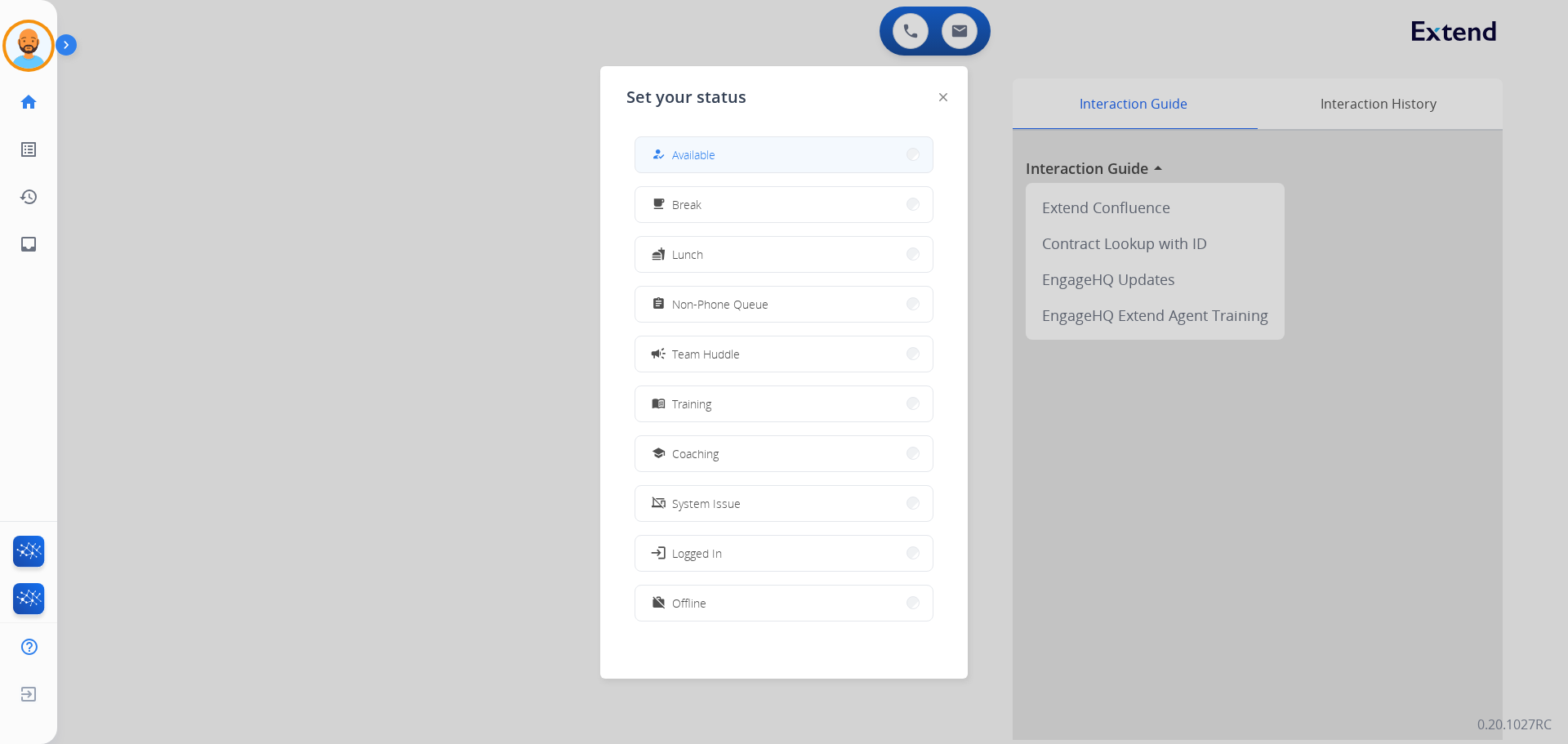
click at [747, 161] on button "how_to_reg Available" at bounding box center [783, 154] width 297 height 35
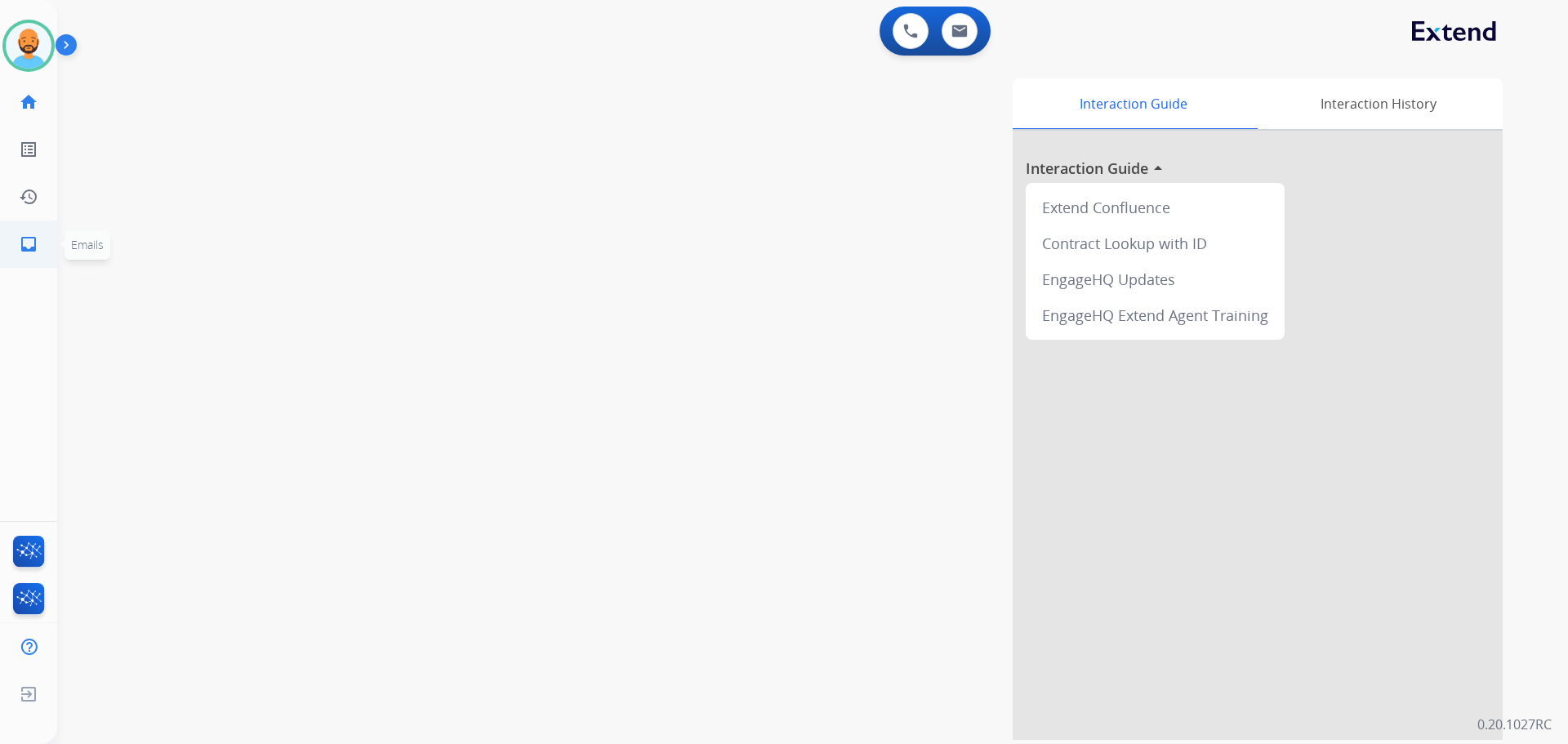
click at [31, 247] on mat-icon "inbox" at bounding box center [28, 243] width 20 height 20
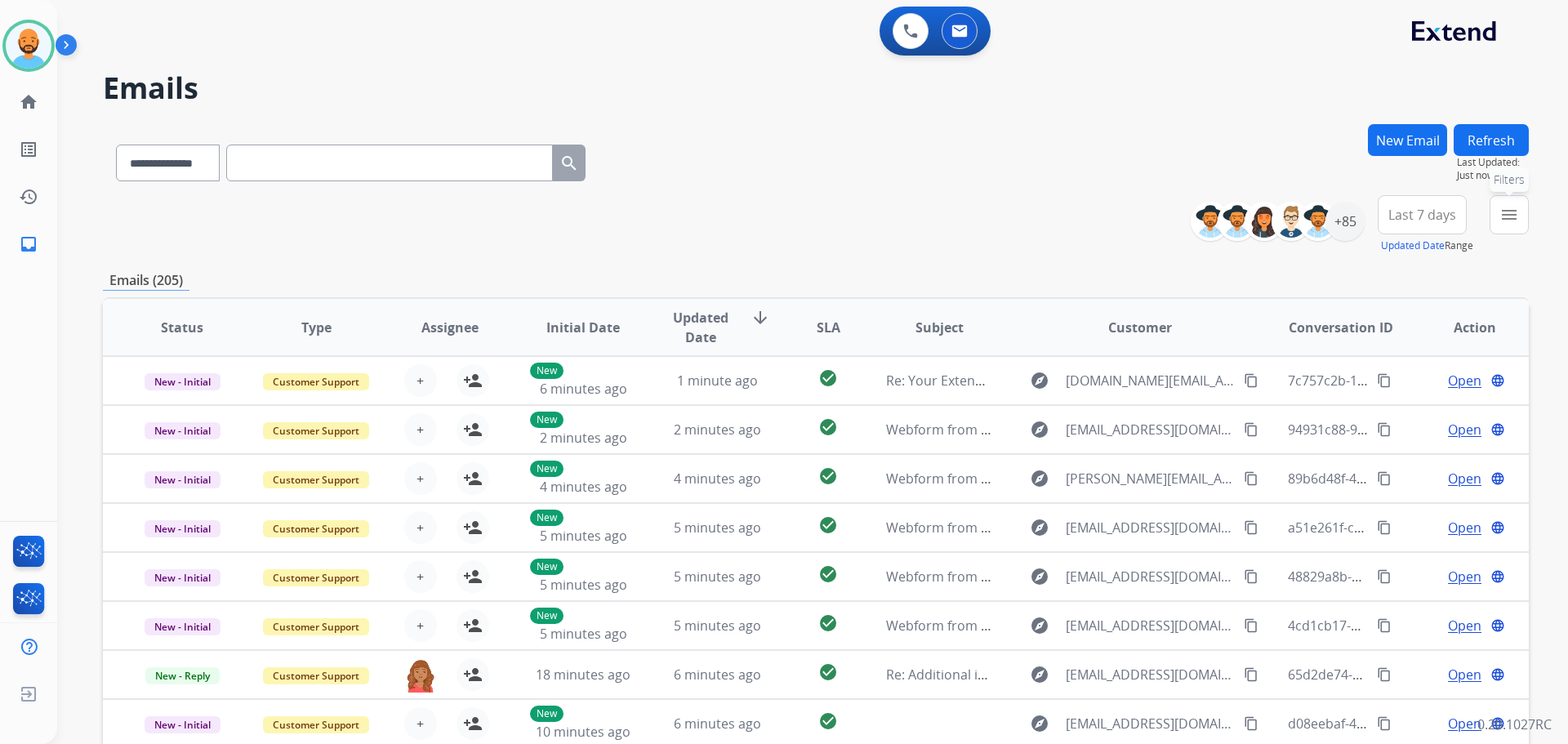
click at [1504, 209] on mat-icon "menu" at bounding box center [1508, 215] width 20 height 20
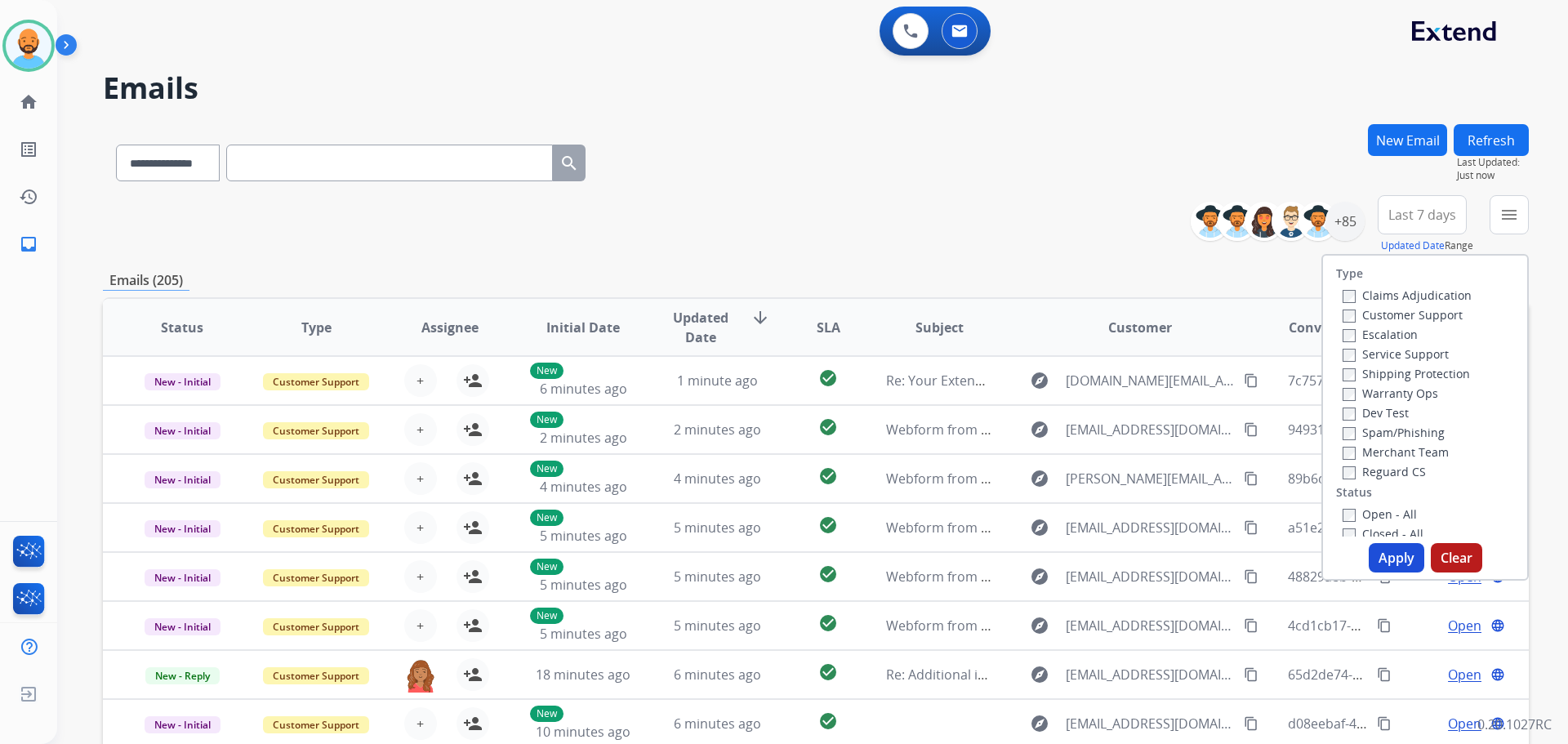
click at [1349, 314] on label "Customer Support" at bounding box center [1402, 315] width 120 height 15
click at [1380, 547] on button "Apply" at bounding box center [1396, 558] width 55 height 30
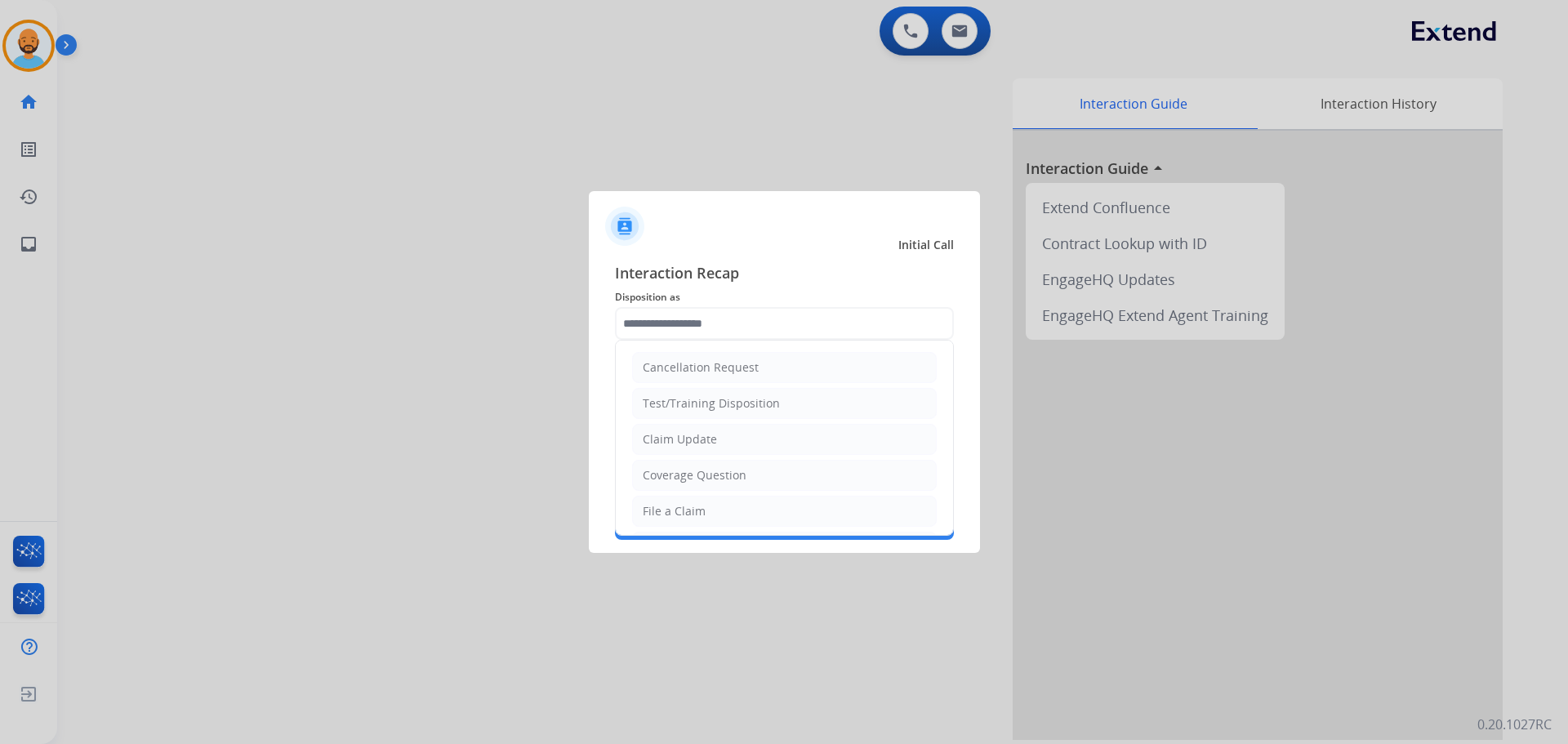
click at [678, 318] on input "text" at bounding box center [784, 323] width 339 height 32
drag, startPoint x: 709, startPoint y: 476, endPoint x: 707, endPoint y: 461, distance: 15.1
click at [709, 474] on div "Coverage Question" at bounding box center [695, 475] width 104 height 16
type input "**********"
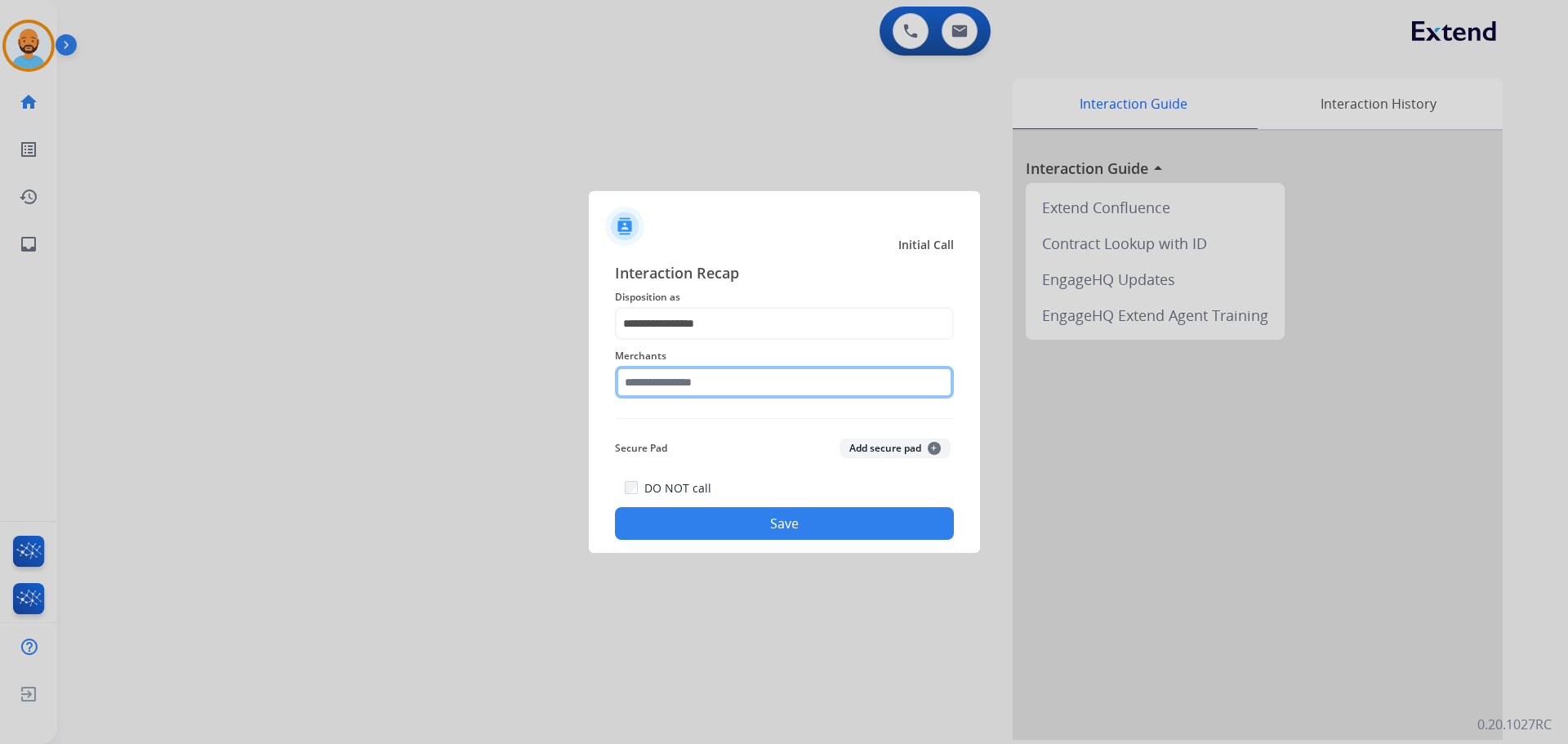
click at [714, 381] on input "text" at bounding box center [784, 382] width 339 height 32
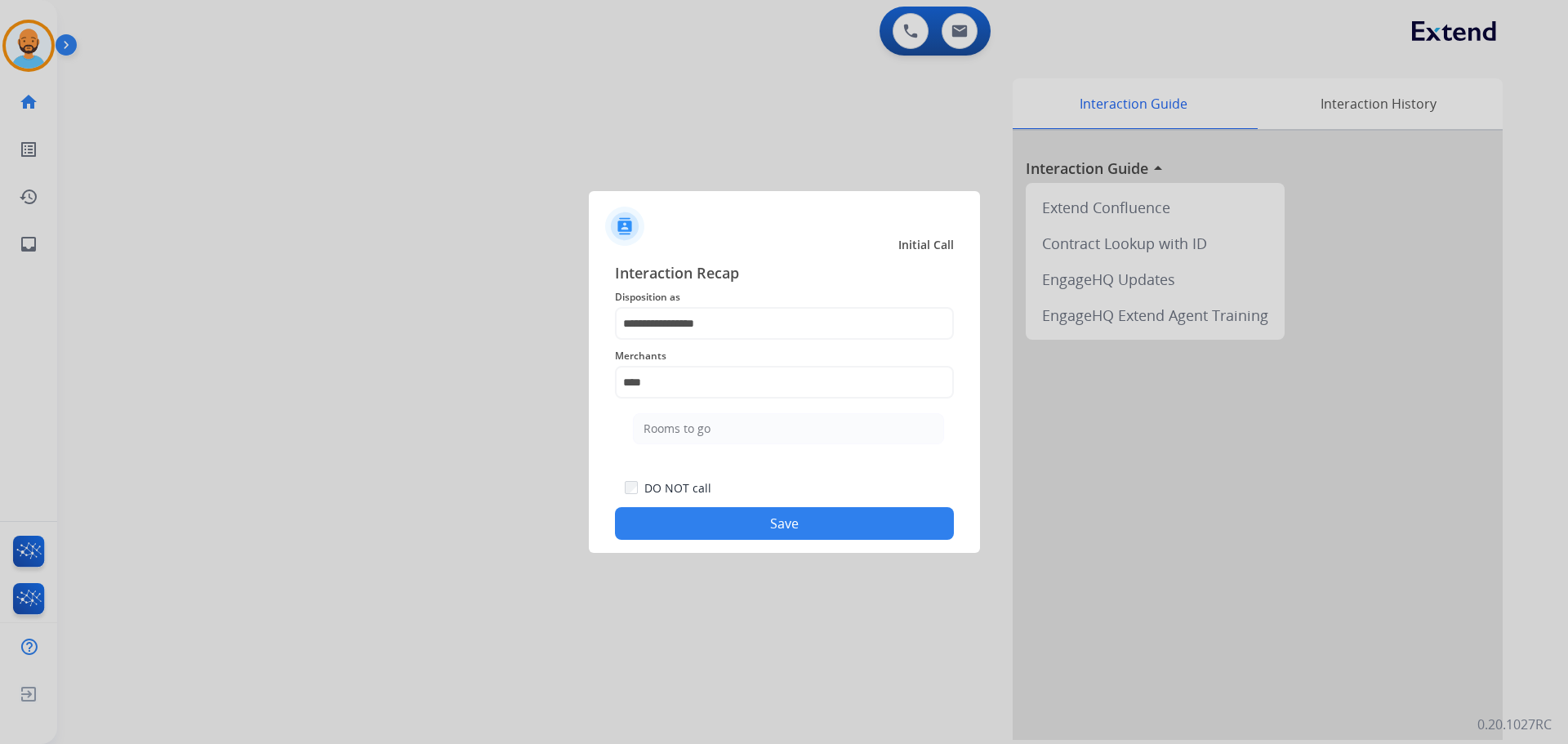
click at [710, 437] on li "Rooms to go" at bounding box center [787, 428] width 311 height 31
type input "**********"
click at [779, 517] on button "Save" at bounding box center [784, 524] width 339 height 32
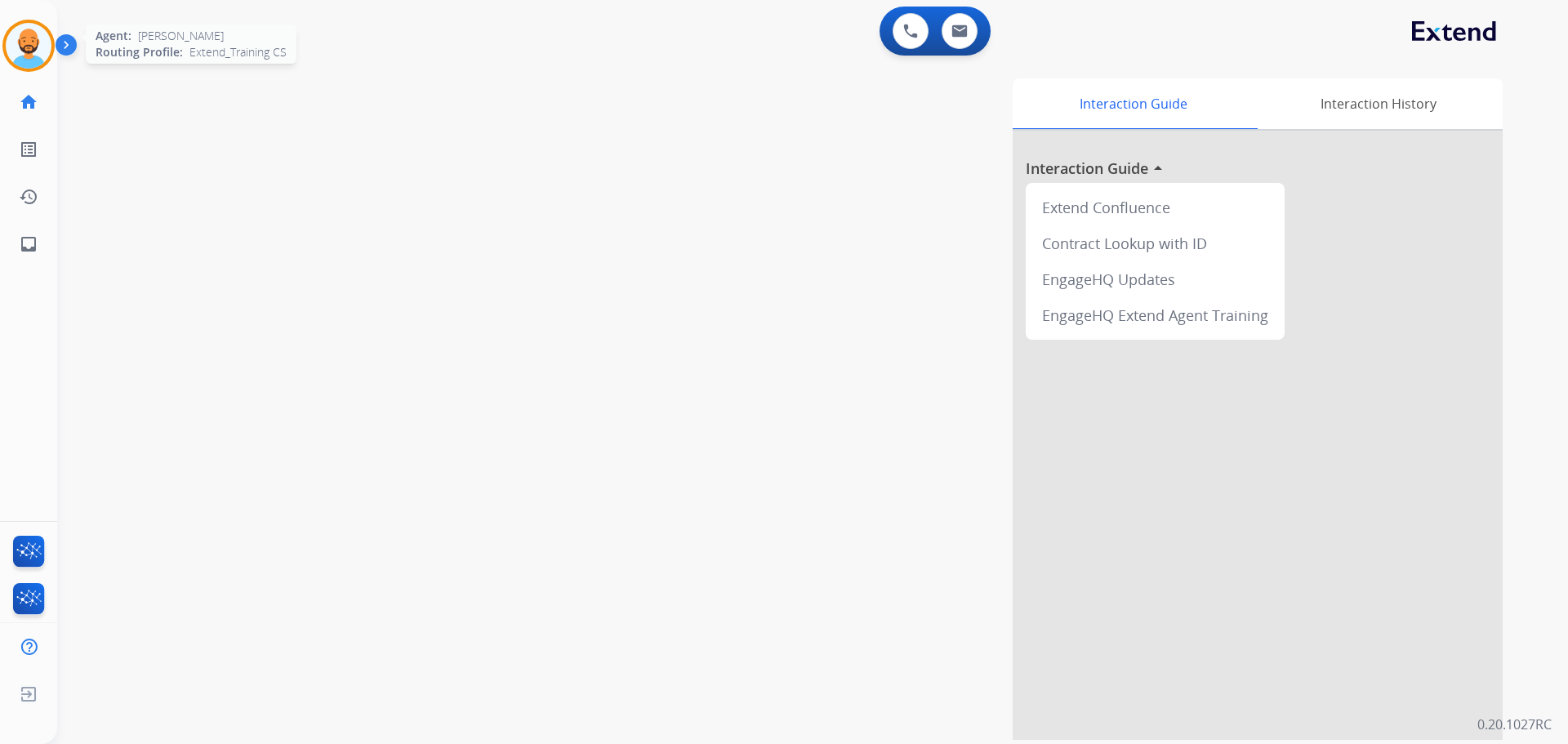
click at [48, 35] on img at bounding box center [29, 46] width 46 height 46
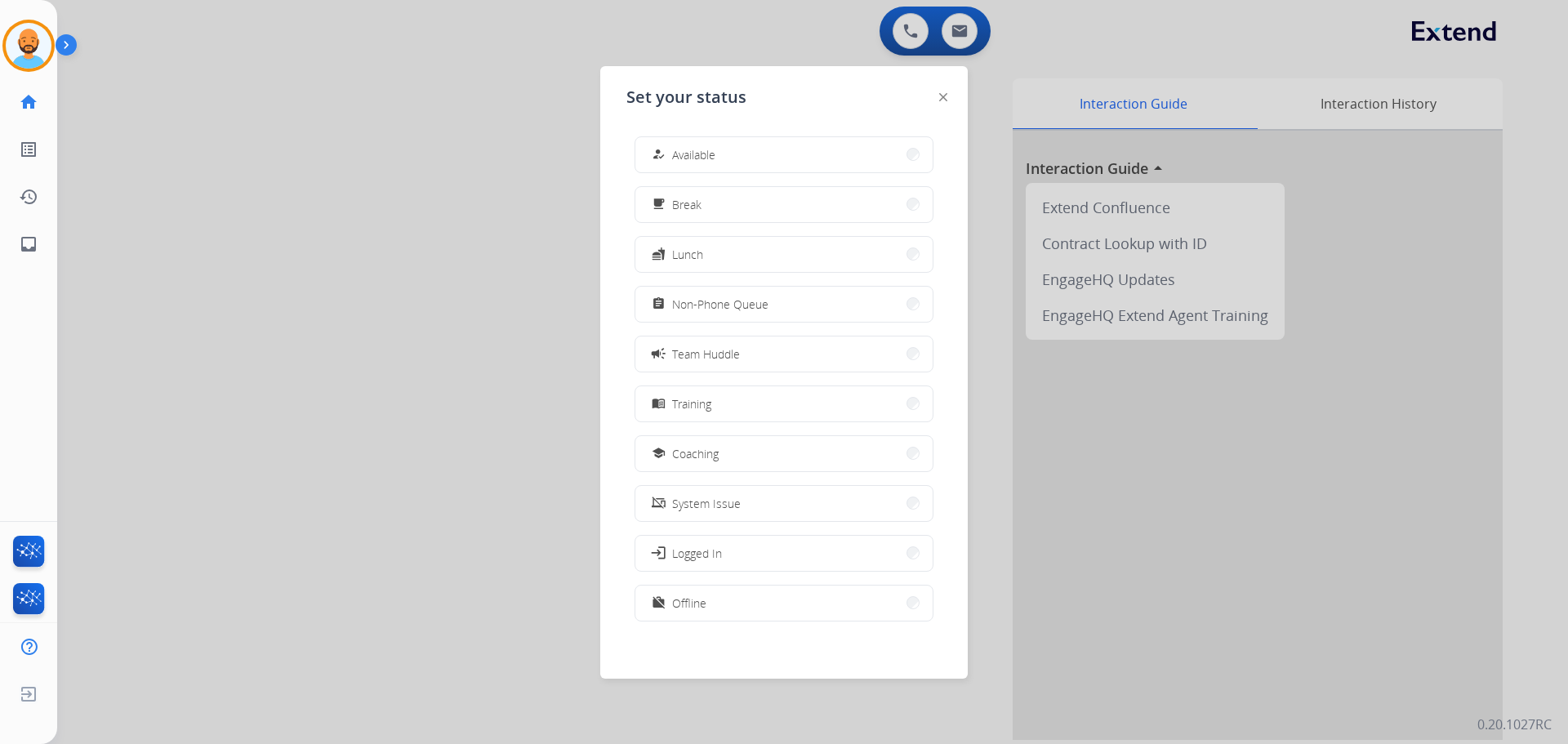
click at [688, 150] on span "Available" at bounding box center [693, 155] width 43 height 17
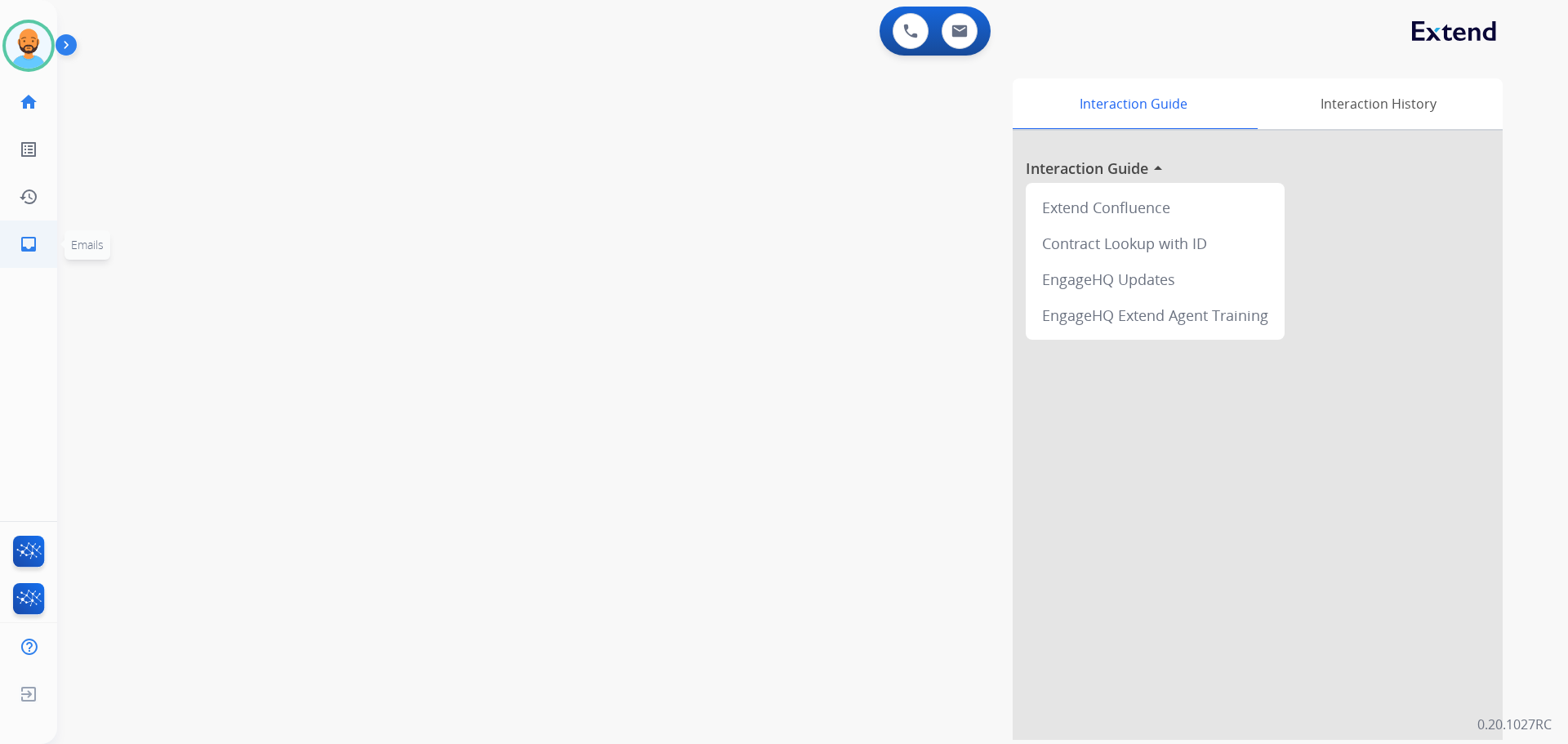
click at [31, 242] on mat-icon "inbox" at bounding box center [28, 243] width 20 height 20
select select "**********"
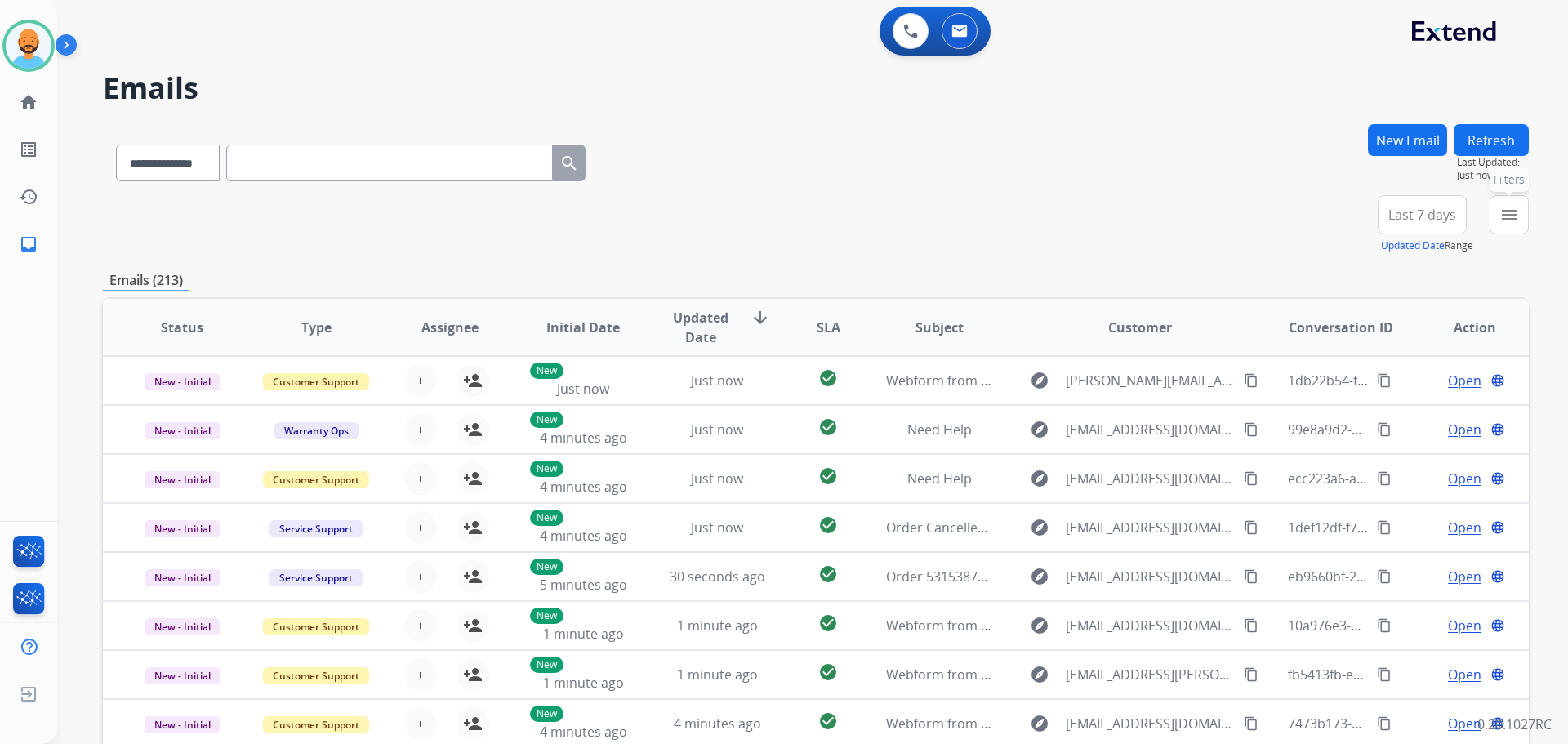
click at [1520, 202] on button "menu Filters" at bounding box center [1509, 215] width 39 height 39
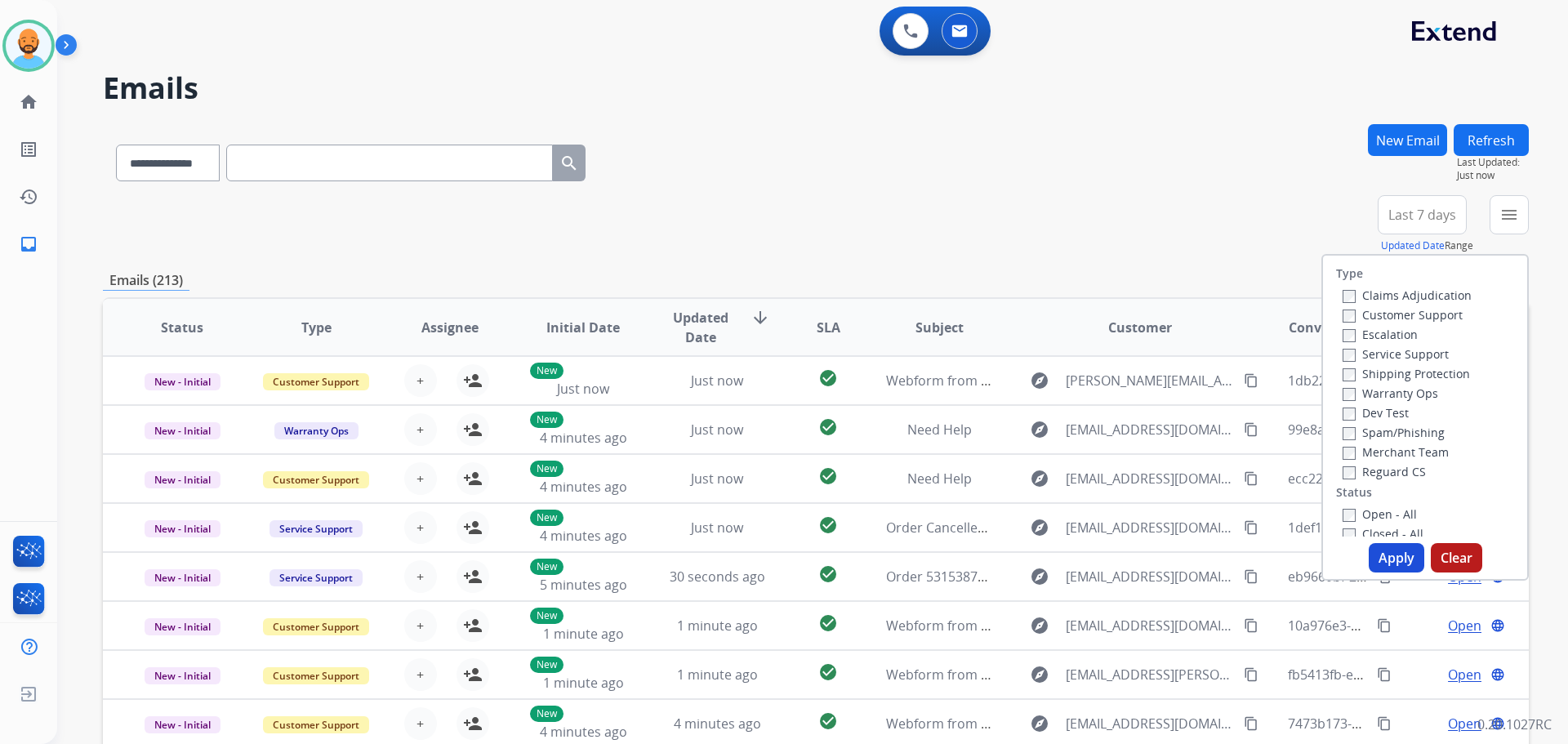
click at [1349, 318] on label "Customer Support" at bounding box center [1402, 315] width 120 height 15
click at [1395, 550] on button "Apply" at bounding box center [1396, 558] width 55 height 30
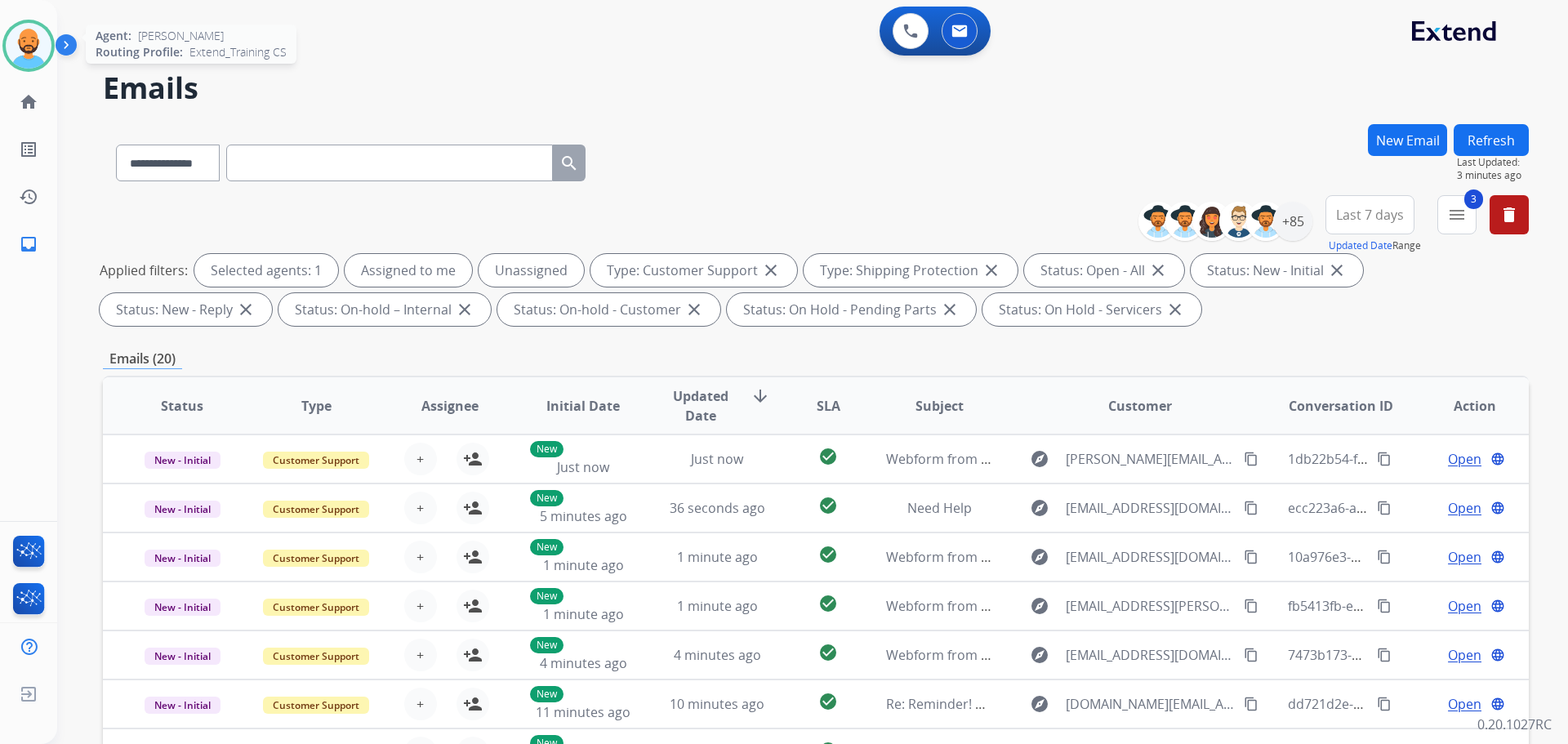
click at [26, 50] on img at bounding box center [29, 46] width 46 height 46
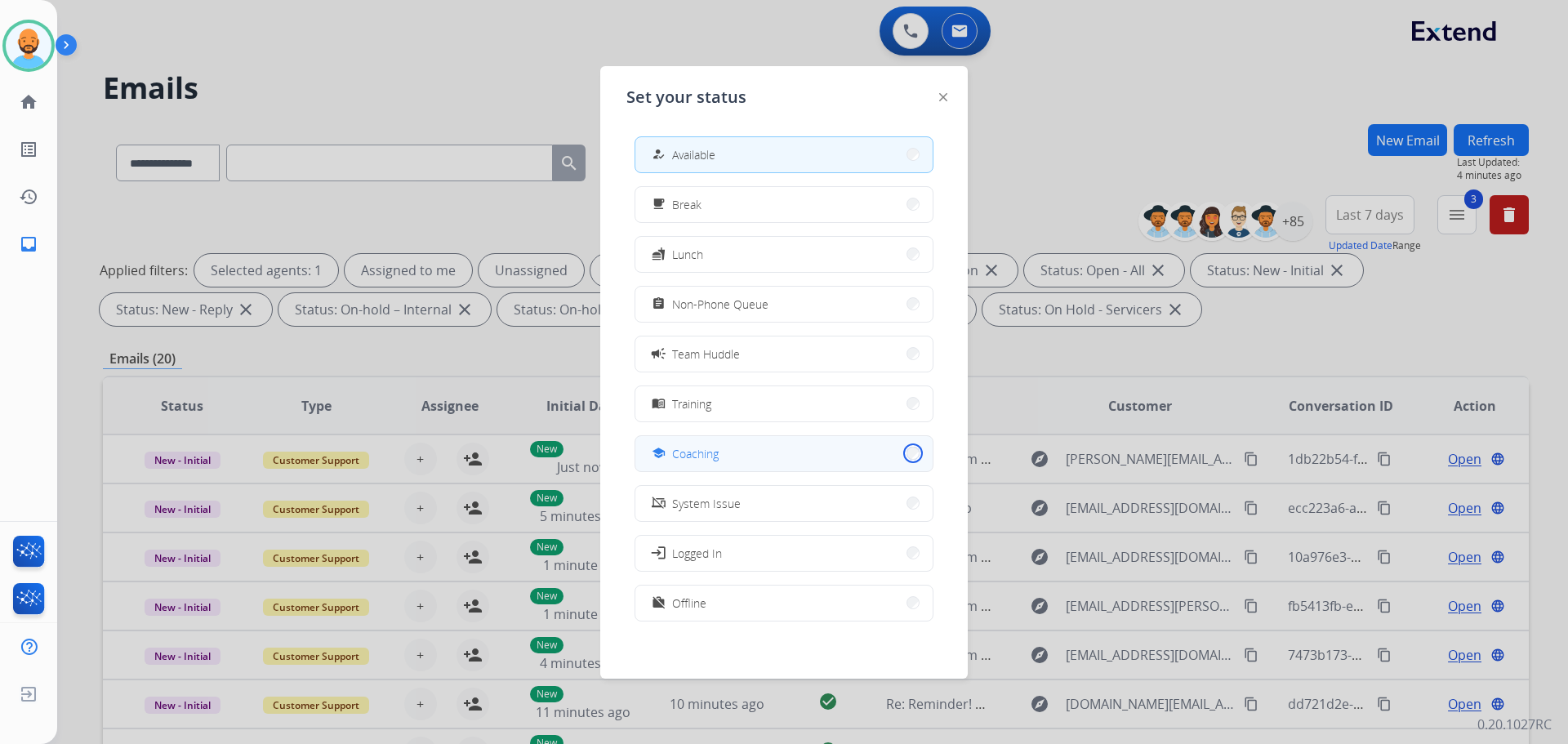
click at [901, 452] on button "school Coaching" at bounding box center [783, 453] width 297 height 35
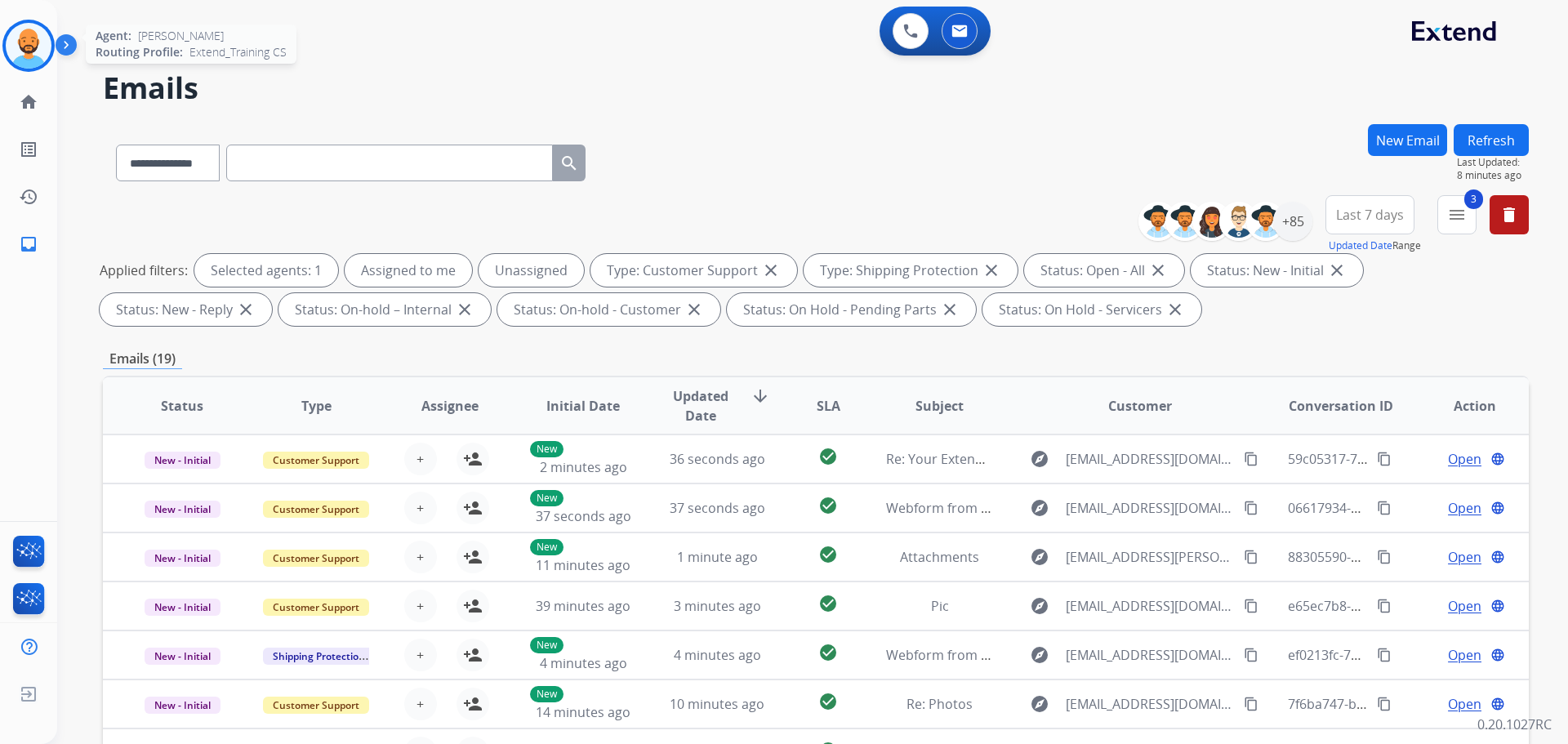
click at [24, 40] on img at bounding box center [29, 46] width 46 height 46
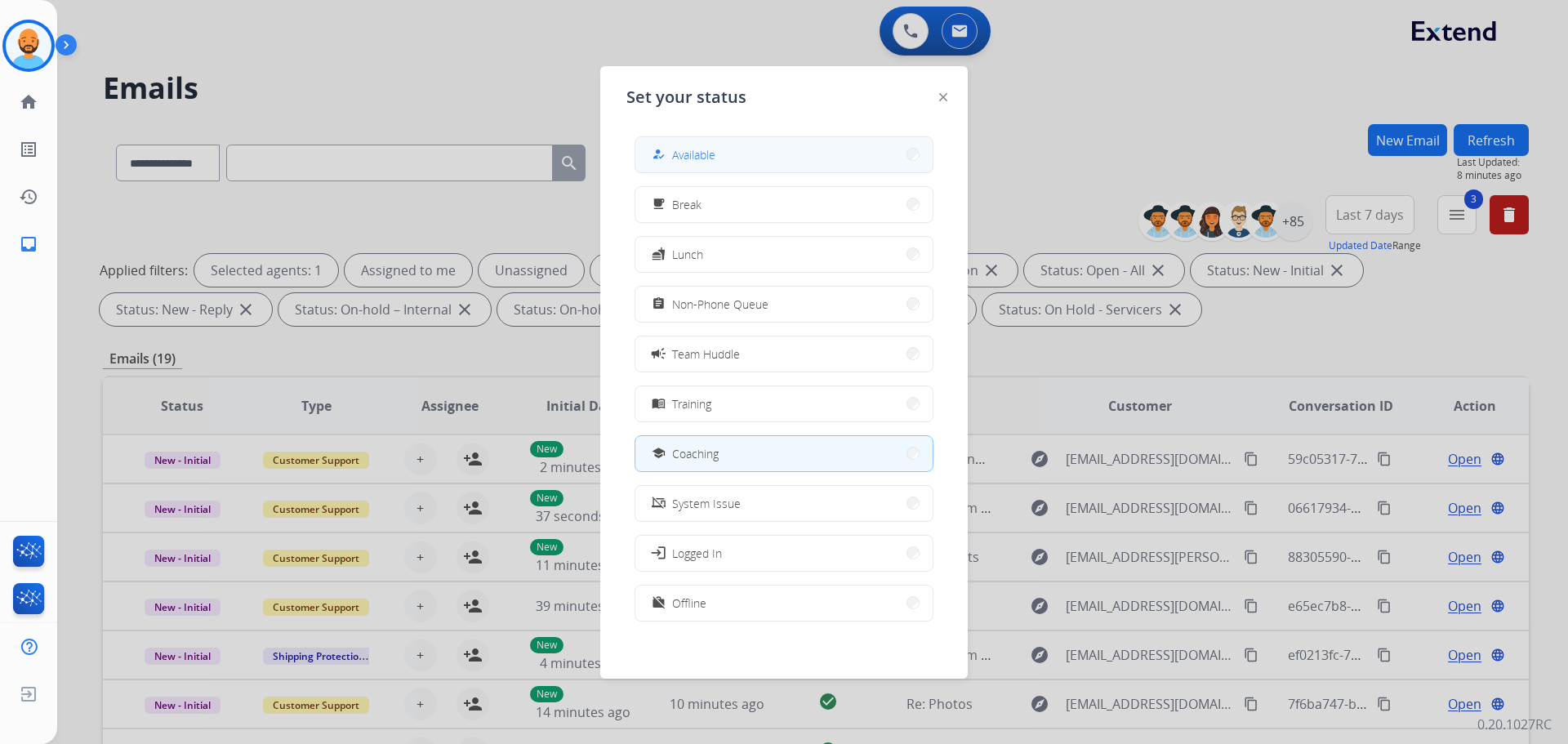
click at [857, 161] on button "how_to_reg Available" at bounding box center [783, 154] width 297 height 35
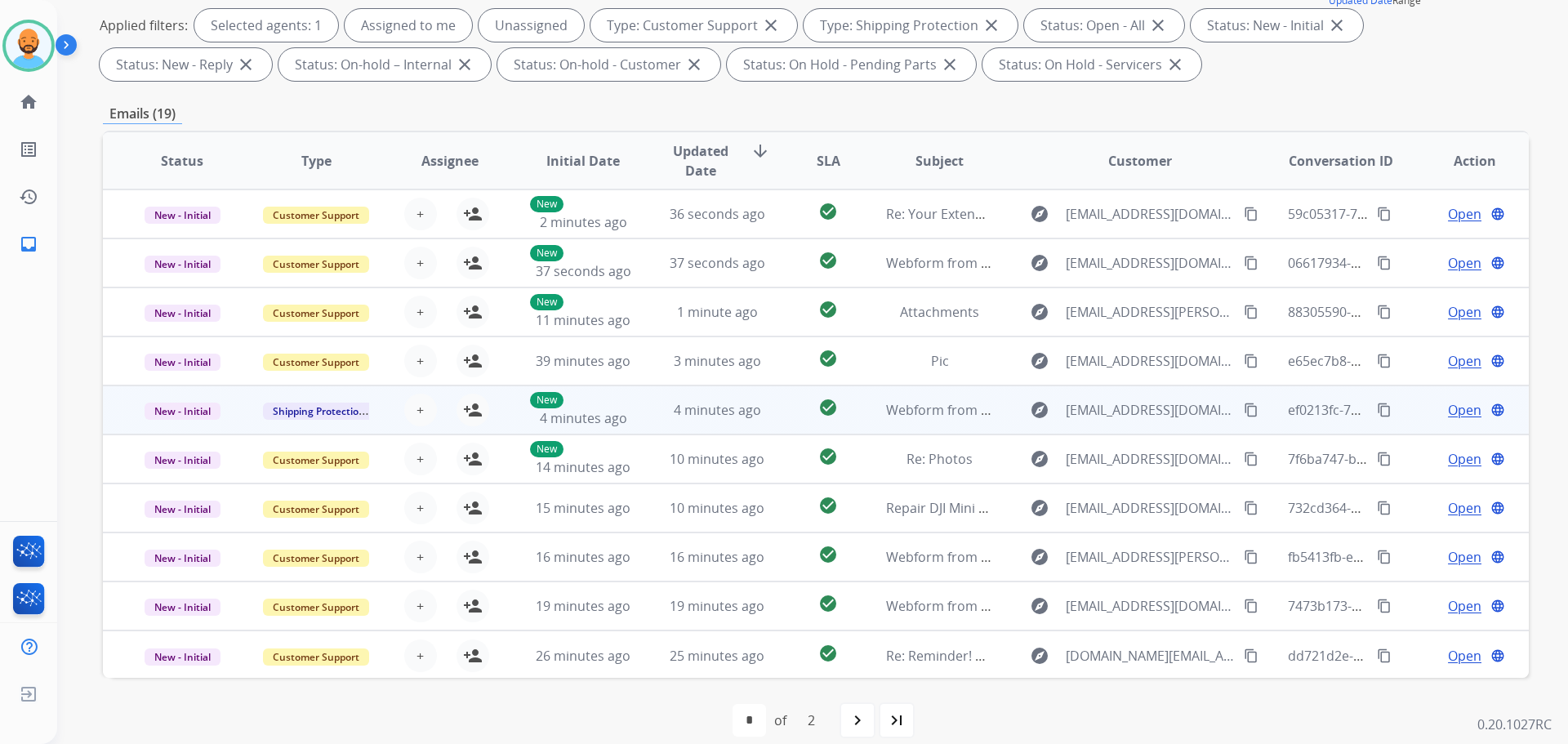
scroll to position [2, 0]
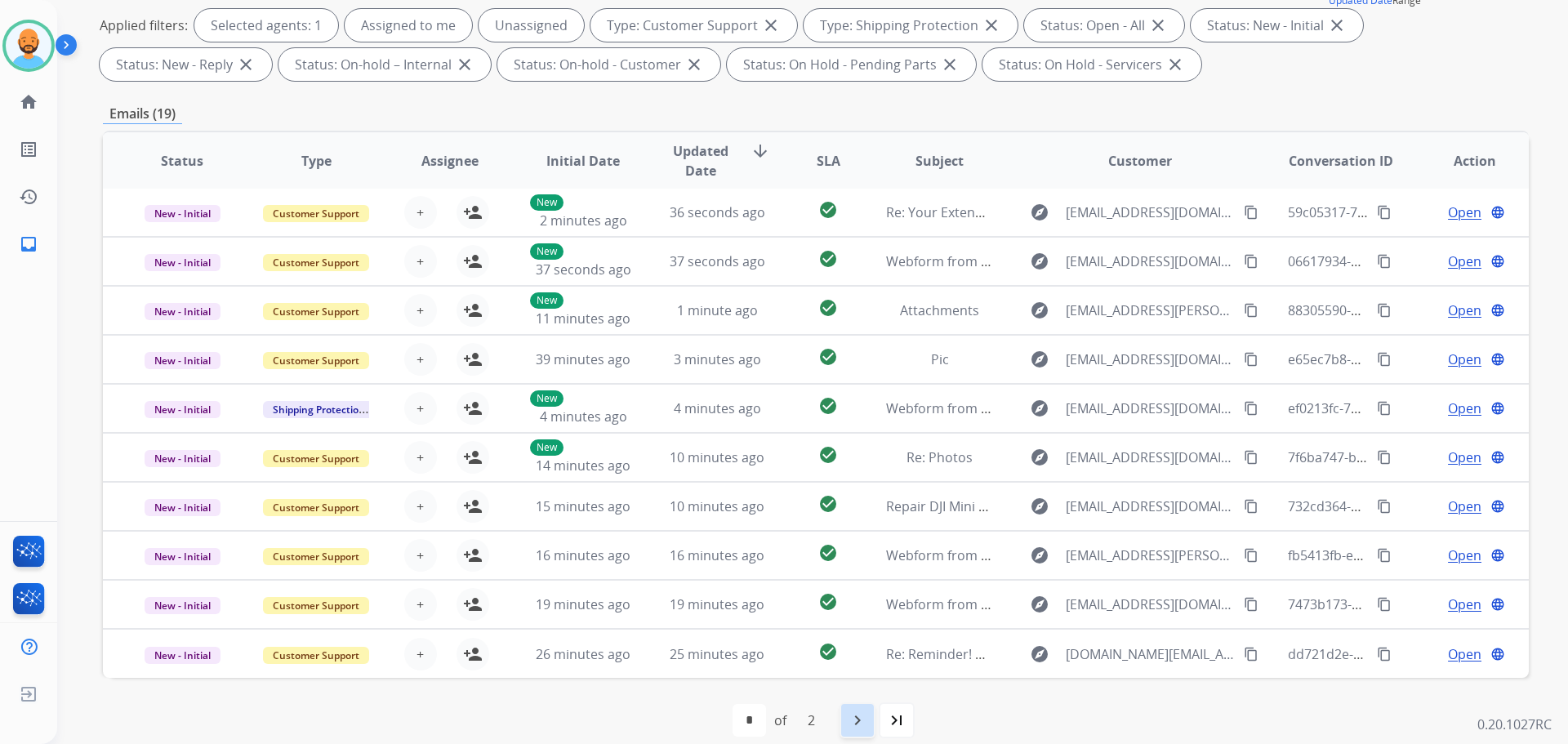
click at [861, 719] on mat-icon "navigate_next" at bounding box center [857, 720] width 20 height 20
select select "*"
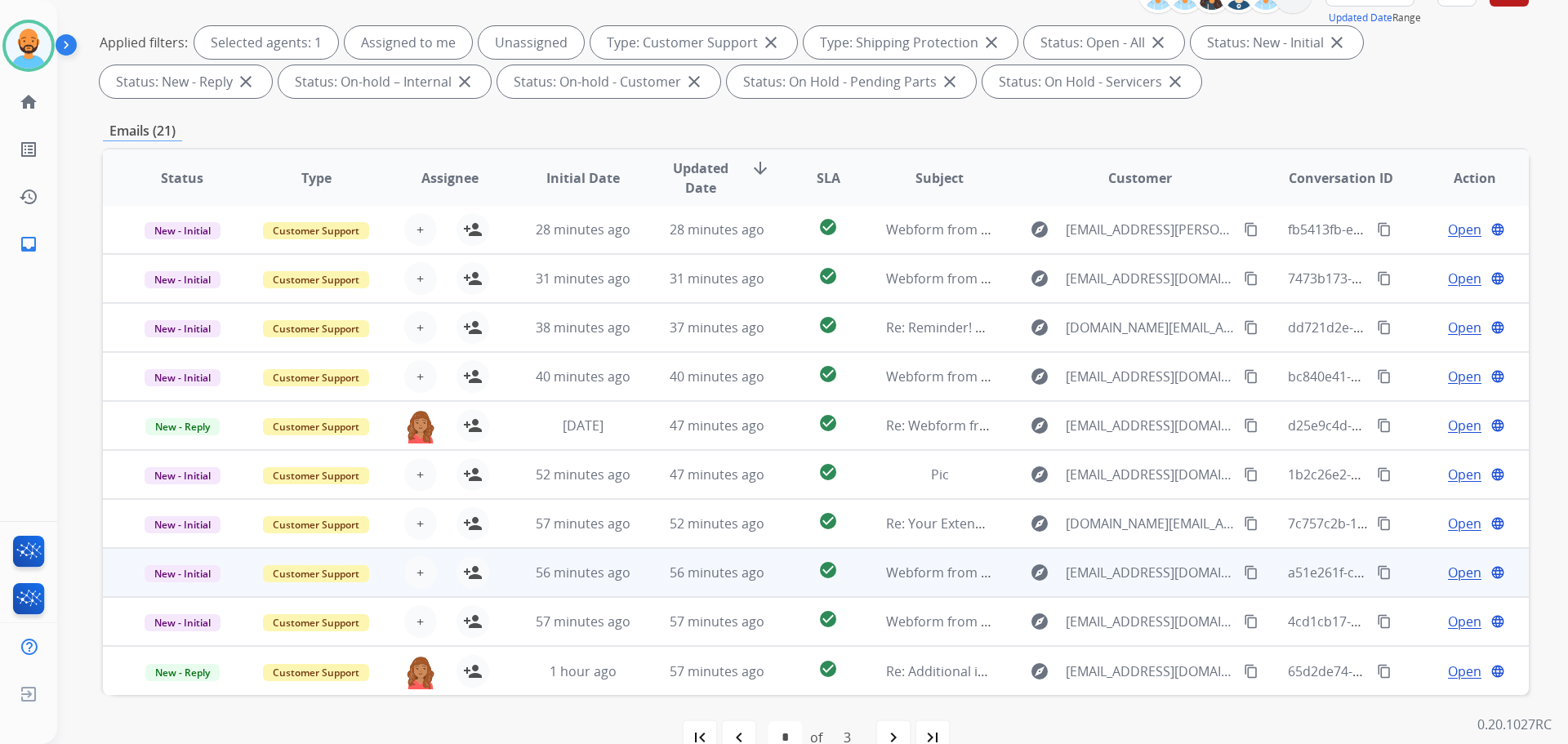
scroll to position [264, 0]
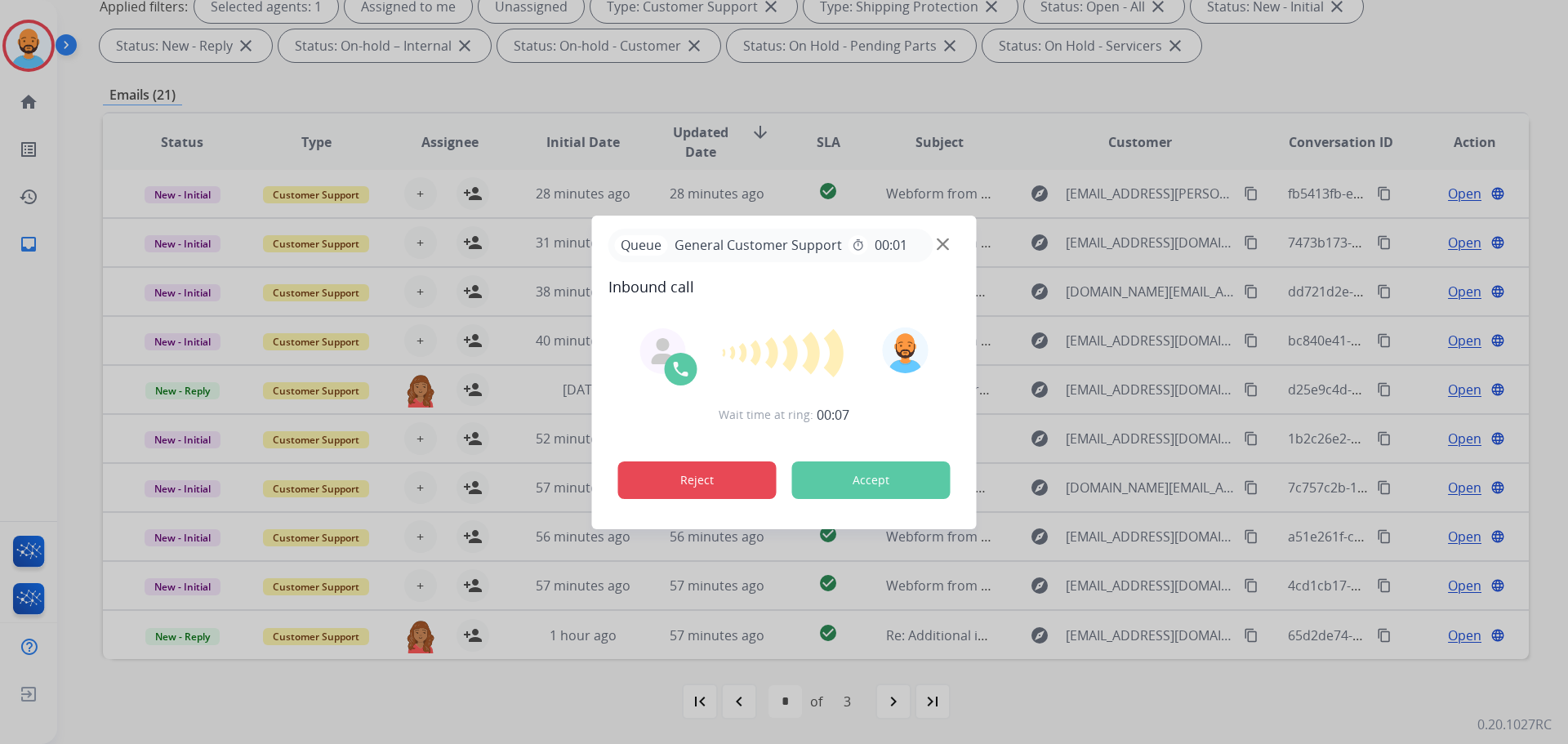
drag, startPoint x: 710, startPoint y: 482, endPoint x: 706, endPoint y: 472, distance: 10.8
click at [708, 479] on button "Reject" at bounding box center [697, 480] width 158 height 37
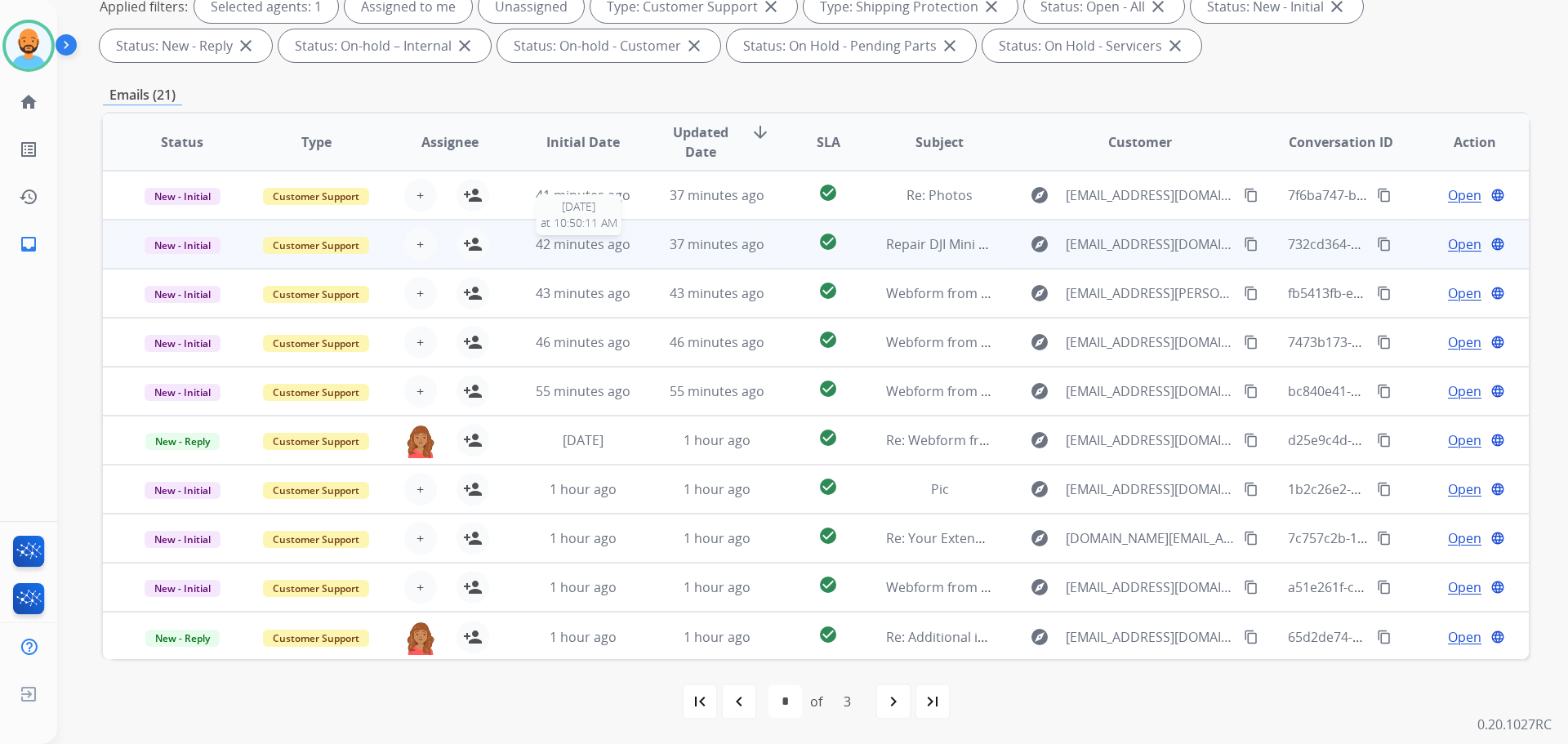
scroll to position [2, 0]
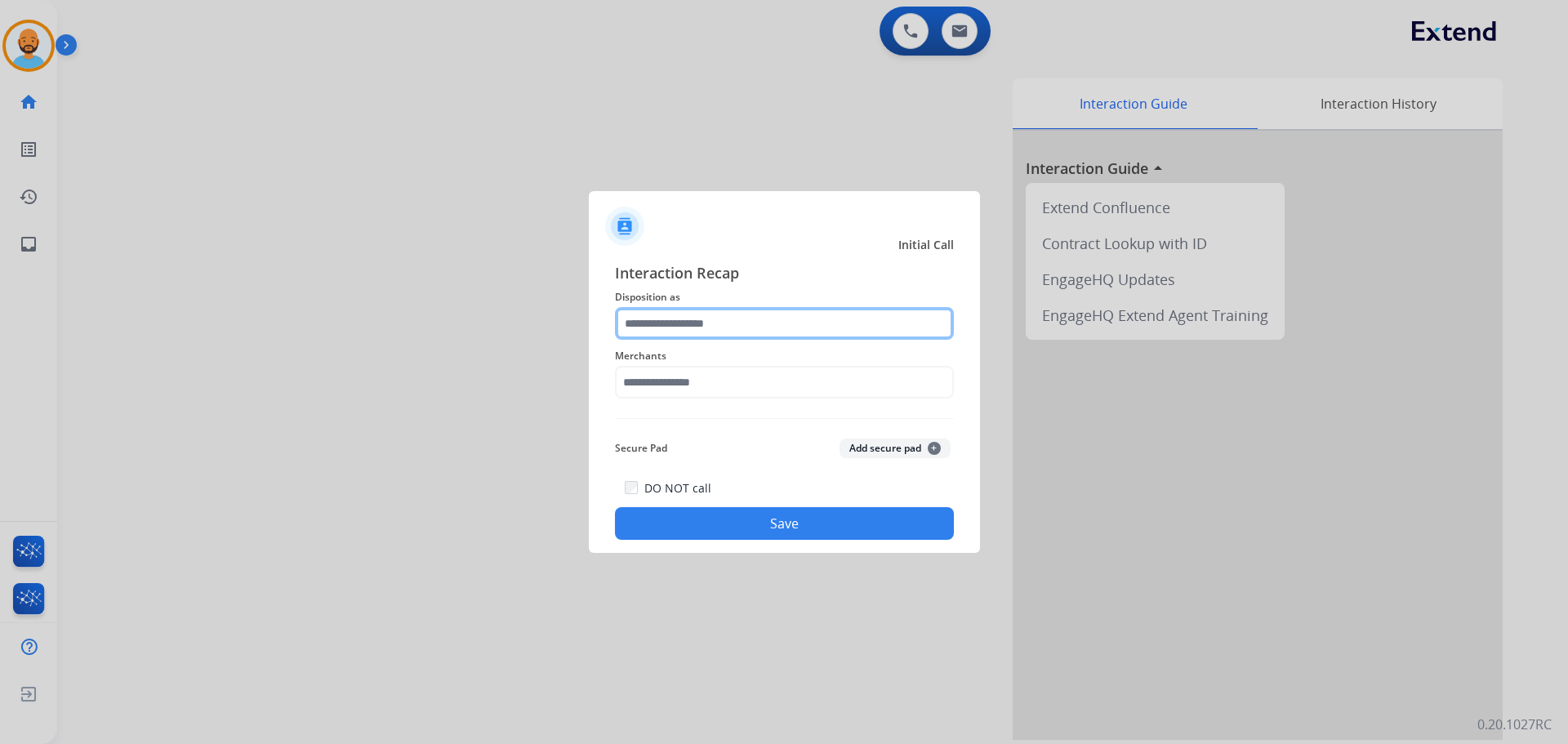
click at [735, 315] on input "text" at bounding box center [784, 323] width 339 height 32
click at [776, 327] on input "text" at bounding box center [784, 323] width 339 height 32
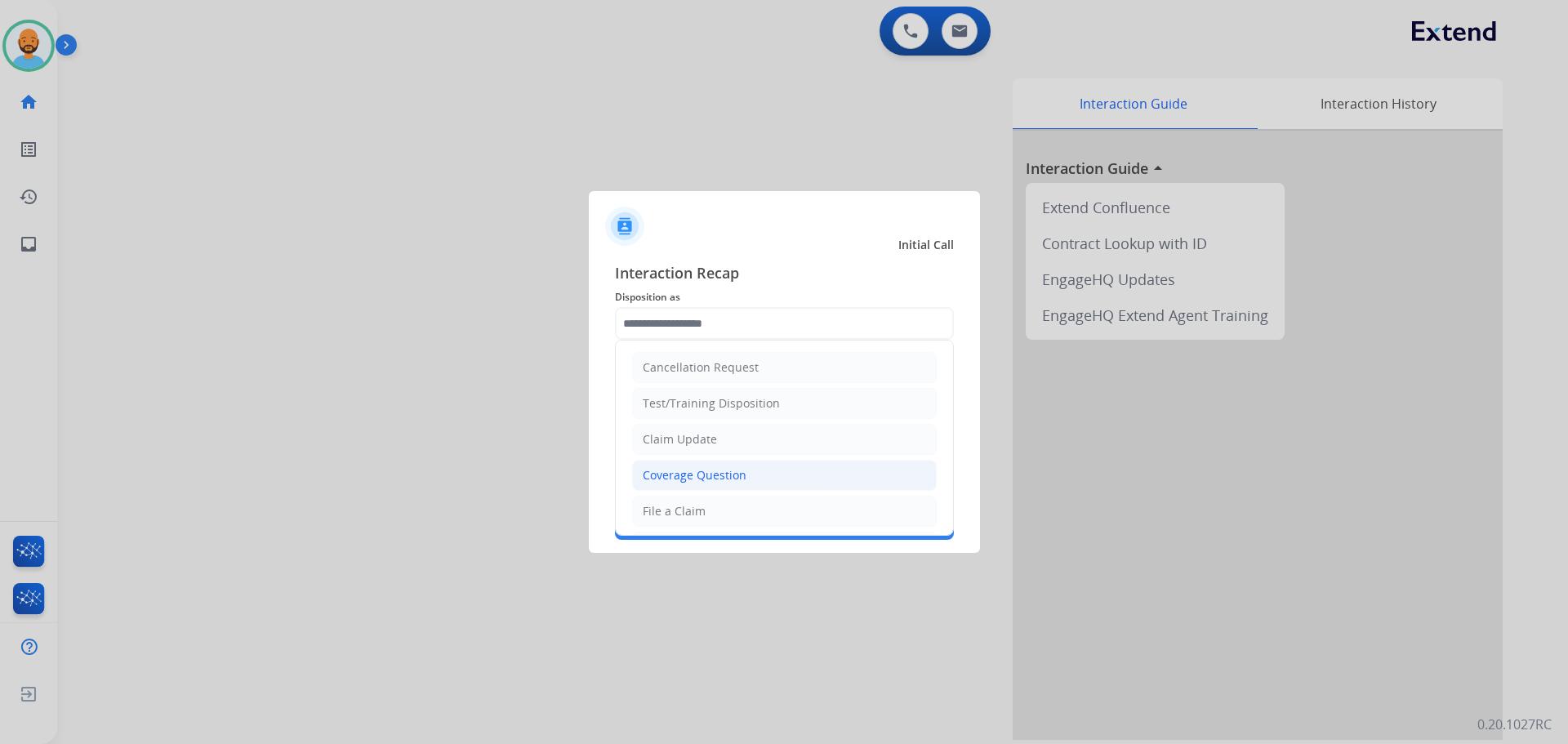
click at [735, 473] on div "Coverage Question" at bounding box center [695, 475] width 104 height 16
type input "**********"
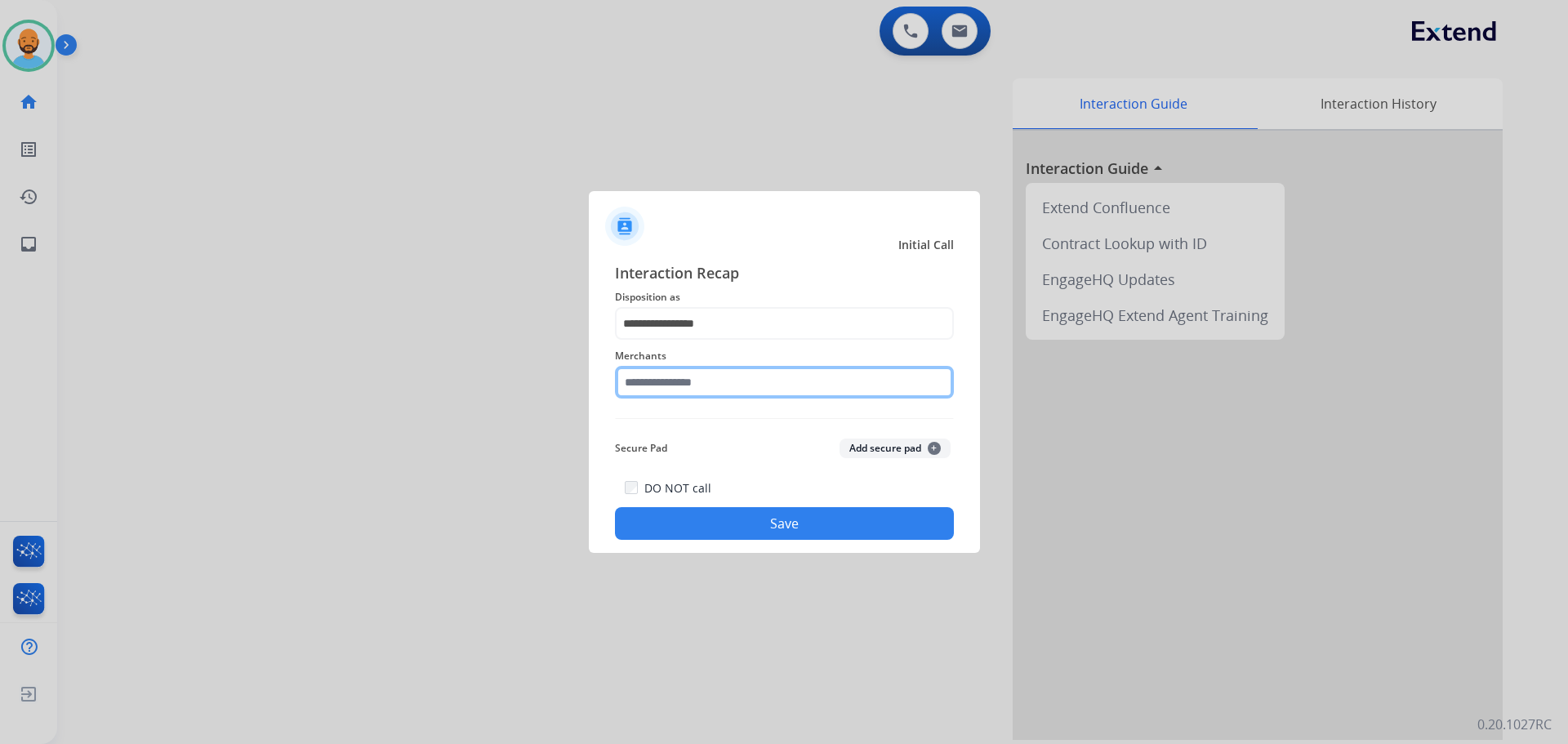
click at [755, 384] on input "text" at bounding box center [784, 382] width 339 height 32
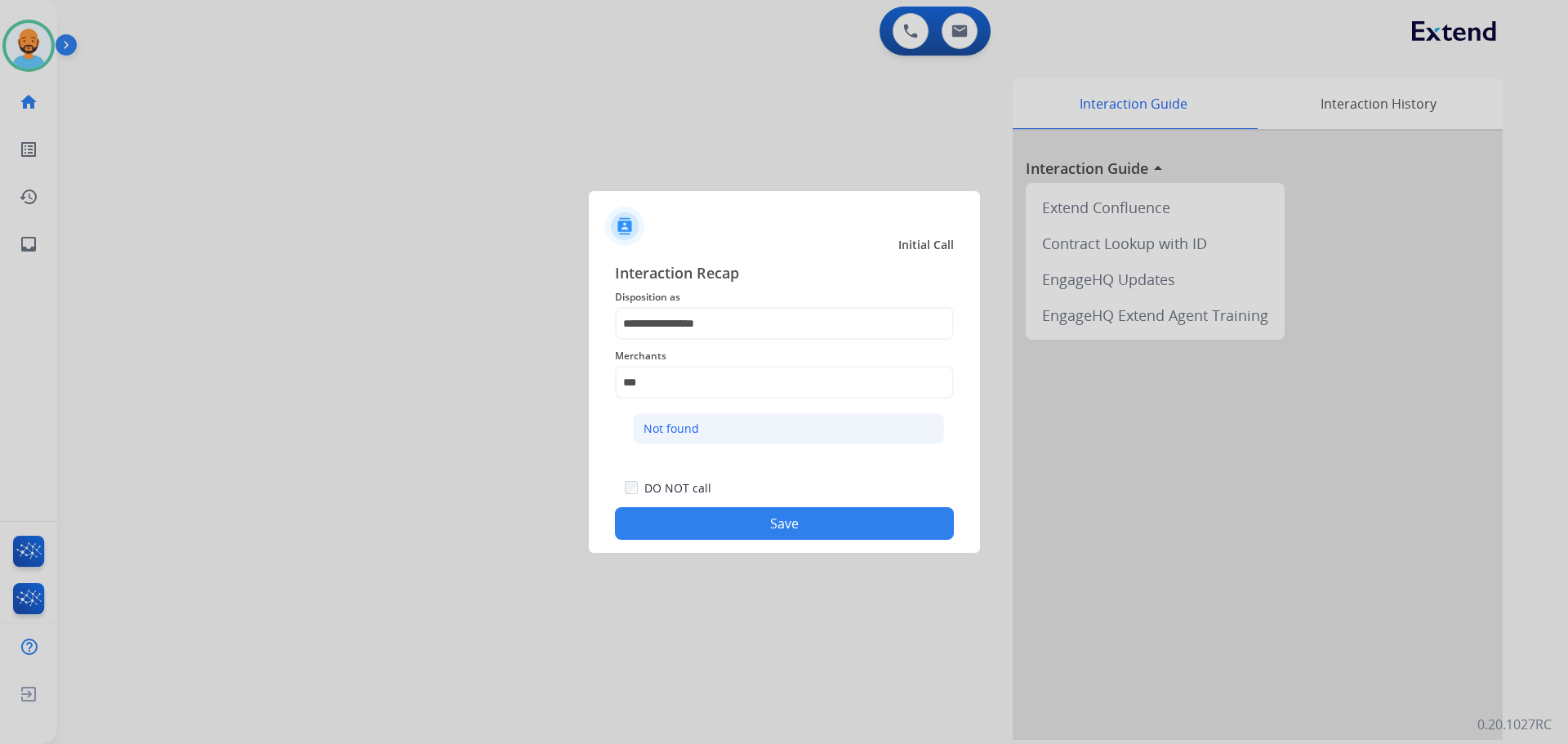
click at [750, 418] on li "Not found" at bounding box center [787, 428] width 311 height 31
type input "*********"
click at [808, 525] on button "Save" at bounding box center [784, 524] width 339 height 32
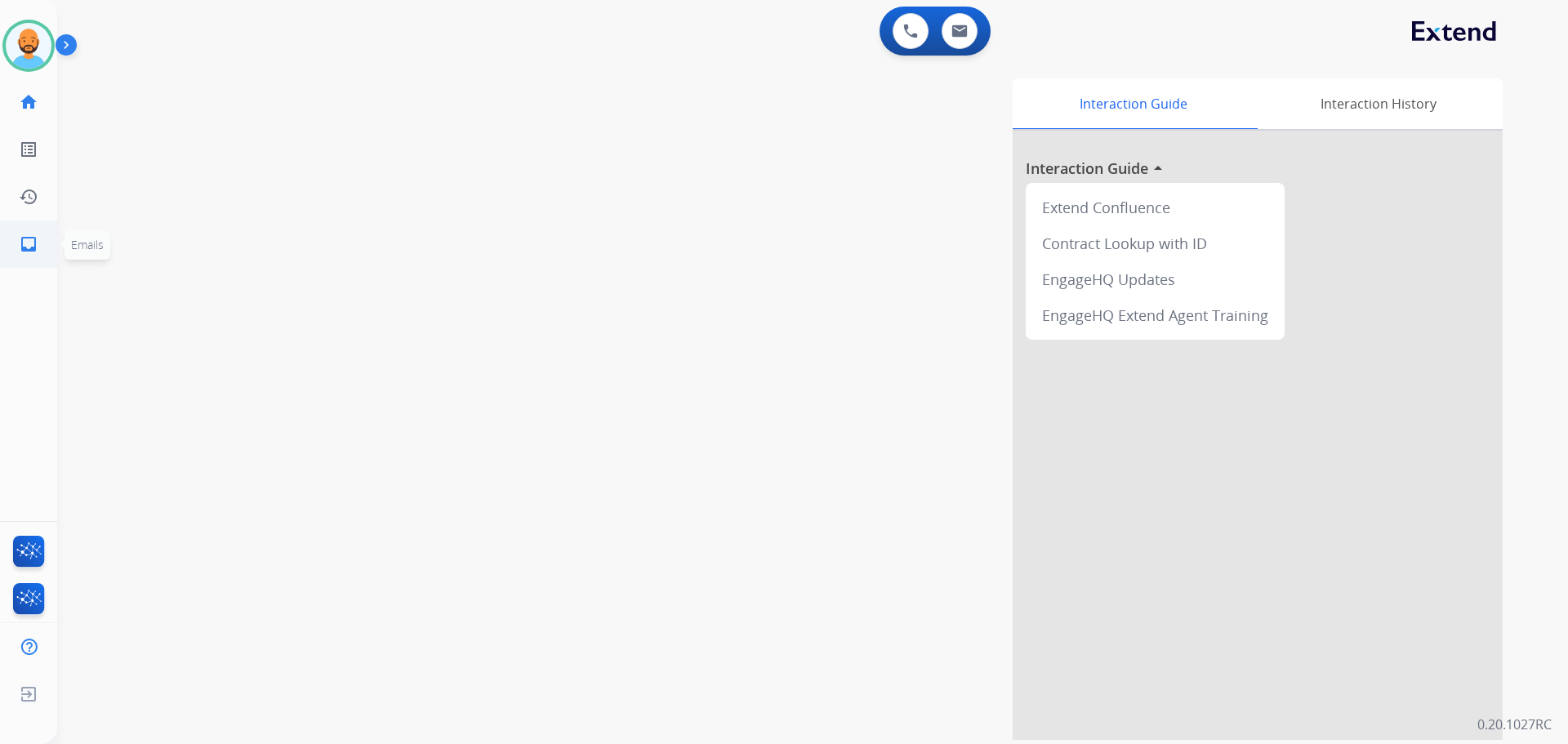
click at [31, 233] on link "inbox Emails" at bounding box center [29, 244] width 46 height 46
select select "**********"
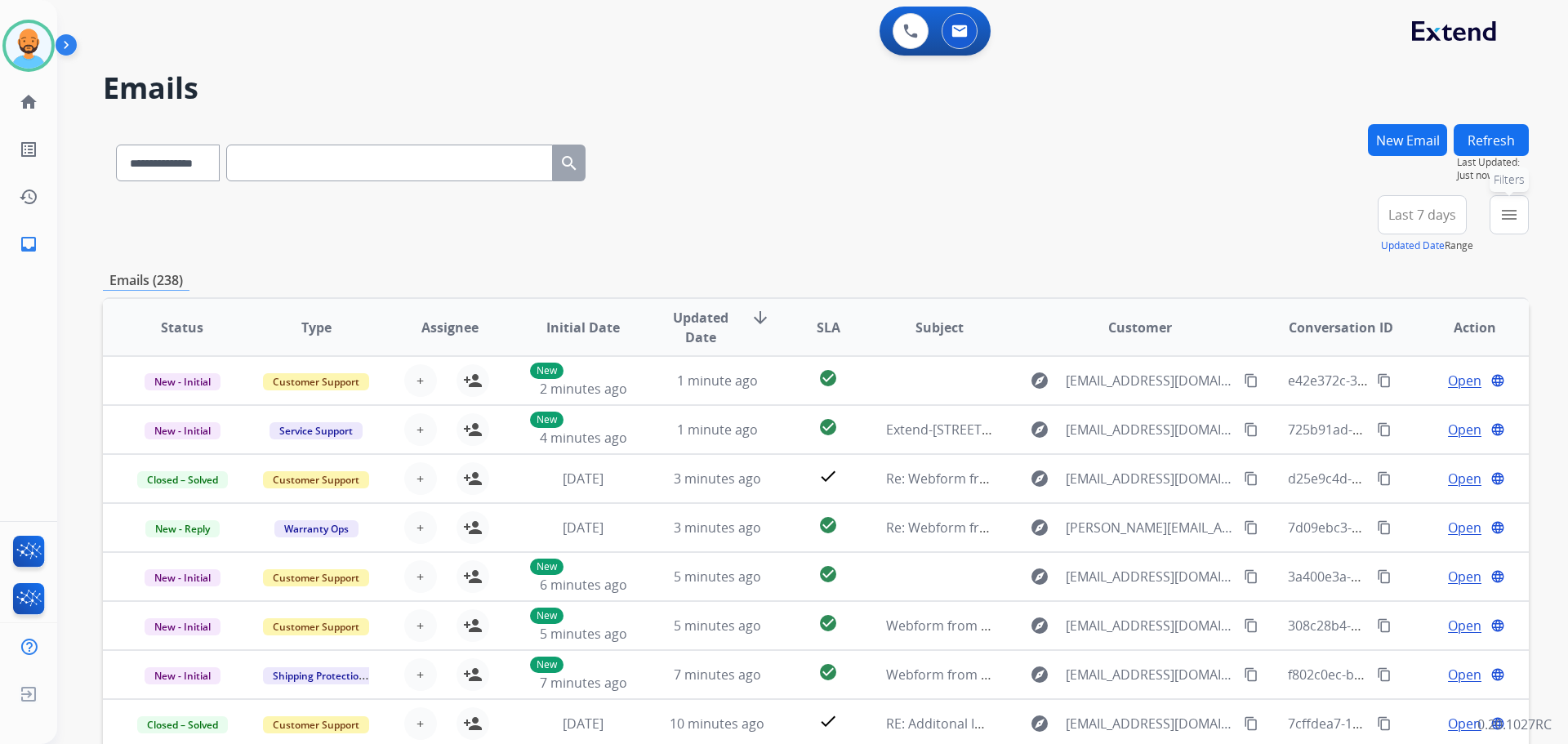
click at [1509, 211] on mat-icon "menu" at bounding box center [1508, 215] width 20 height 20
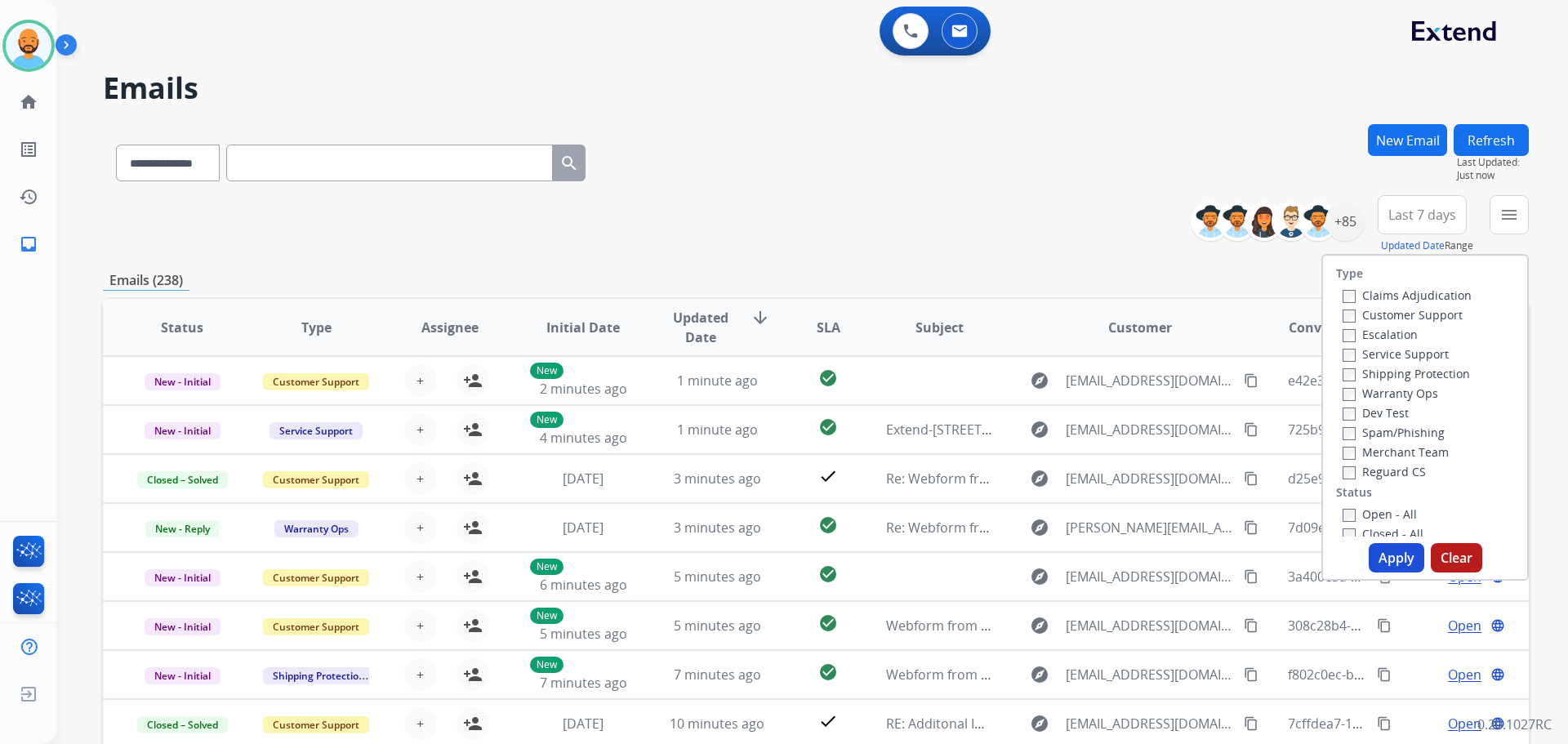
click at [1352, 313] on label "Customer Support" at bounding box center [1402, 315] width 120 height 15
click at [1347, 369] on label "Shipping Protection" at bounding box center [1406, 374] width 128 height 15
click at [1342, 506] on label "Open - All" at bounding box center [1379, 514] width 74 height 15
click at [1384, 552] on button "Apply" at bounding box center [1396, 558] width 55 height 30
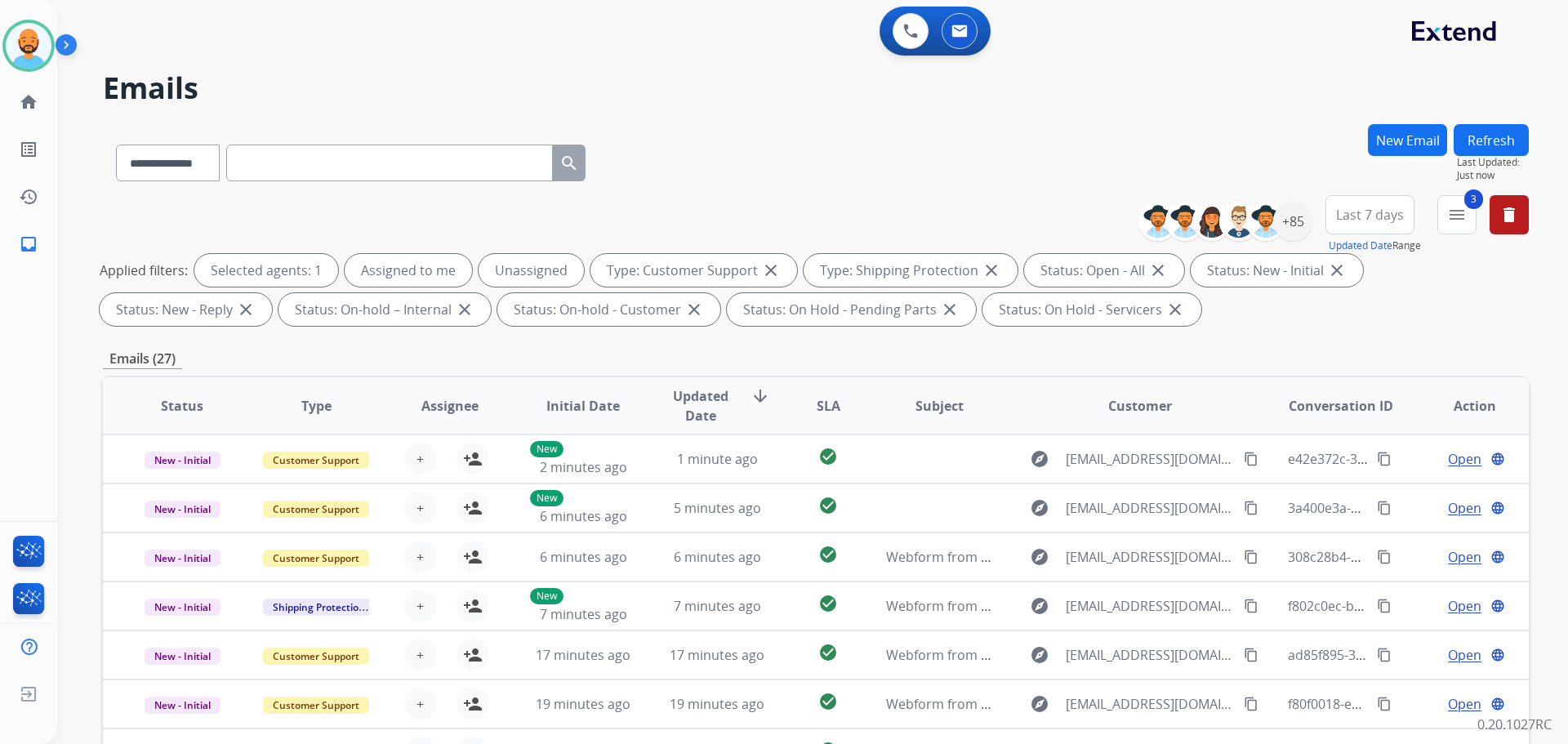
click at [916, 197] on div "**********" at bounding box center [815, 263] width 1426 height 137
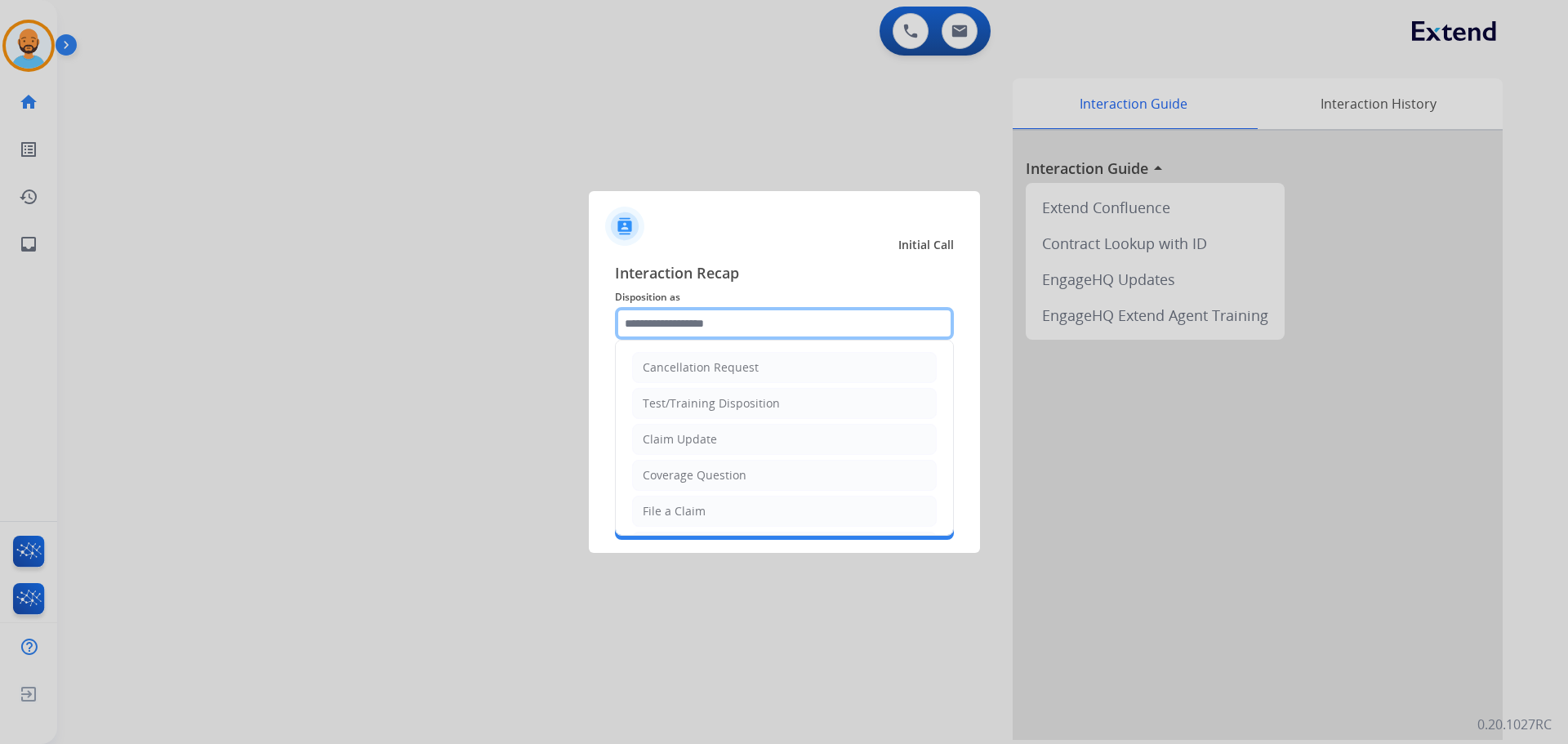
click at [807, 323] on input "text" at bounding box center [784, 323] width 339 height 32
click at [718, 468] on div "Coverage Question" at bounding box center [695, 475] width 104 height 16
type input "**********"
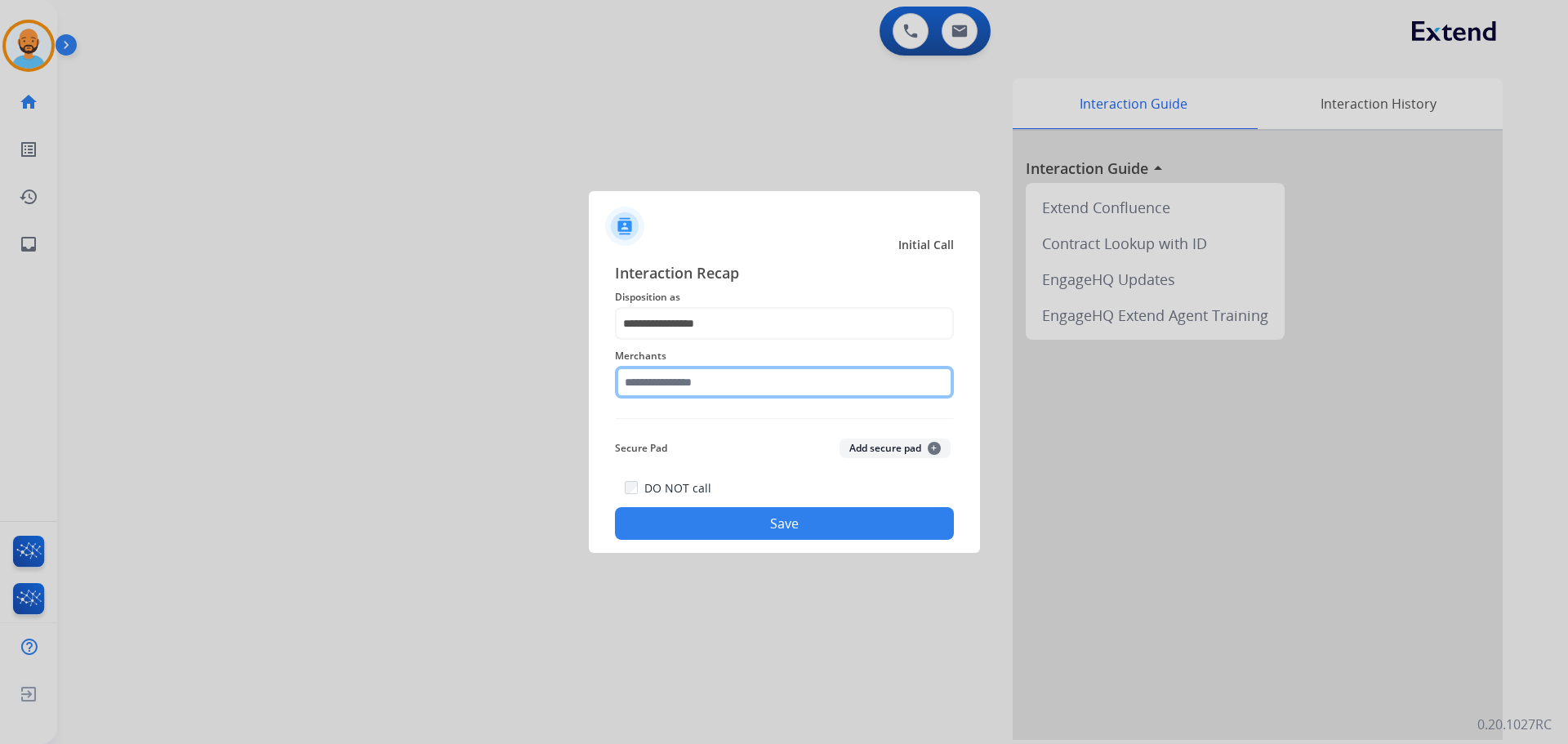
click at [678, 393] on input "text" at bounding box center [784, 382] width 339 height 32
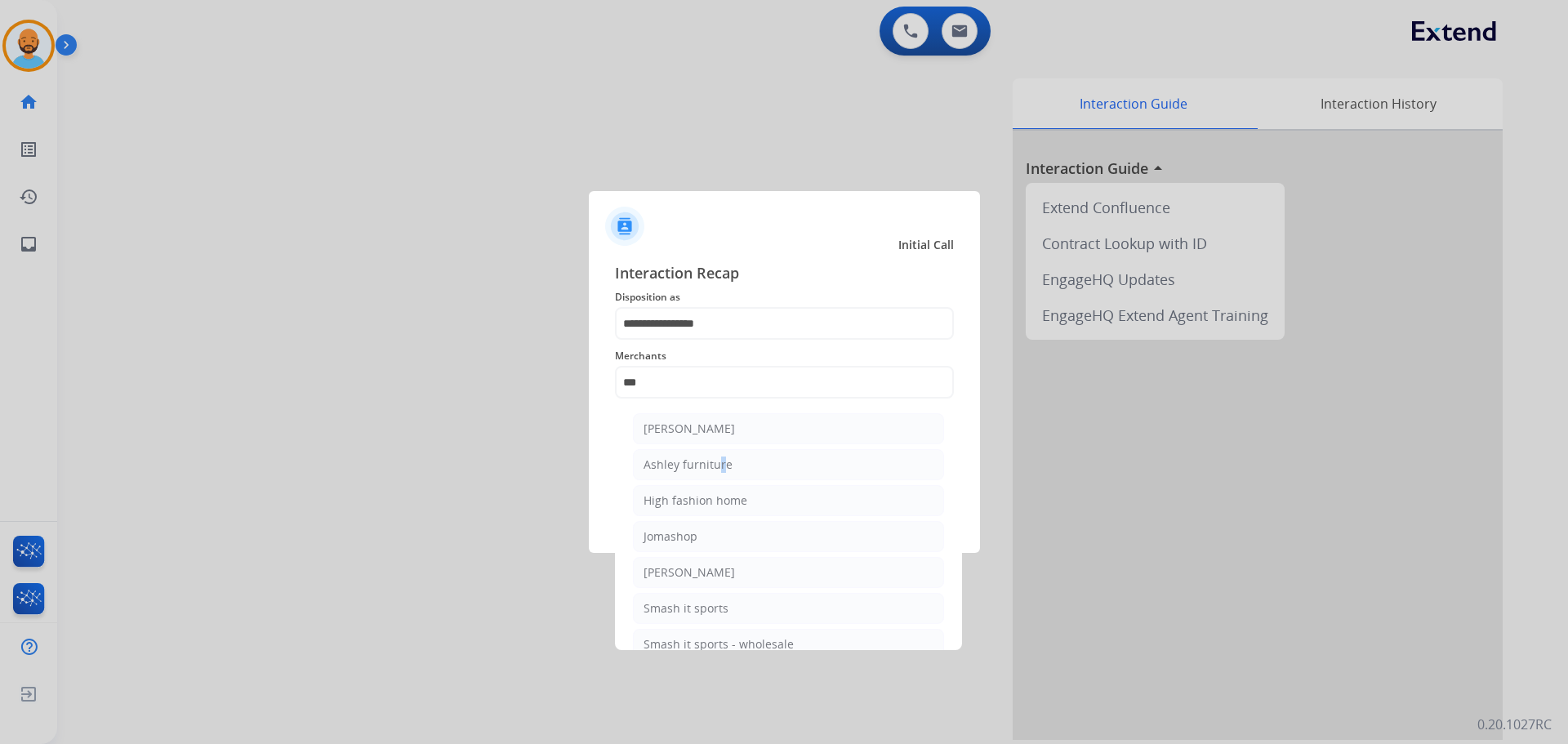
click at [713, 476] on li "Ashley furniture" at bounding box center [787, 465] width 311 height 31
type input "**********"
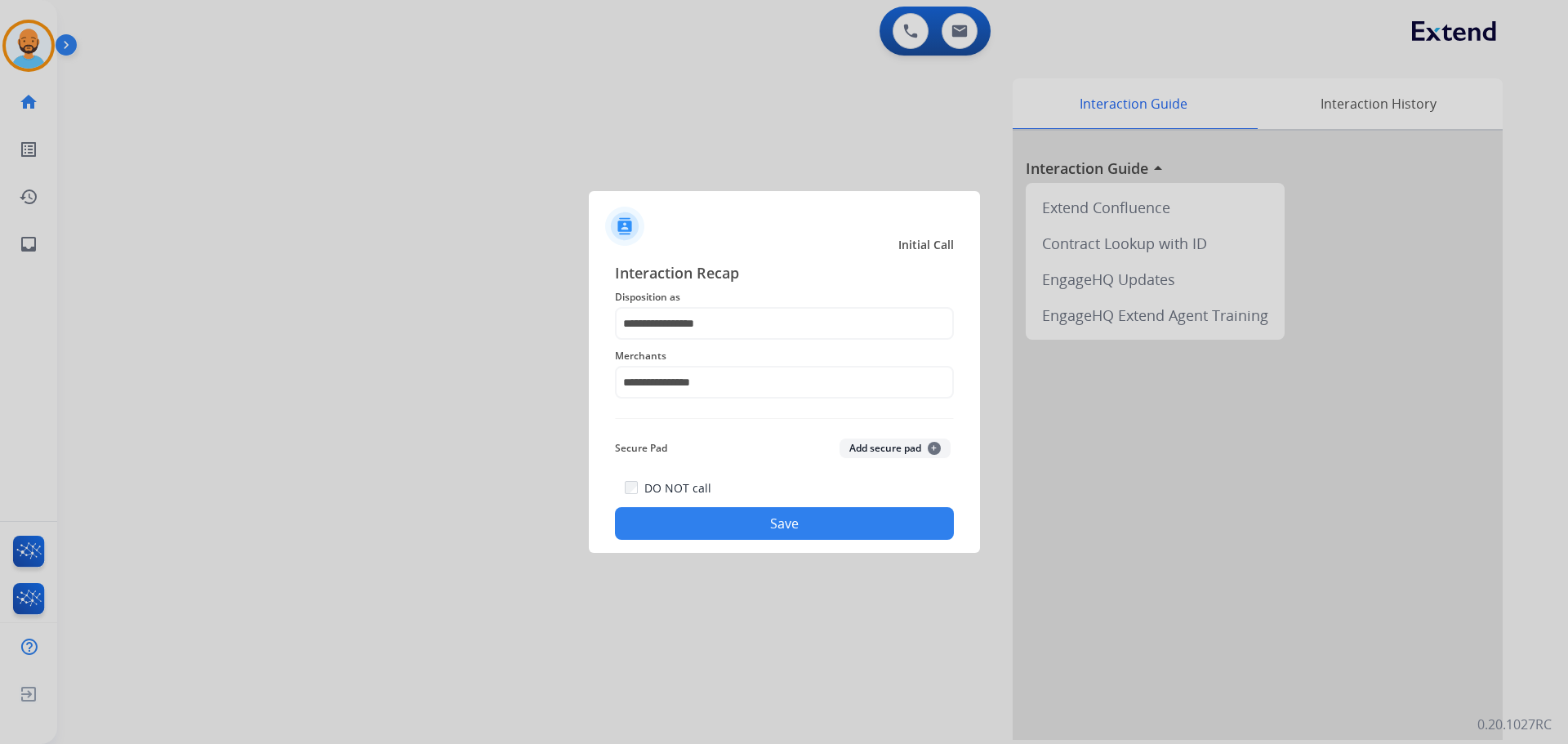
click at [729, 518] on button "Save" at bounding box center [784, 524] width 339 height 32
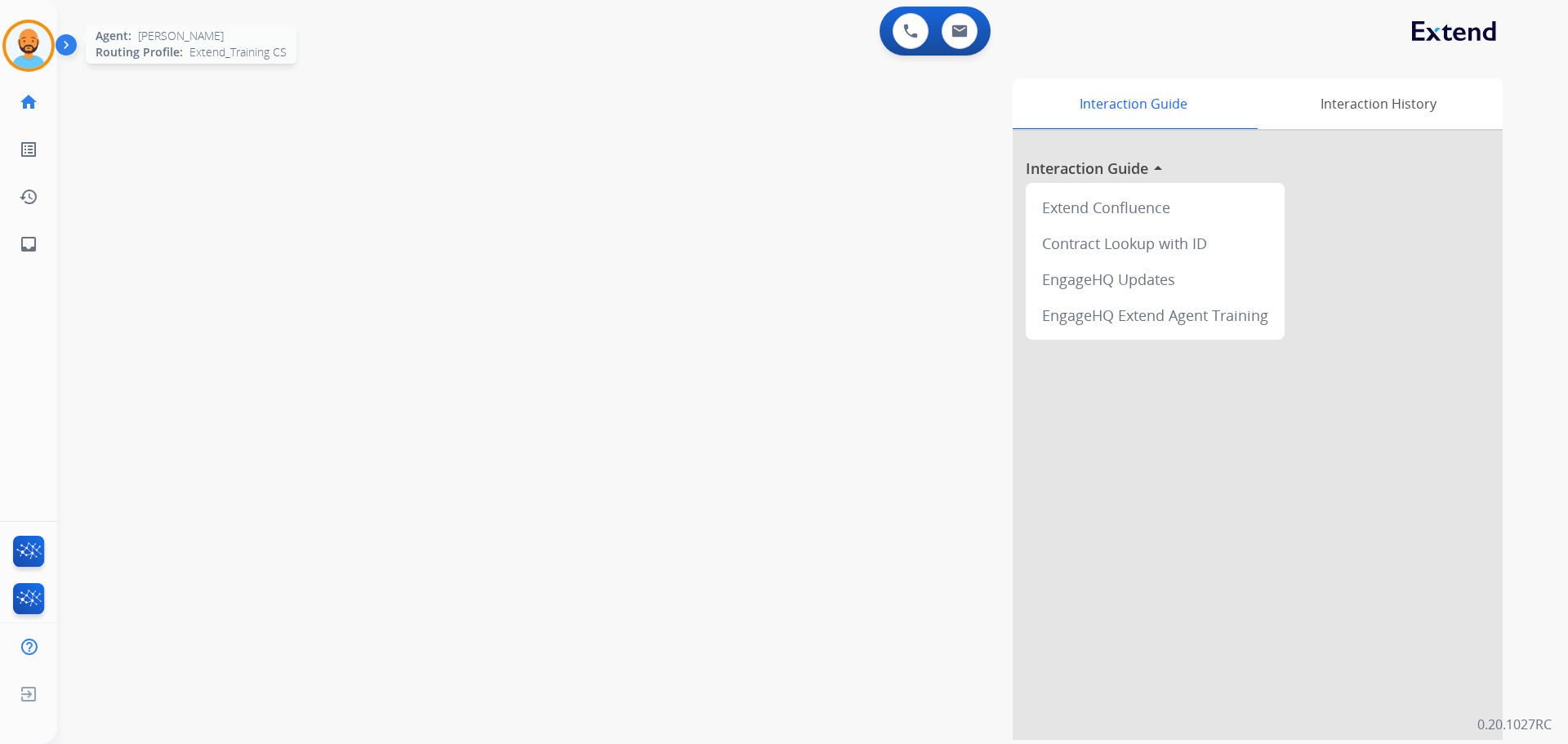
click at [27, 43] on img at bounding box center [29, 46] width 46 height 46
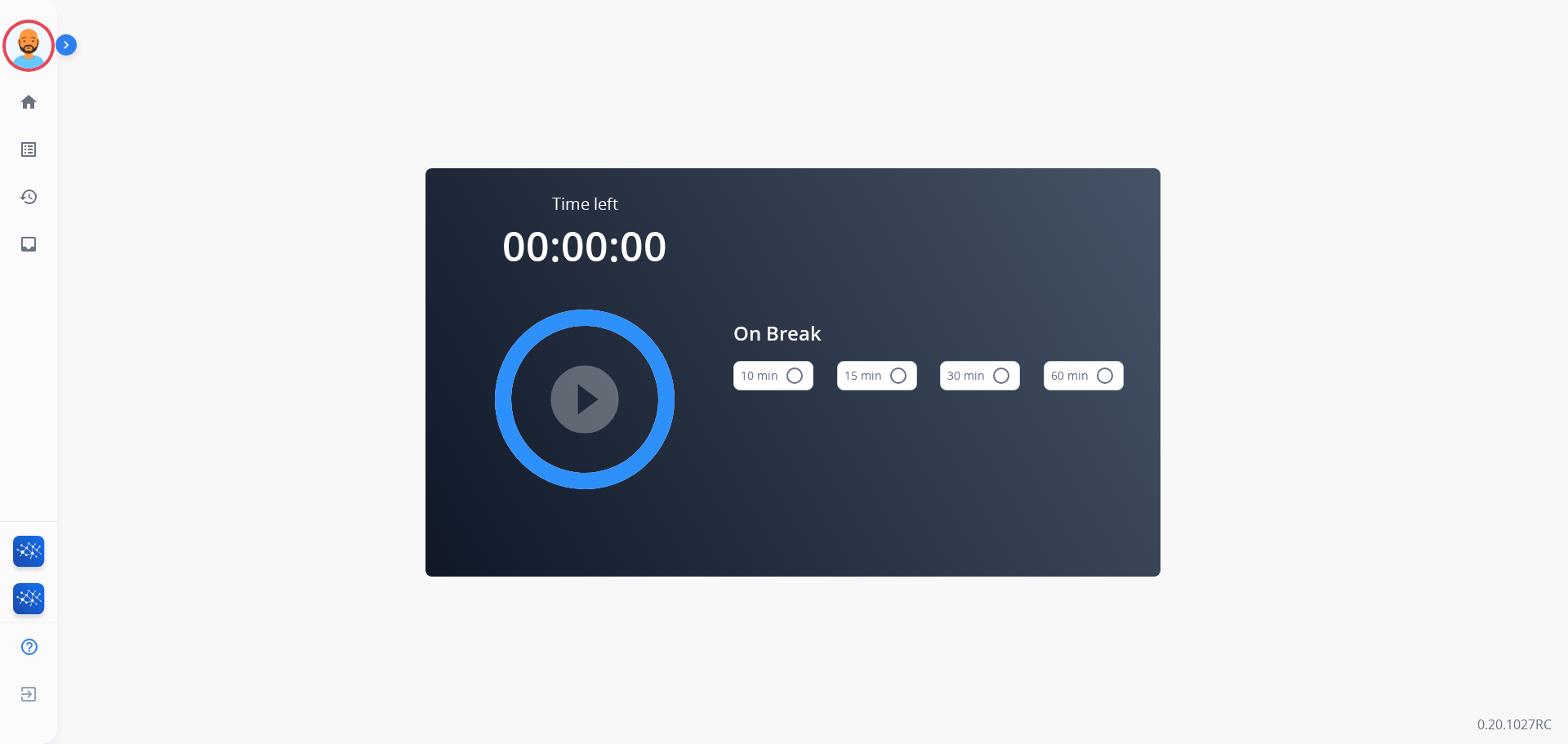
click at [781, 371] on button "10 min radio_button_unchecked" at bounding box center [773, 375] width 80 height 30
click at [583, 395] on mat-icon "play_circle_filled" at bounding box center [584, 399] width 20 height 20
click at [23, 49] on img at bounding box center [29, 46] width 46 height 46
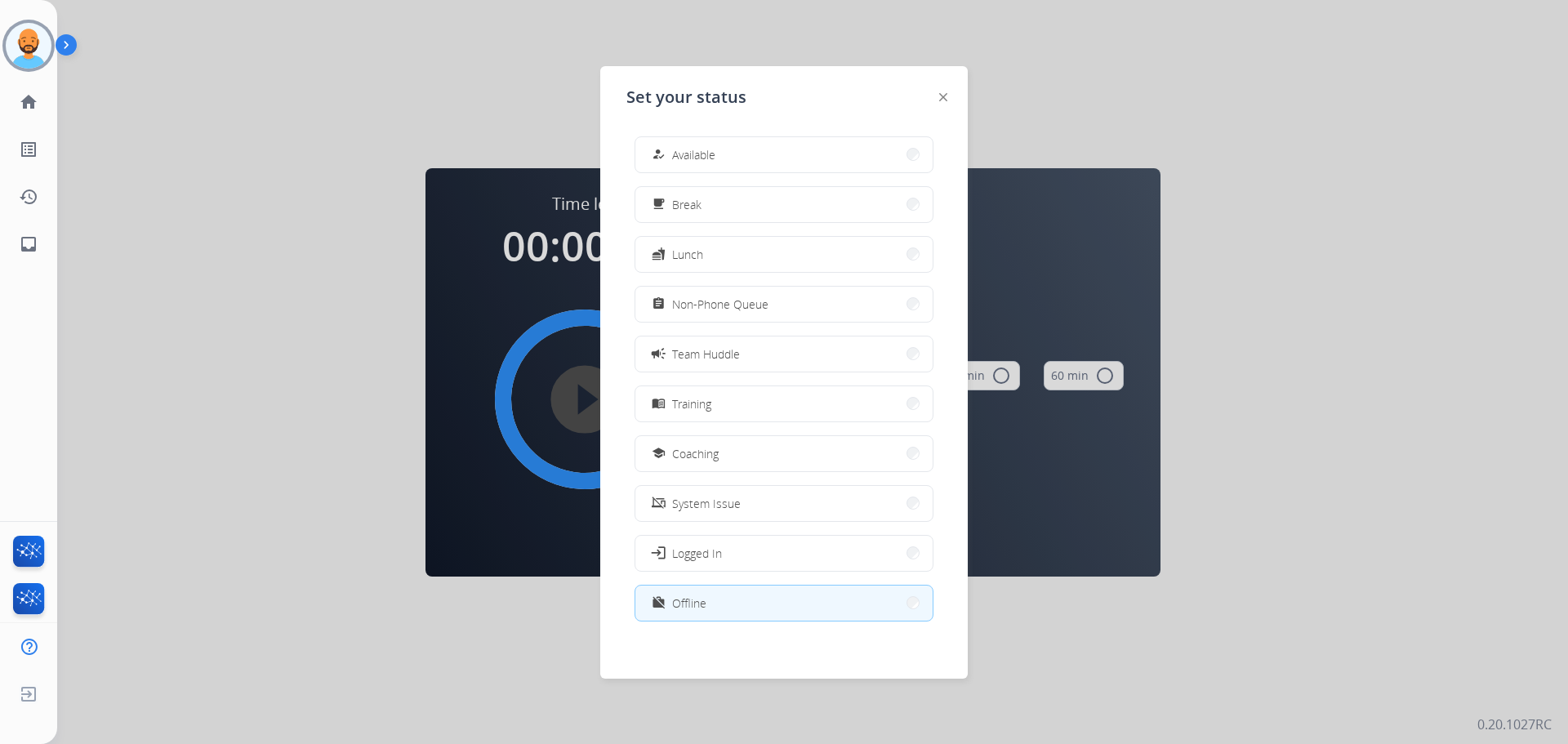
click at [310, 39] on div at bounding box center [784, 372] width 1568 height 744
